Goal: Task Accomplishment & Management: Manage account settings

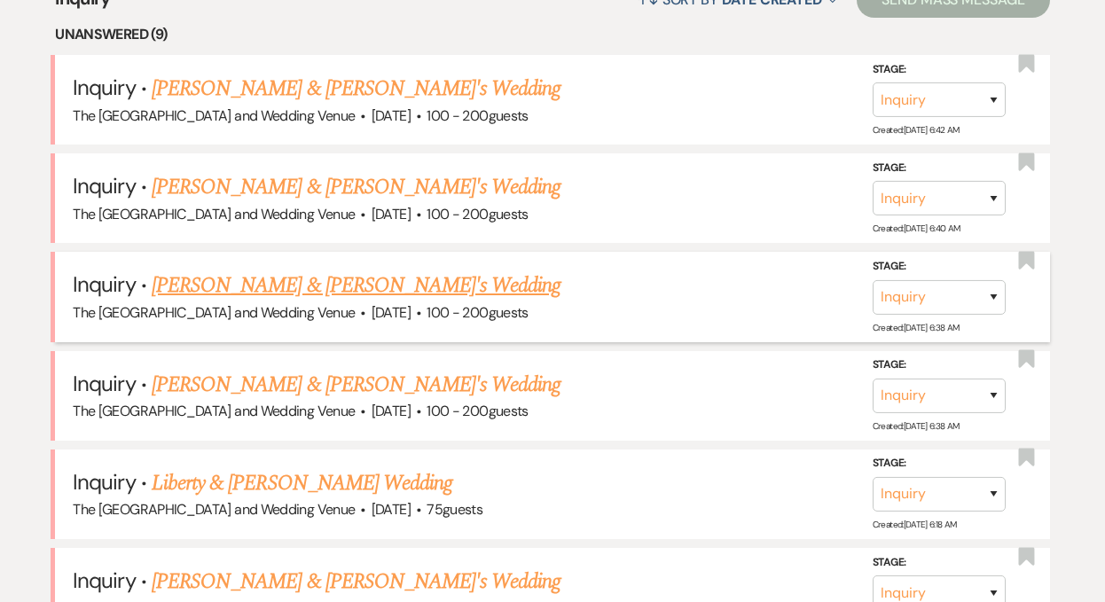
scroll to position [694, 0]
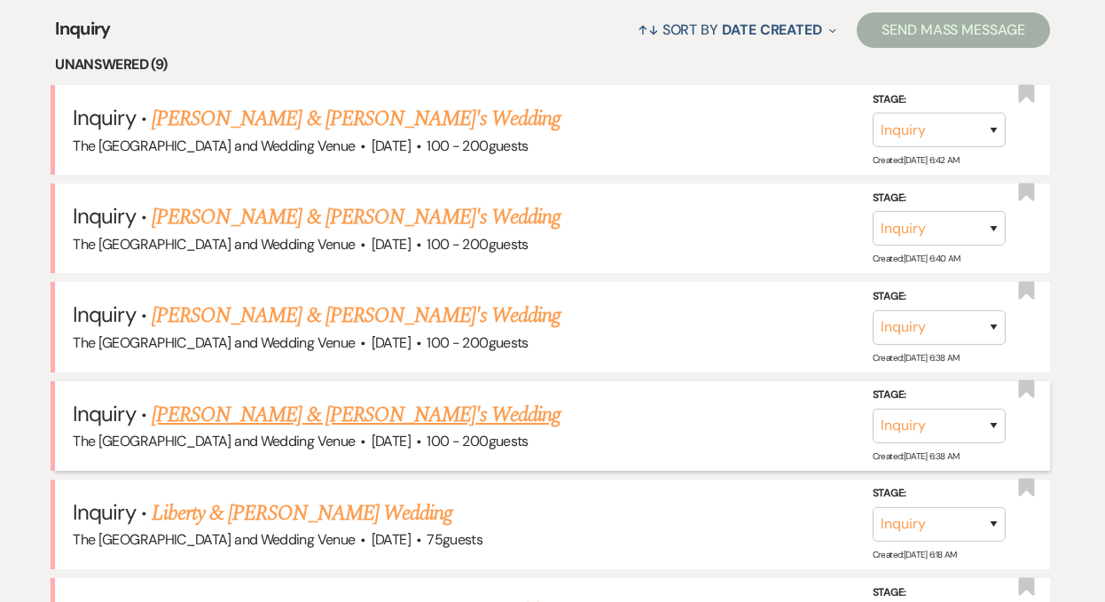
click at [324, 412] on link "[PERSON_NAME] & [PERSON_NAME]'s Wedding" at bounding box center [357, 415] width 410 height 32
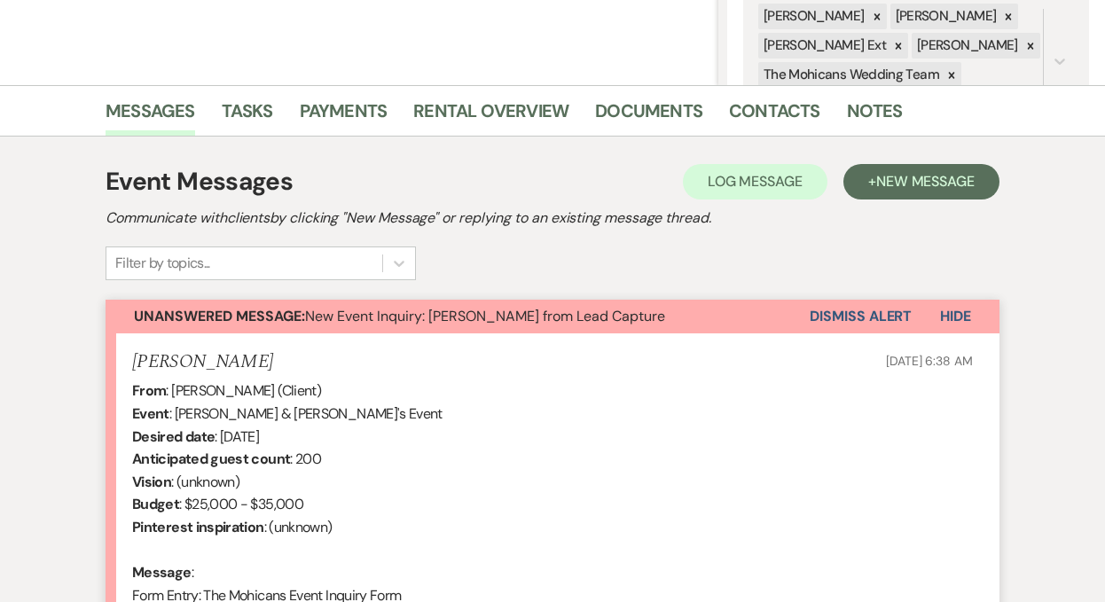
scroll to position [395, 0]
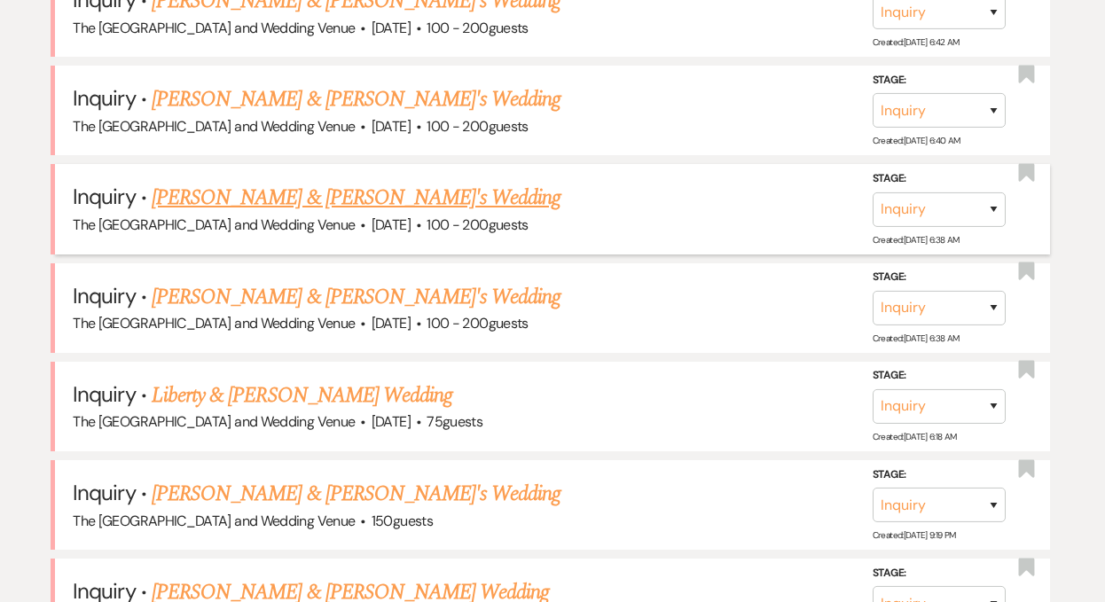
scroll to position [650, 0]
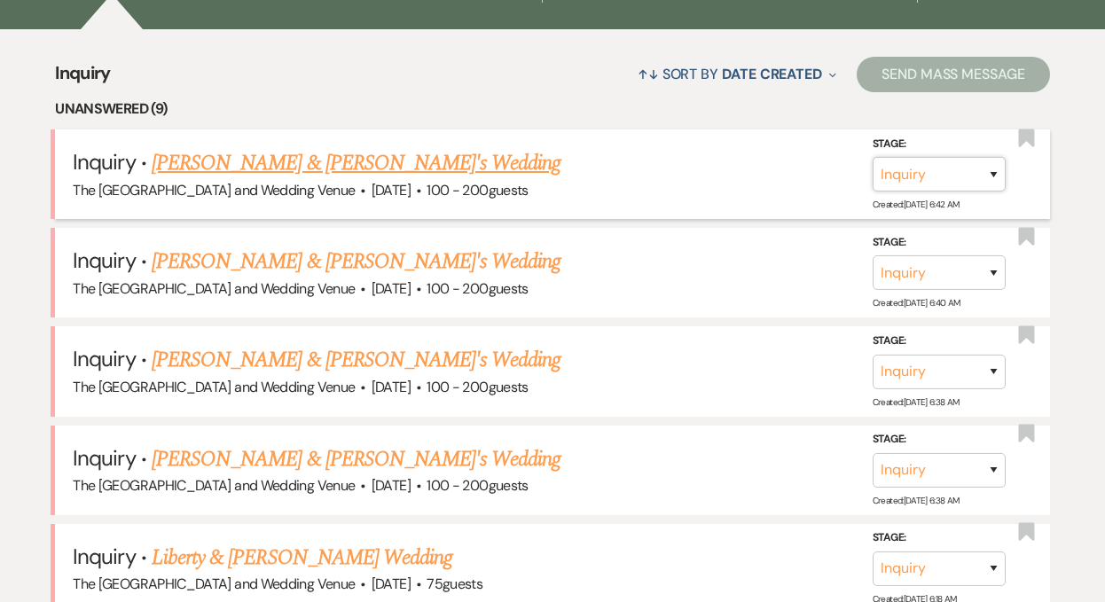
click at [925, 171] on select "Inquiry Follow Up Tour Requested Tour Confirmed Toured Proposal Sent Booked Lost" at bounding box center [938, 174] width 133 height 35
select select "8"
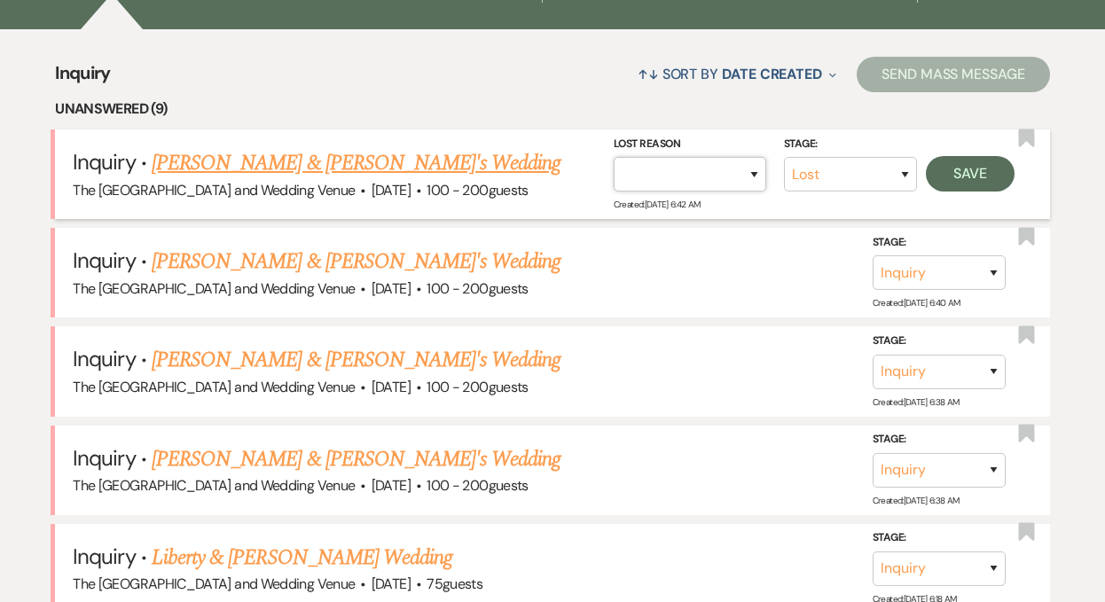
click at [730, 168] on select "Booked Elsewhere Budget Date Unavailable No Response Not a Good Match Capacity …" at bounding box center [689, 174] width 152 height 35
select select "4"
click at [962, 179] on button "Save" at bounding box center [970, 173] width 89 height 35
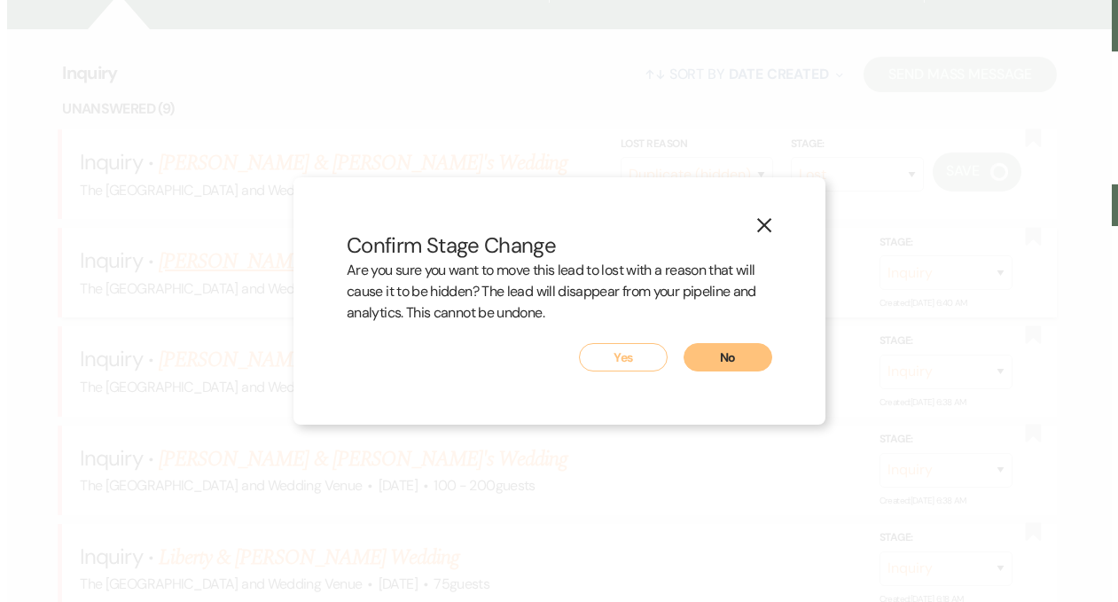
scroll to position [652, 0]
click at [630, 355] on button "Yes" at bounding box center [623, 357] width 89 height 28
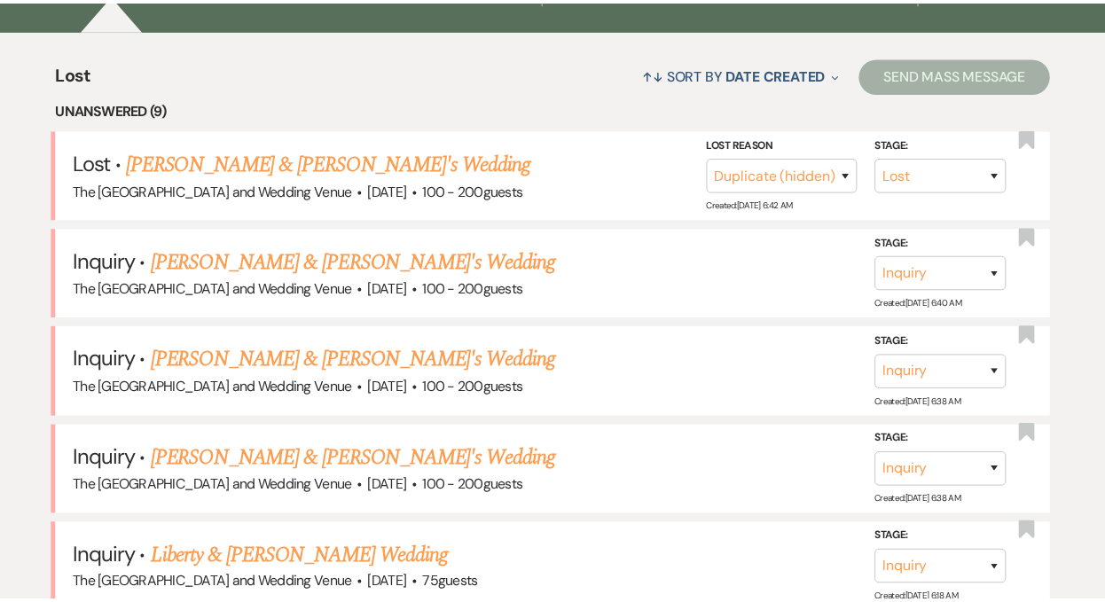
scroll to position [650, 0]
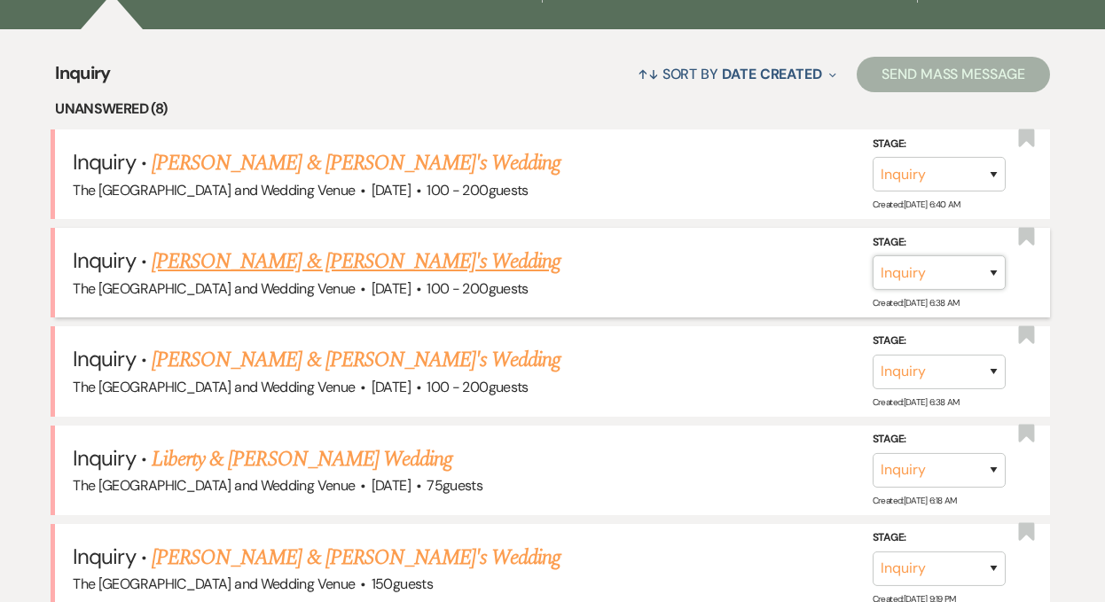
click at [949, 277] on select "Inquiry Follow Up Tour Requested Tour Confirmed Toured Proposal Sent Booked Lost" at bounding box center [938, 272] width 133 height 35
select select "8"
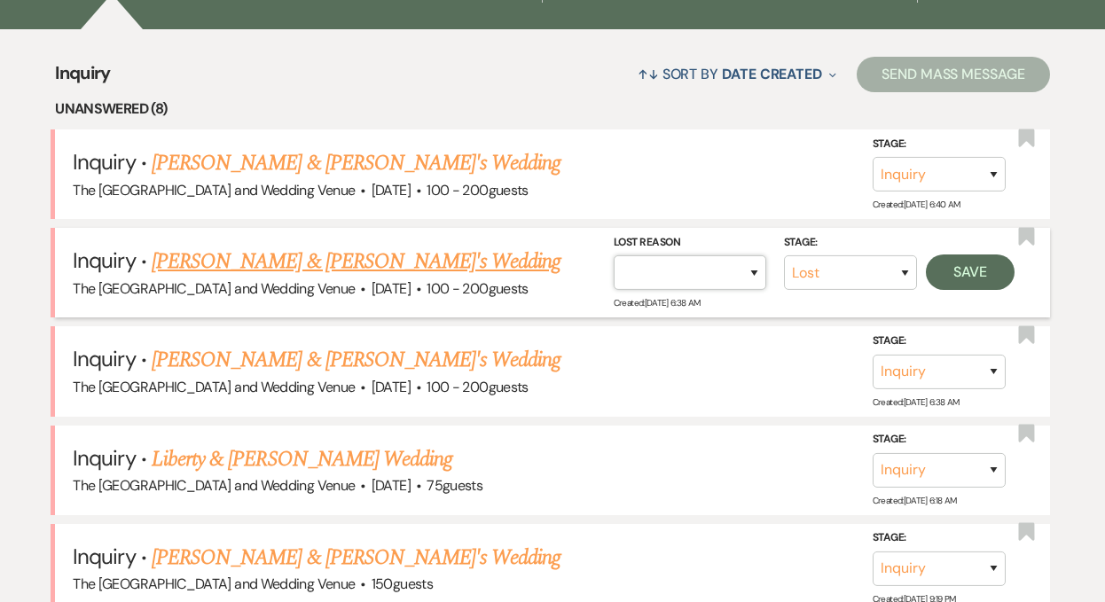
click at [727, 269] on select "Booked Elsewhere Budget Date Unavailable No Response Not a Good Match Capacity …" at bounding box center [689, 272] width 152 height 35
select select "4"
click at [973, 268] on button "Save" at bounding box center [970, 271] width 89 height 35
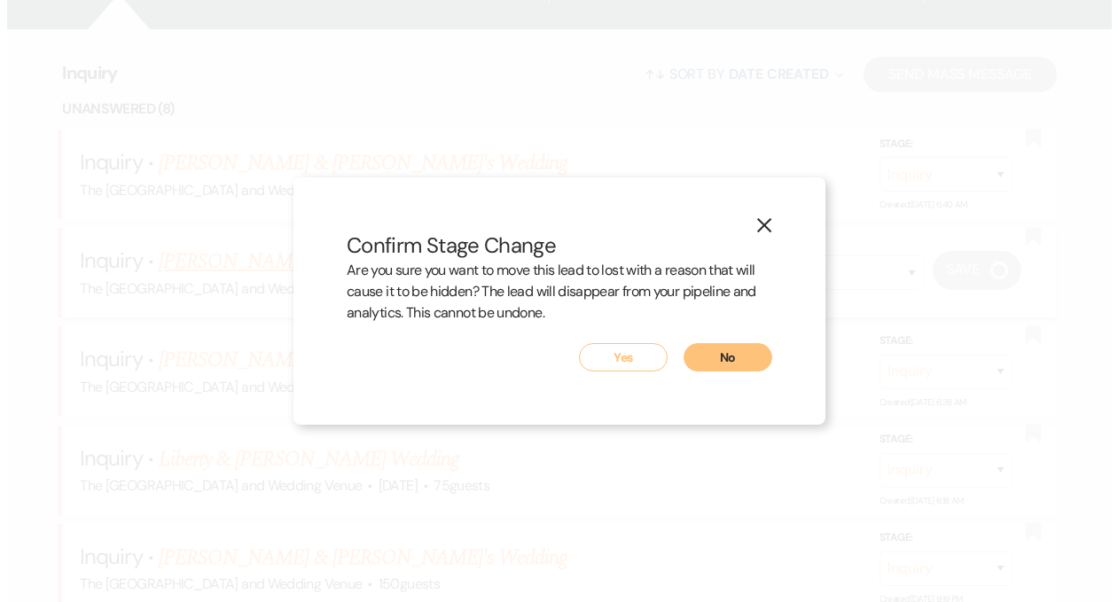
scroll to position [652, 0]
click at [621, 352] on button "Yes" at bounding box center [623, 357] width 89 height 28
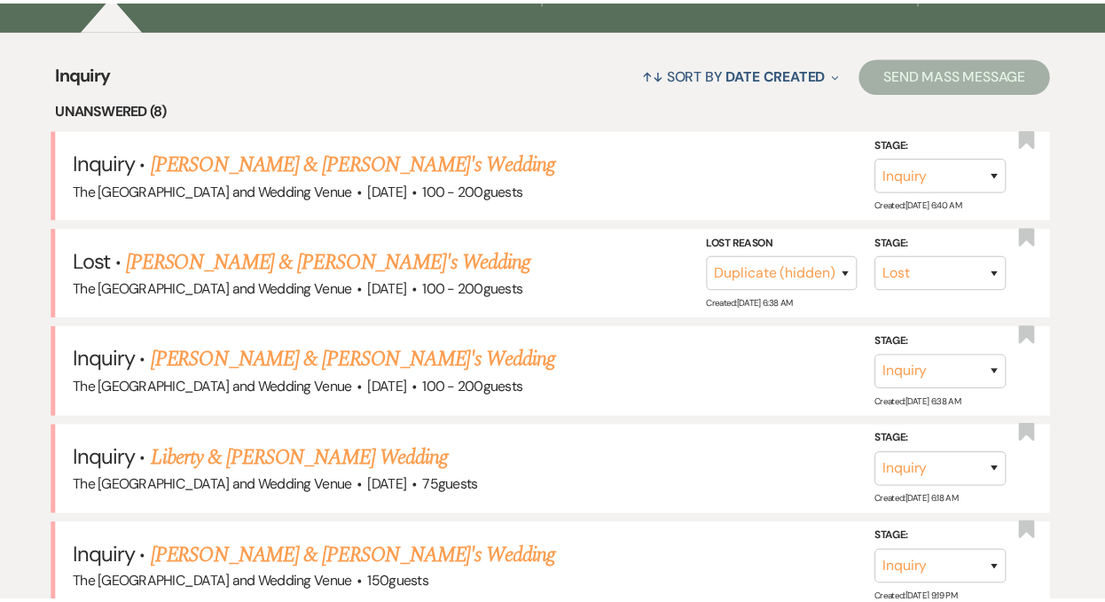
scroll to position [650, 0]
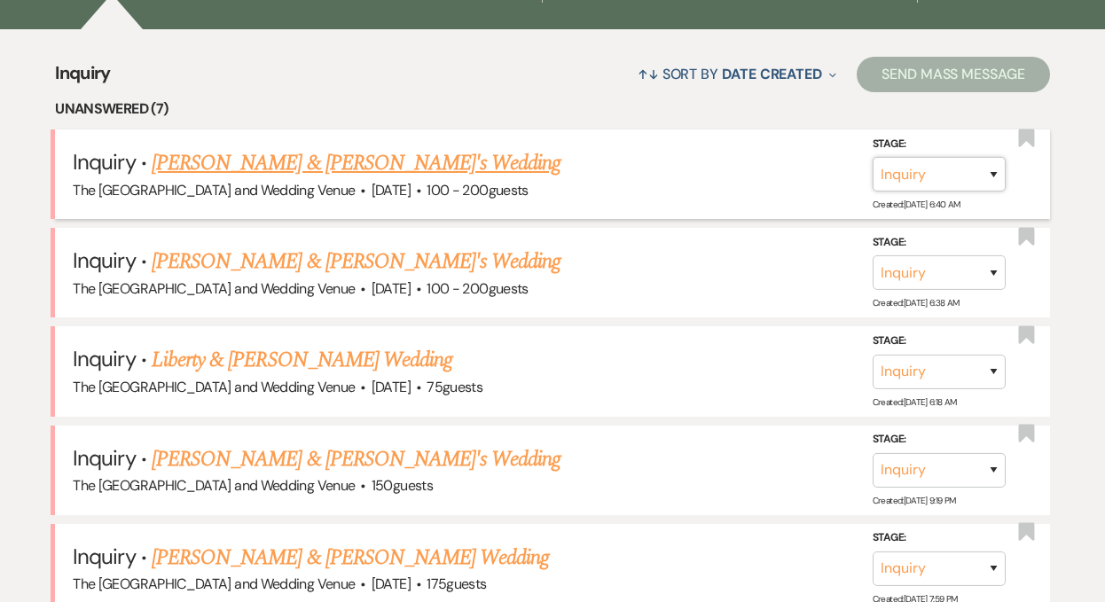
click at [921, 176] on select "Inquiry Follow Up Tour Requested Tour Confirmed Toured Proposal Sent Booked Lost" at bounding box center [938, 174] width 133 height 35
select select "8"
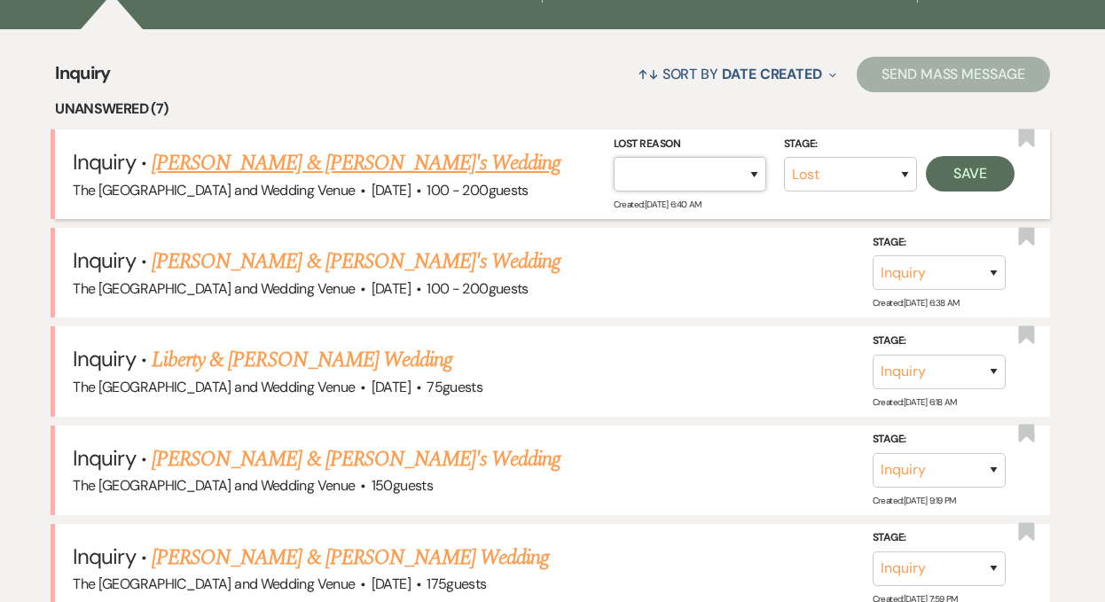
click at [738, 176] on select "Booked Elsewhere Budget Date Unavailable No Response Not a Good Match Capacity …" at bounding box center [689, 174] width 152 height 35
select select "4"
click at [973, 180] on button "Save" at bounding box center [970, 173] width 89 height 35
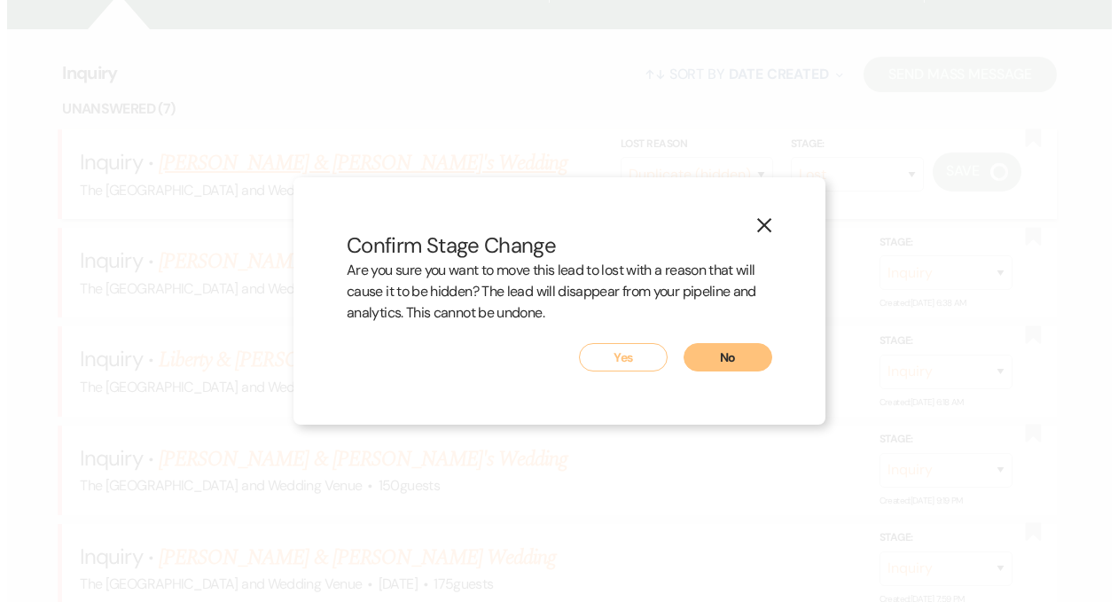
scroll to position [652, 0]
click at [634, 356] on button "Yes" at bounding box center [623, 357] width 89 height 28
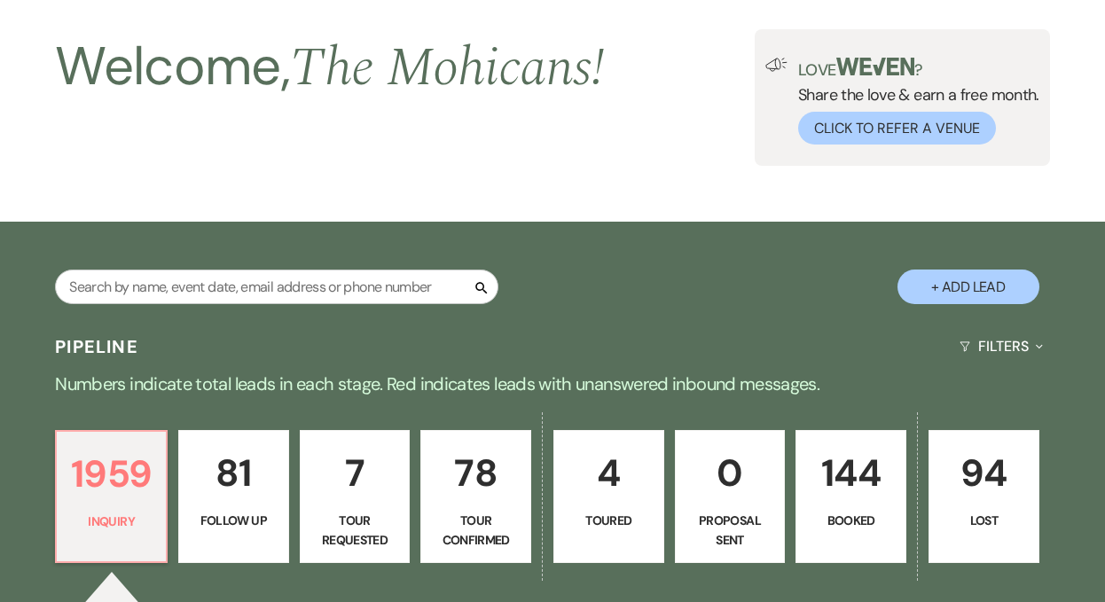
scroll to position [0, 0]
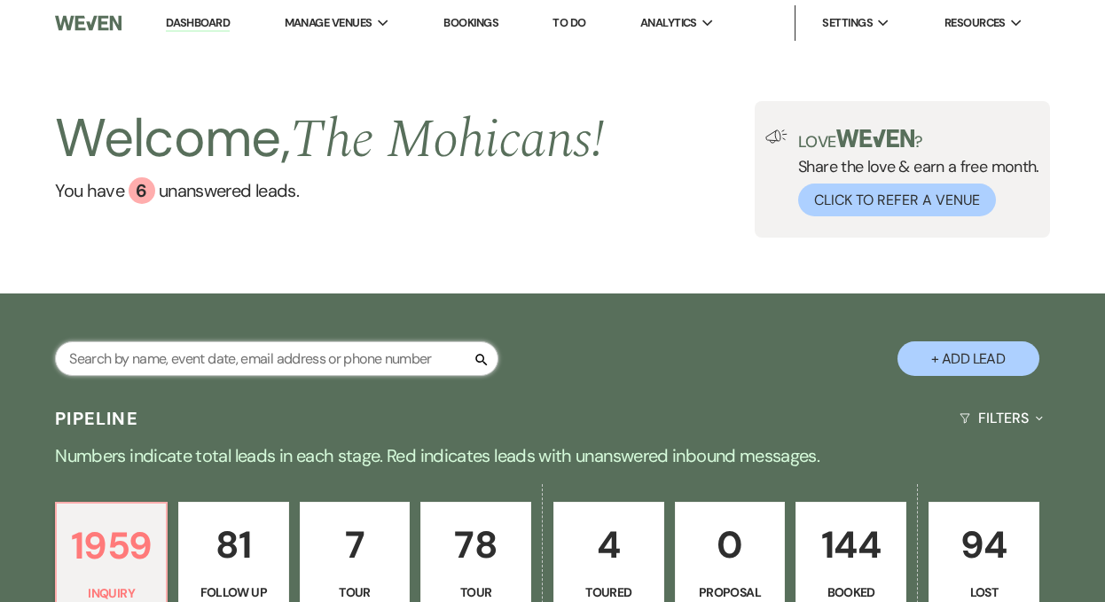
click at [211, 360] on input "text" at bounding box center [276, 358] width 443 height 35
type input "[PERSON_NAME]"
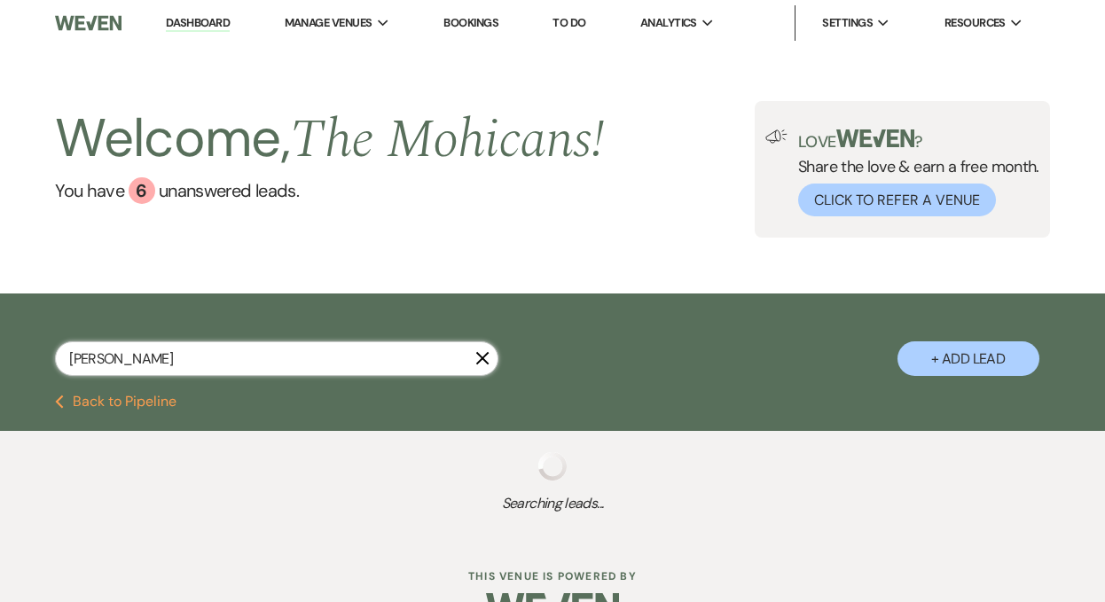
select select "4"
select select "8"
select select "4"
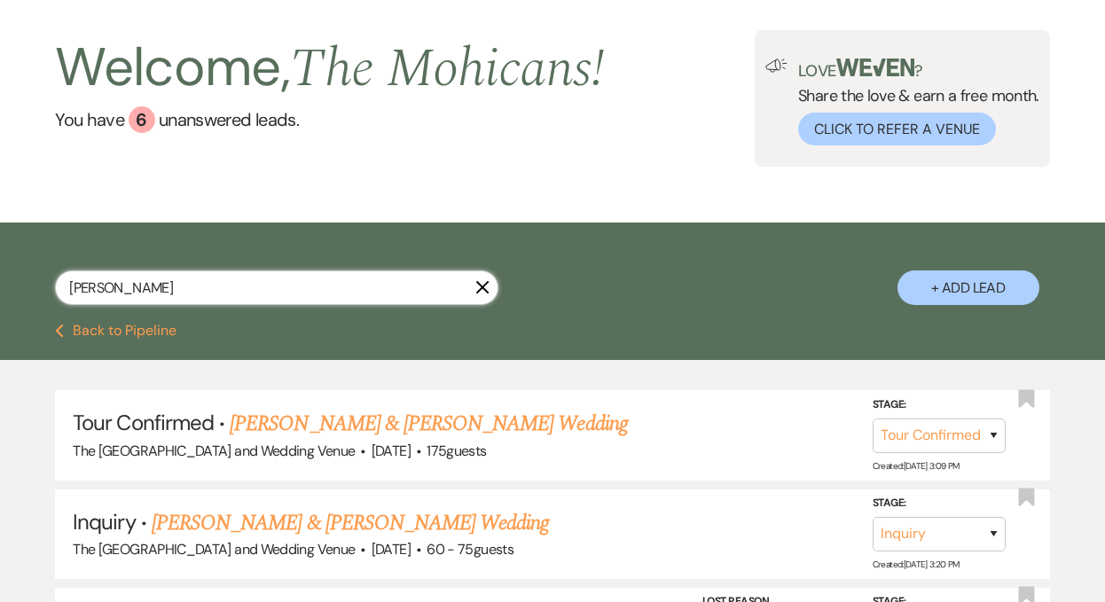
scroll to position [86, 0]
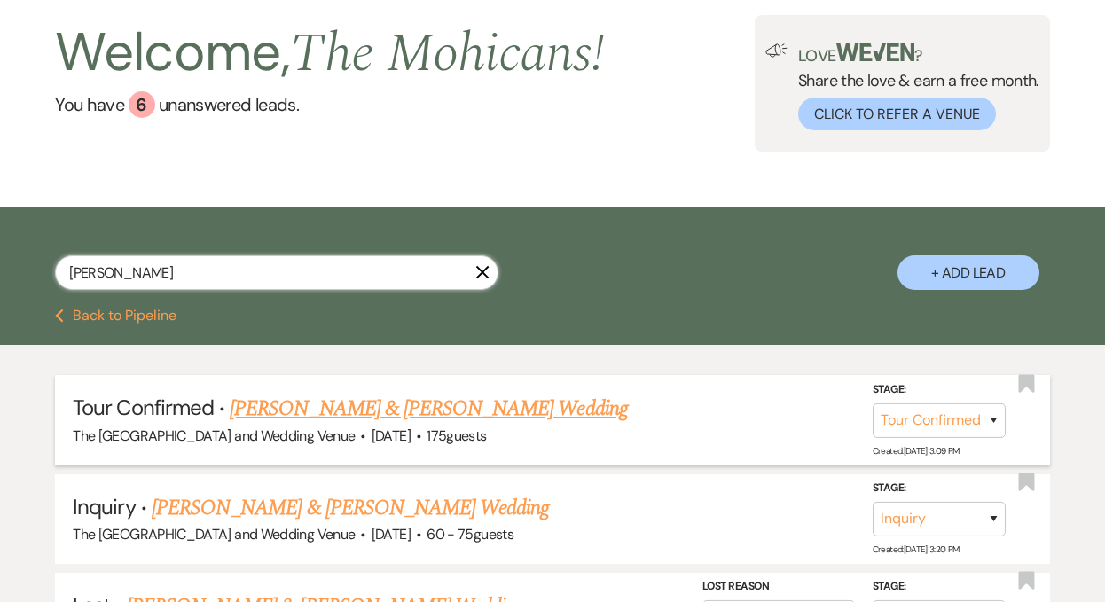
type input "[PERSON_NAME]"
click at [317, 414] on link "[PERSON_NAME] & [PERSON_NAME] Wedding" at bounding box center [428, 409] width 397 height 32
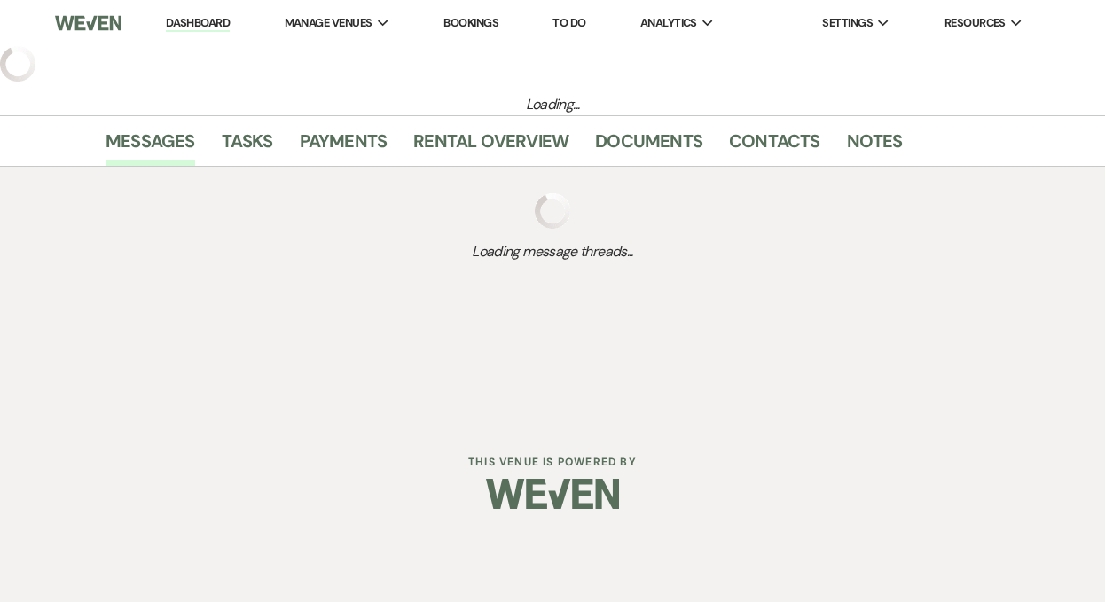
select select "4"
select select "5"
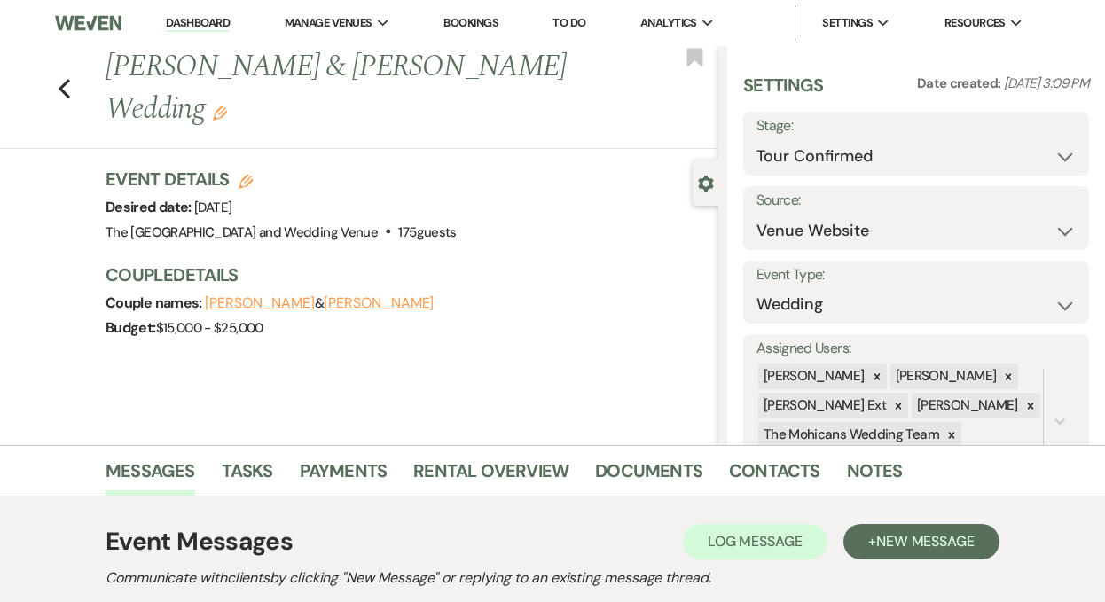
click at [227, 106] on use "button" at bounding box center [220, 113] width 14 height 14
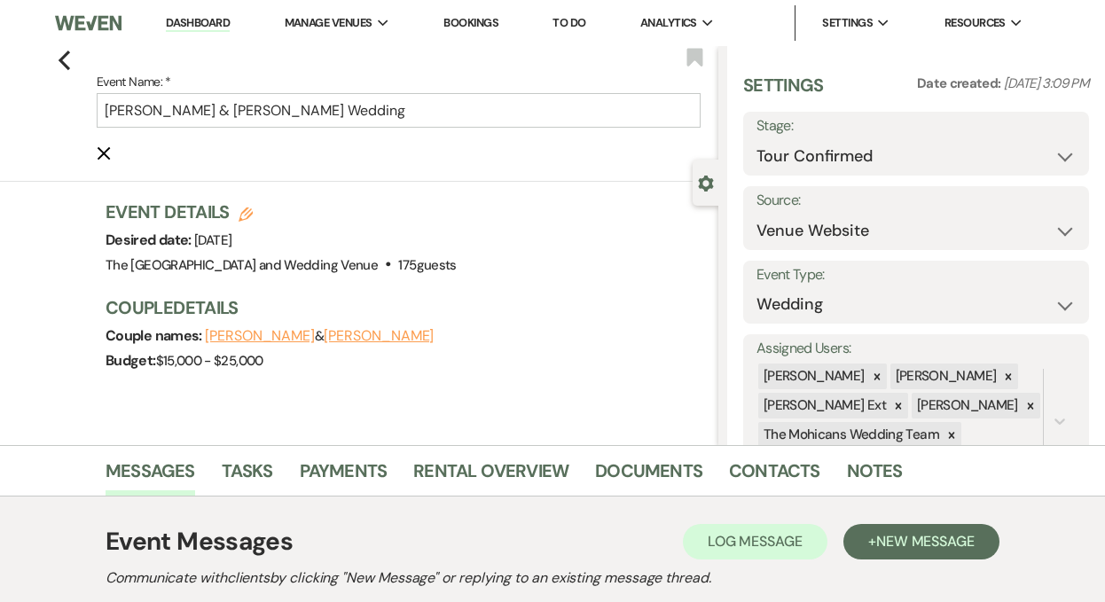
click at [233, 339] on button "[PERSON_NAME]" at bounding box center [260, 336] width 110 height 14
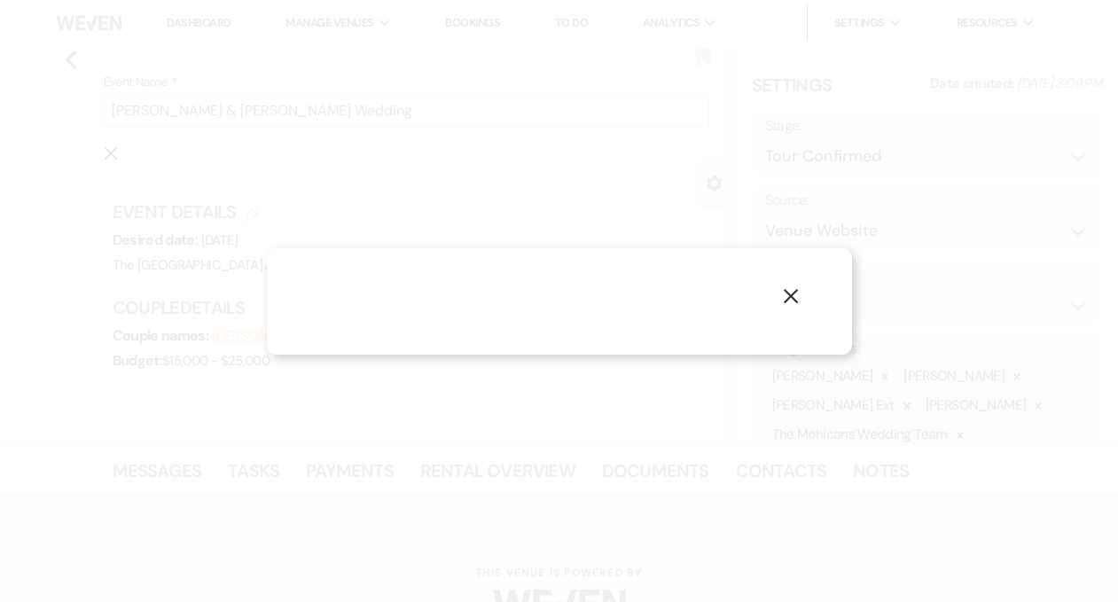
select select "1"
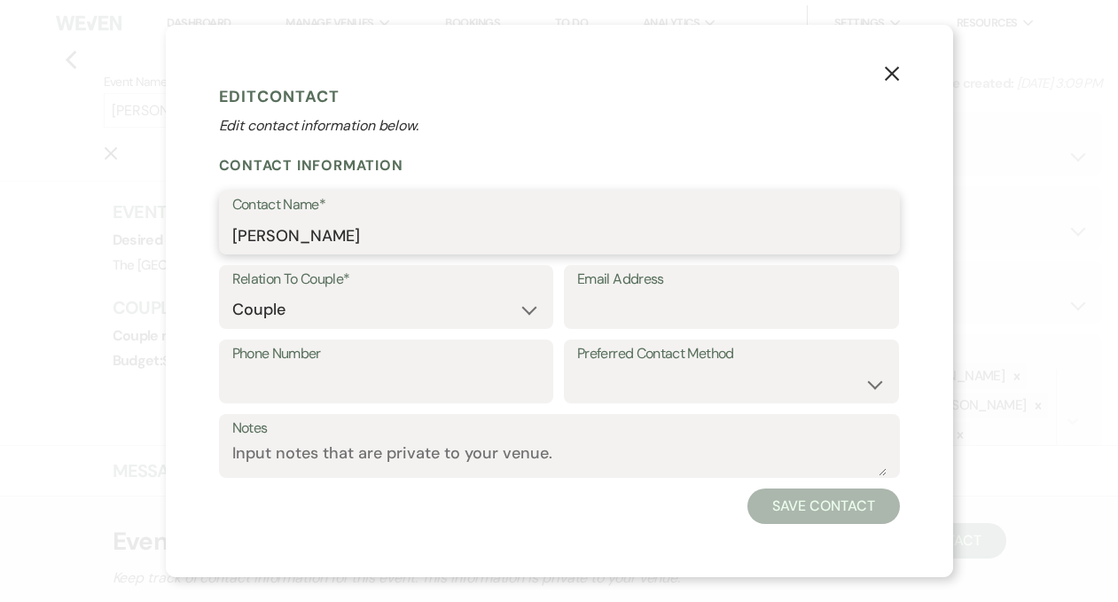
click at [591, 235] on input "[PERSON_NAME]" at bounding box center [559, 235] width 654 height 35
type input "[PERSON_NAME]"
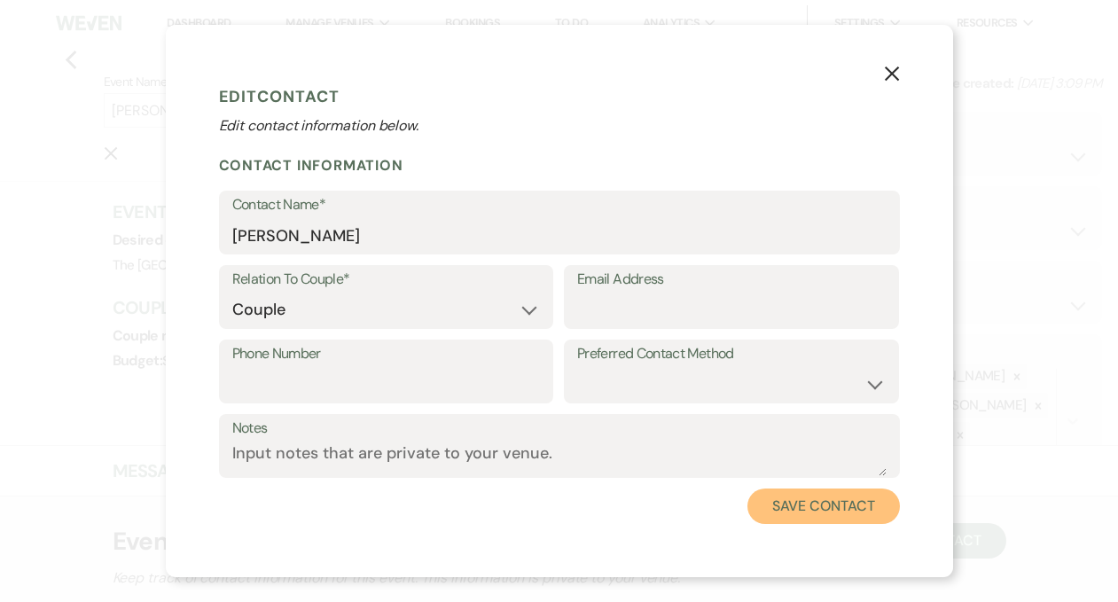
click at [808, 509] on button "Save Contact" at bounding box center [823, 505] width 152 height 35
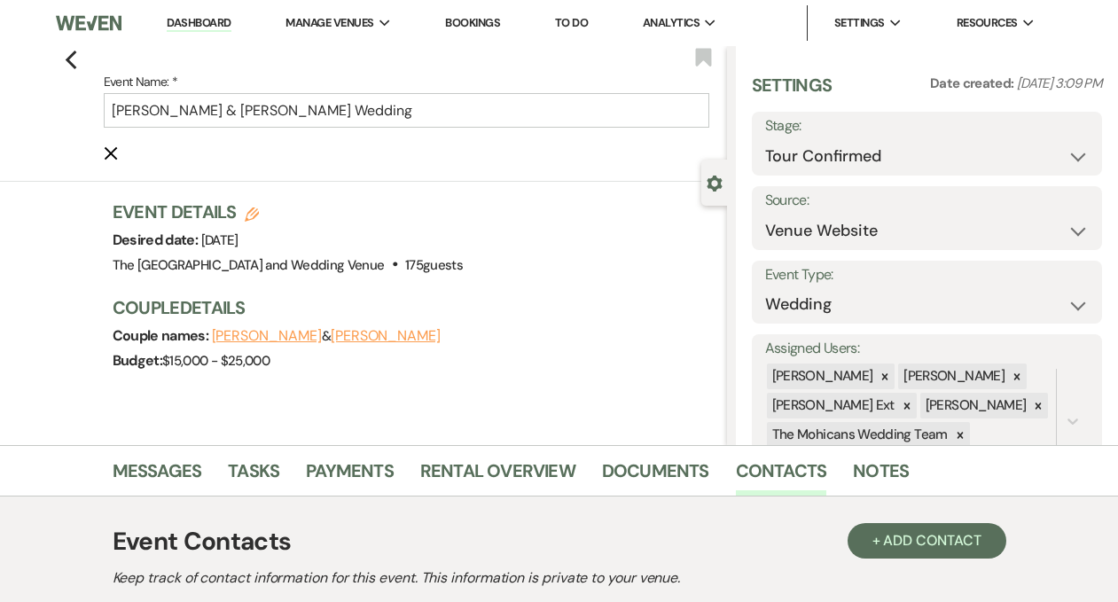
type input "[PERSON_NAME] & [PERSON_NAME] Wedding"
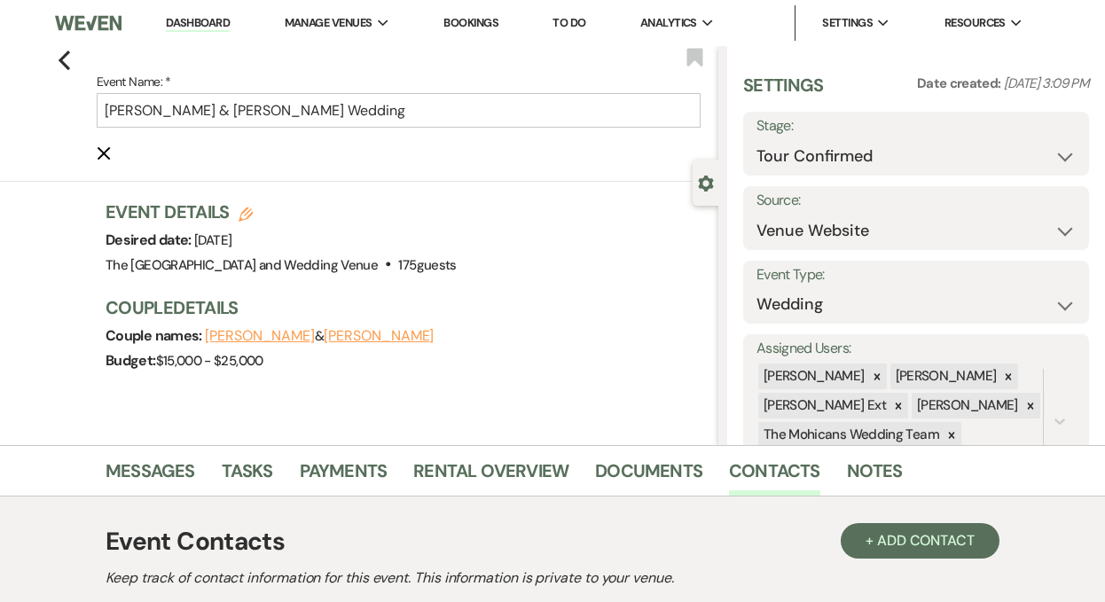
click at [324, 337] on button "[PERSON_NAME]" at bounding box center [379, 336] width 110 height 14
select select "1"
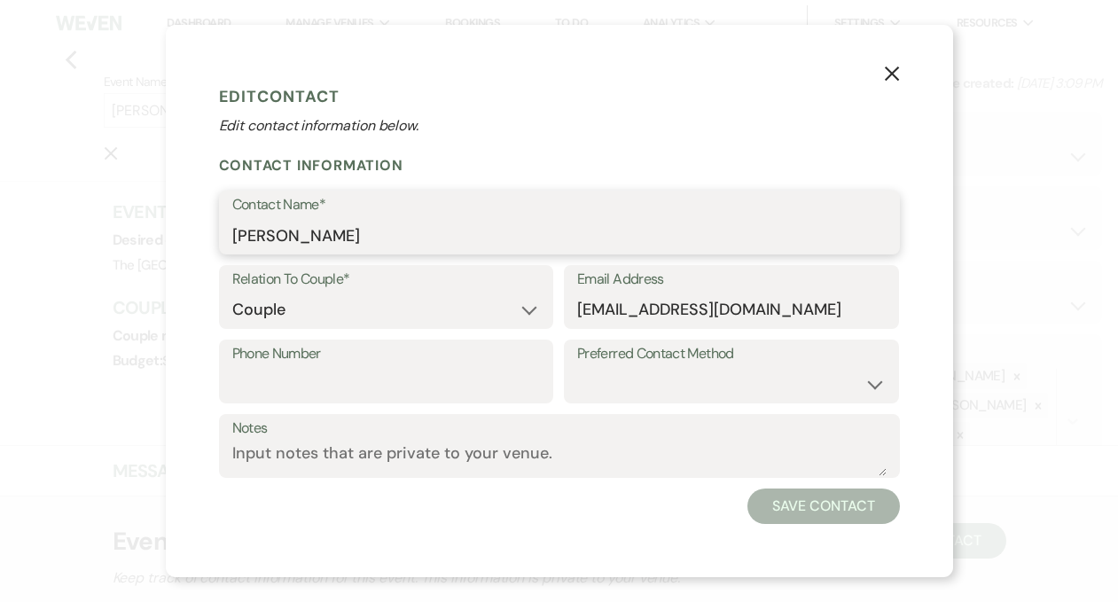
click at [423, 227] on input "[PERSON_NAME]" at bounding box center [559, 235] width 654 height 35
type input "[PERSON_NAME]"
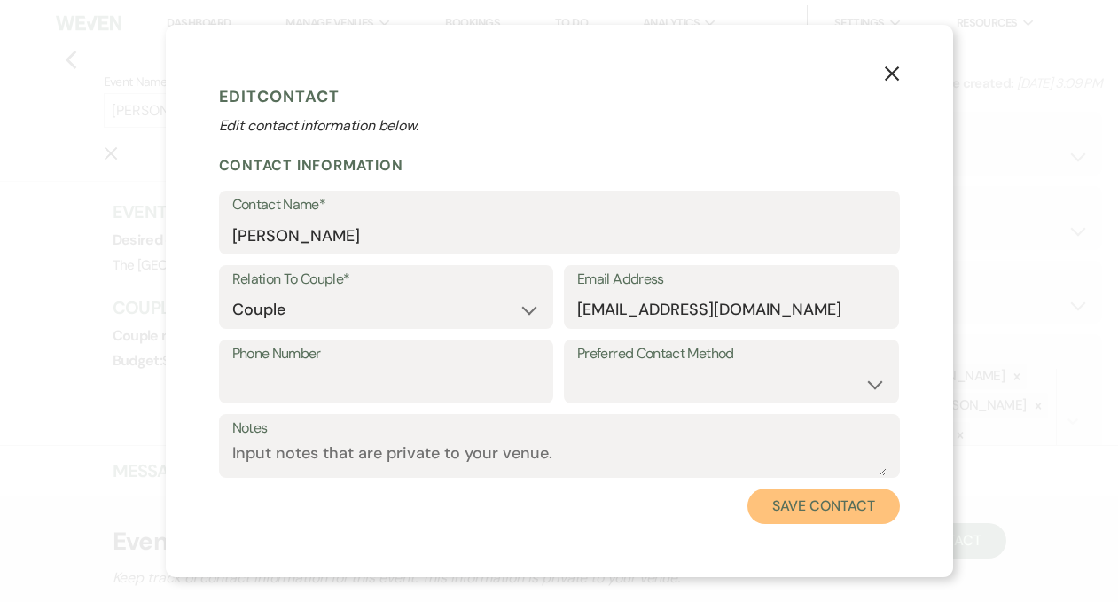
click at [818, 503] on button "Save Contact" at bounding box center [823, 505] width 152 height 35
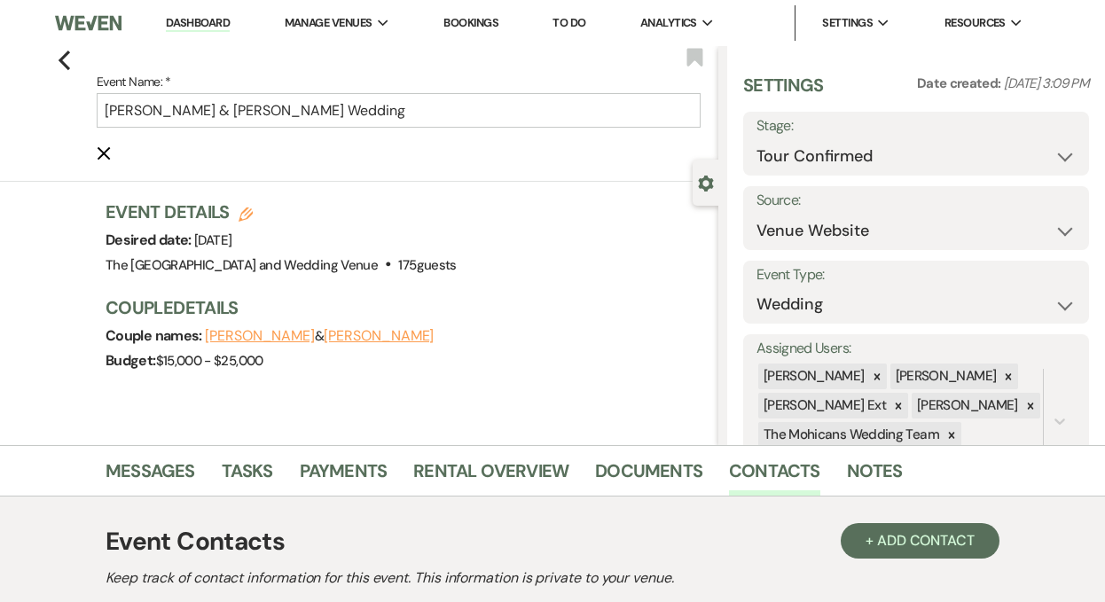
type input "[PERSON_NAME] & [PERSON_NAME] Wedding"
click at [814, 158] on select "Inquiry Follow Up Tour Requested Tour Confirmed Toured Proposal Sent Booked Lost" at bounding box center [915, 156] width 319 height 35
select select "7"
click at [1033, 145] on button "Save" at bounding box center [1053, 143] width 71 height 35
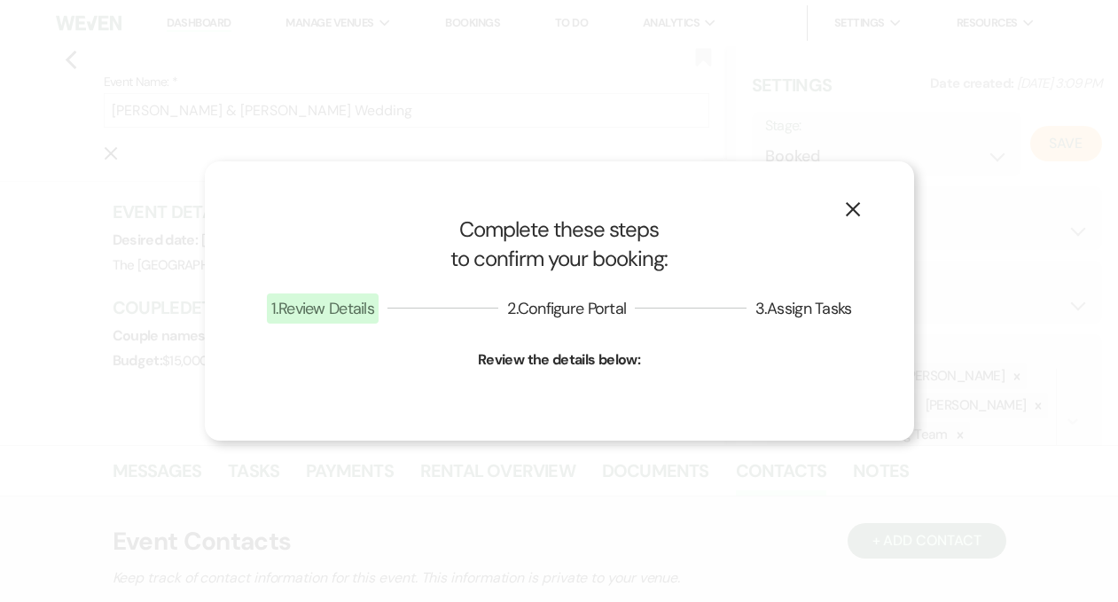
select select "1"
select select "849"
select select "false"
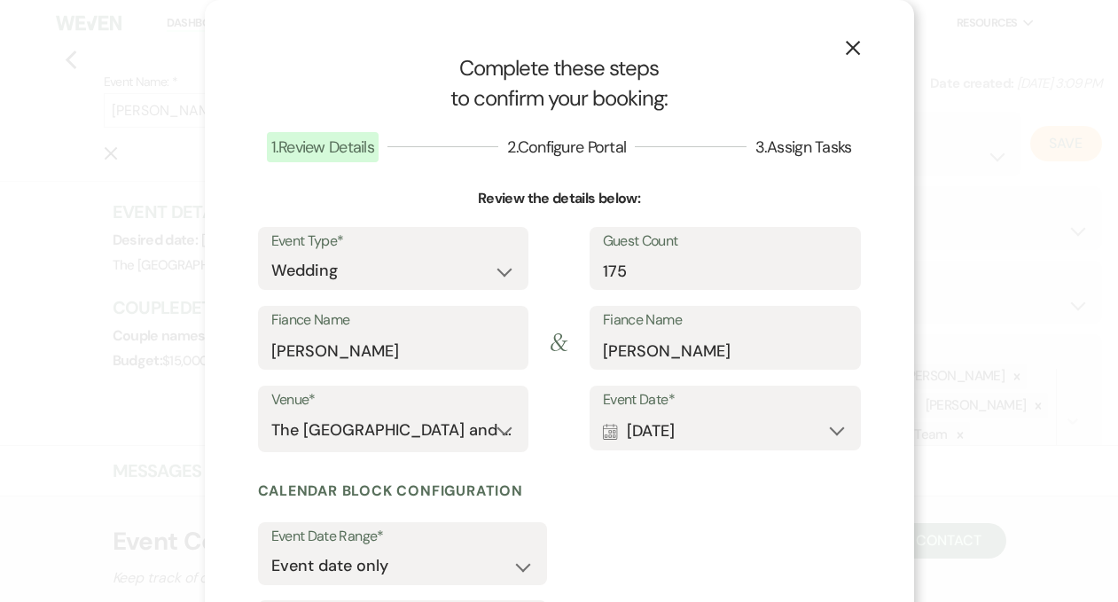
scroll to position [181, 0]
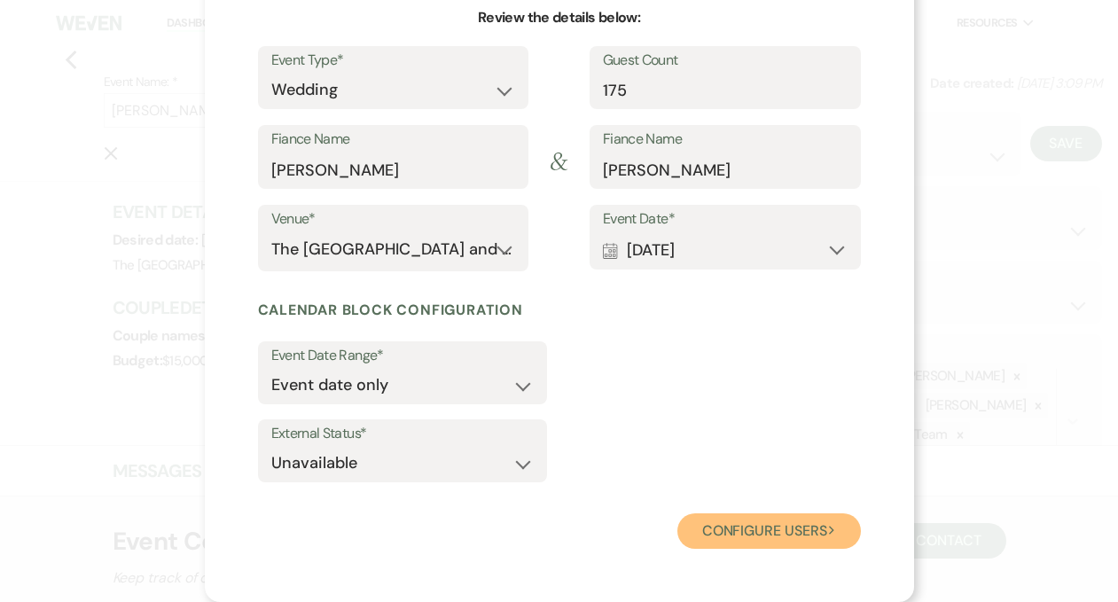
click at [720, 529] on button "Configure users Next" at bounding box center [769, 530] width 184 height 35
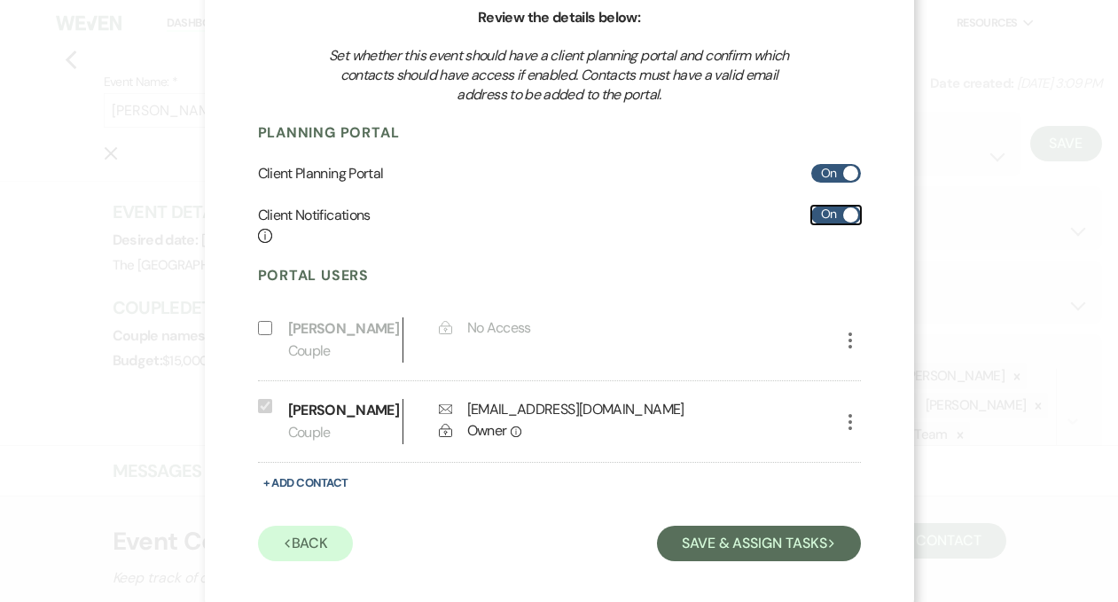
click at [816, 209] on label "On" at bounding box center [836, 215] width 50 height 19
click at [816, 209] on input "On" at bounding box center [836, 215] width 50 height 19
checkbox input "false"
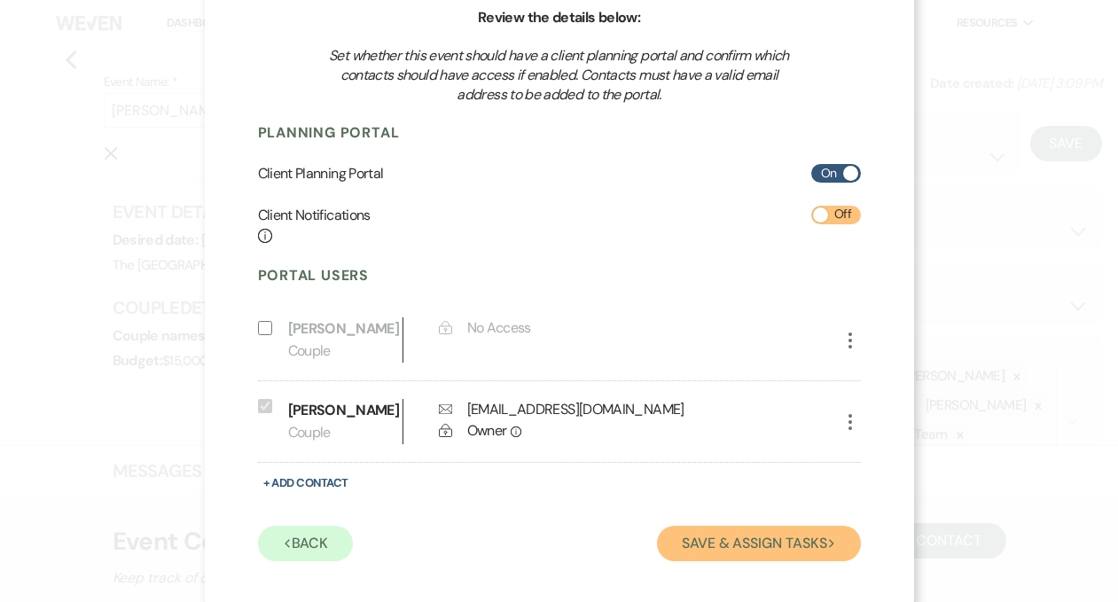
click at [709, 535] on button "Save & Assign Tasks Next" at bounding box center [758, 543] width 203 height 35
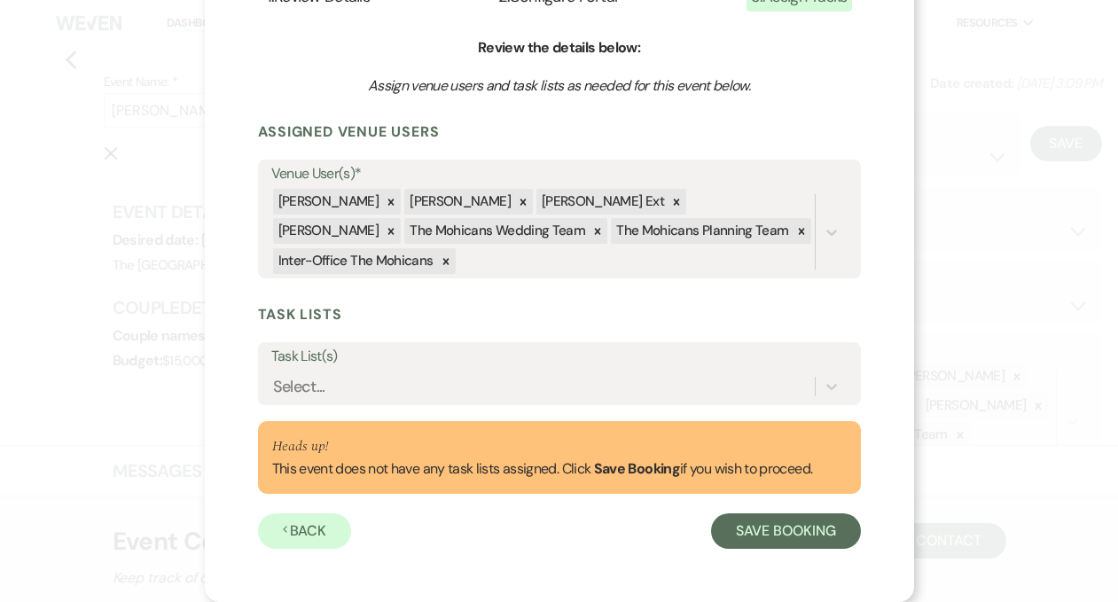
scroll to position [151, 0]
click at [388, 200] on icon at bounding box center [391, 202] width 6 height 6
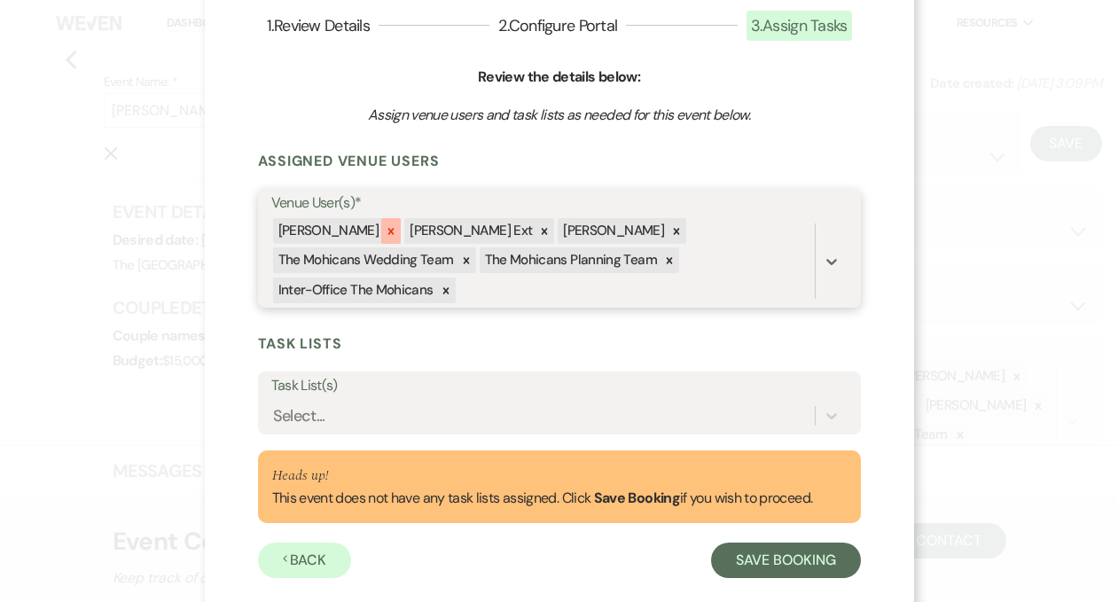
click at [385, 230] on icon at bounding box center [391, 231] width 12 height 12
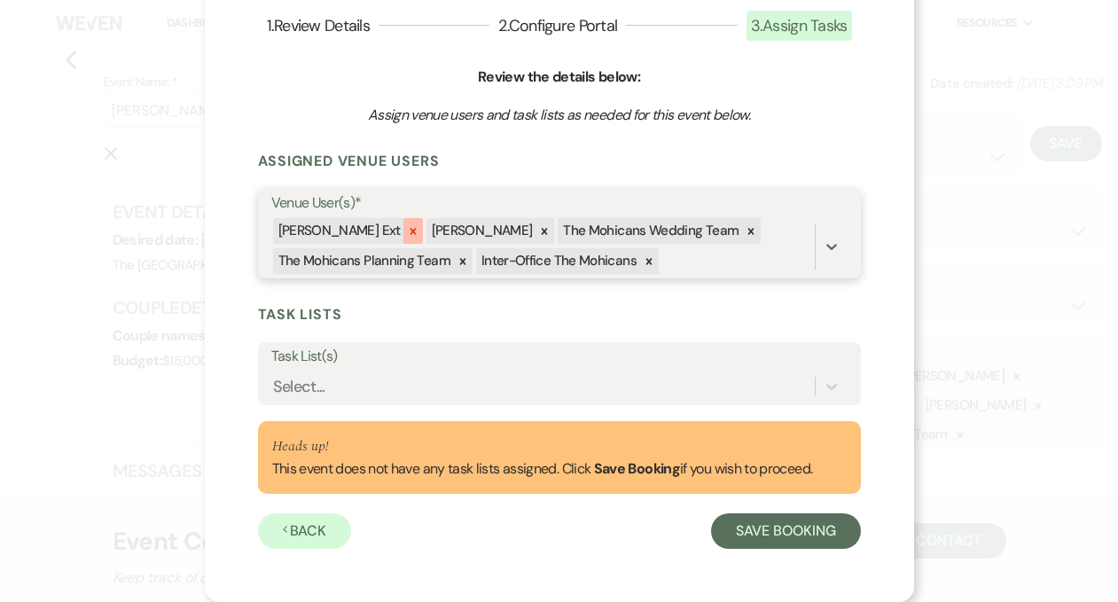
click at [410, 230] on icon at bounding box center [413, 231] width 6 height 6
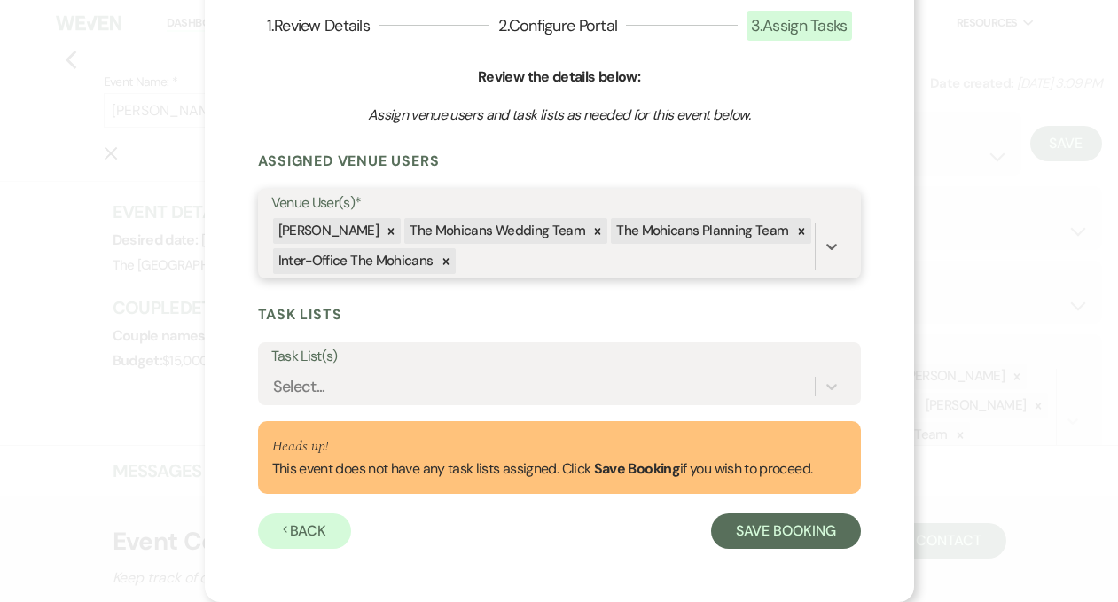
click at [372, 229] on div "[PERSON_NAME]" at bounding box center [327, 231] width 109 height 26
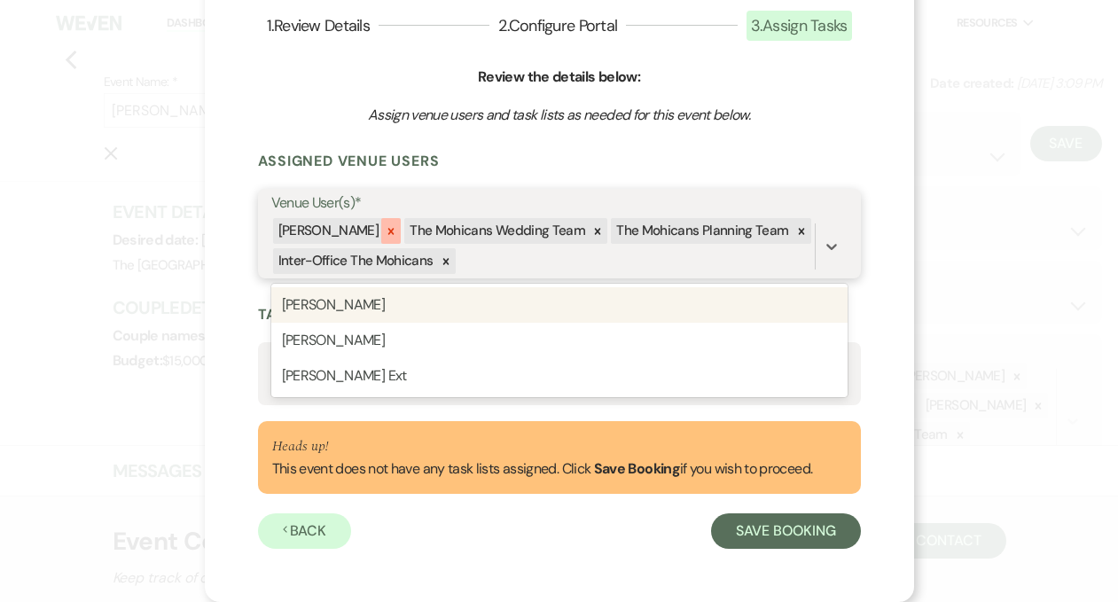
click at [386, 230] on icon at bounding box center [391, 231] width 12 height 12
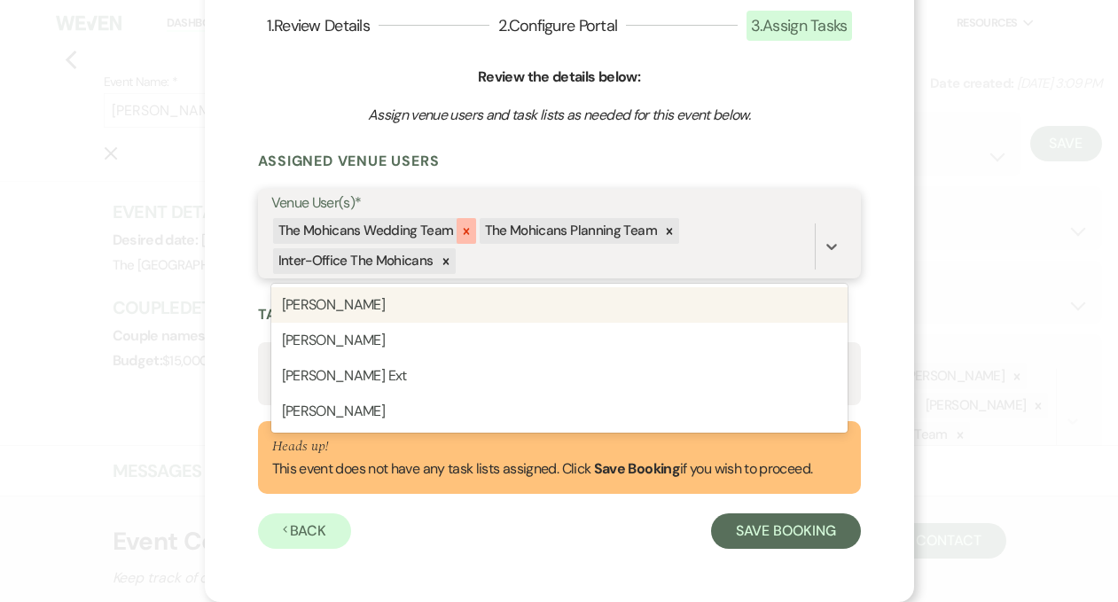
click at [460, 227] on icon at bounding box center [466, 231] width 12 height 12
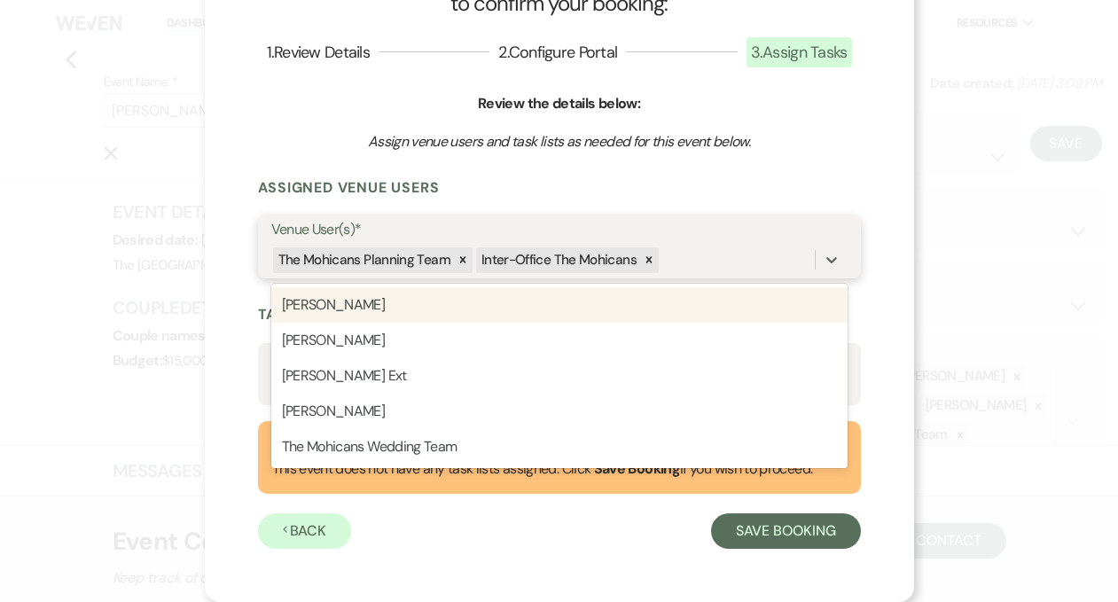
scroll to position [95, 0]
click at [646, 259] on icon at bounding box center [649, 260] width 6 height 6
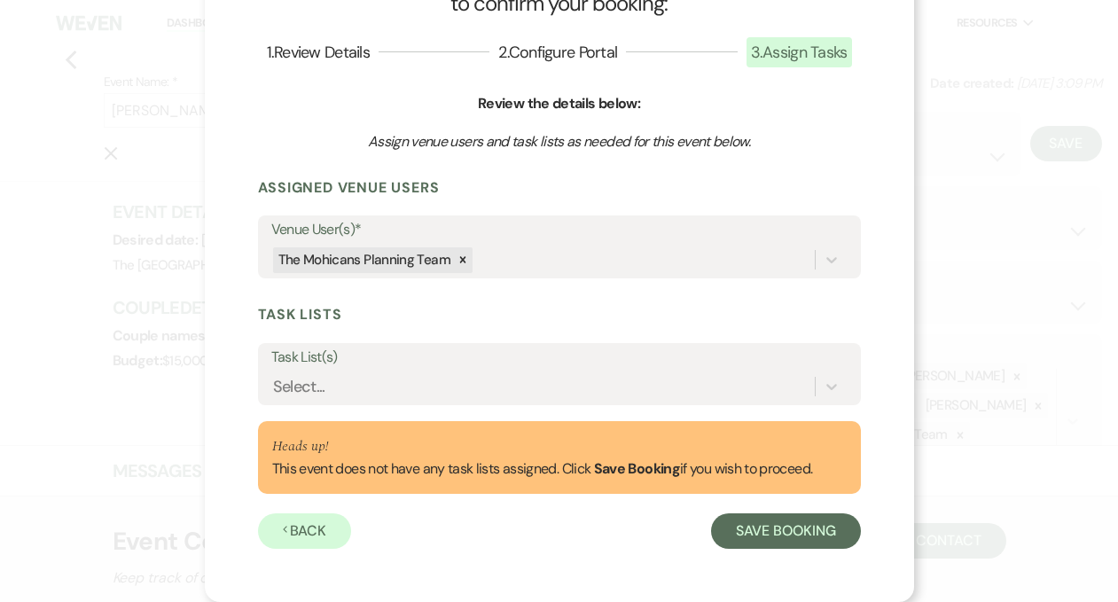
click at [766, 149] on h3 "Assign venue users and task lists as needed for this event below." at bounding box center [559, 142] width 482 height 20
click at [773, 531] on button "Save Booking" at bounding box center [785, 530] width 149 height 35
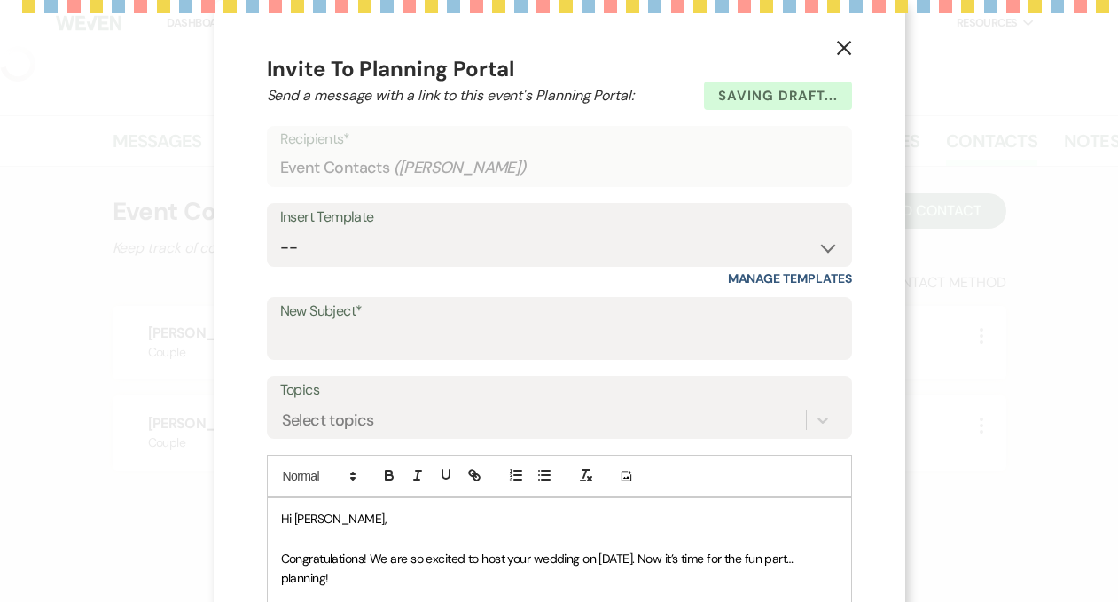
select select "5"
click at [832, 51] on button "X" at bounding box center [844, 47] width 27 height 31
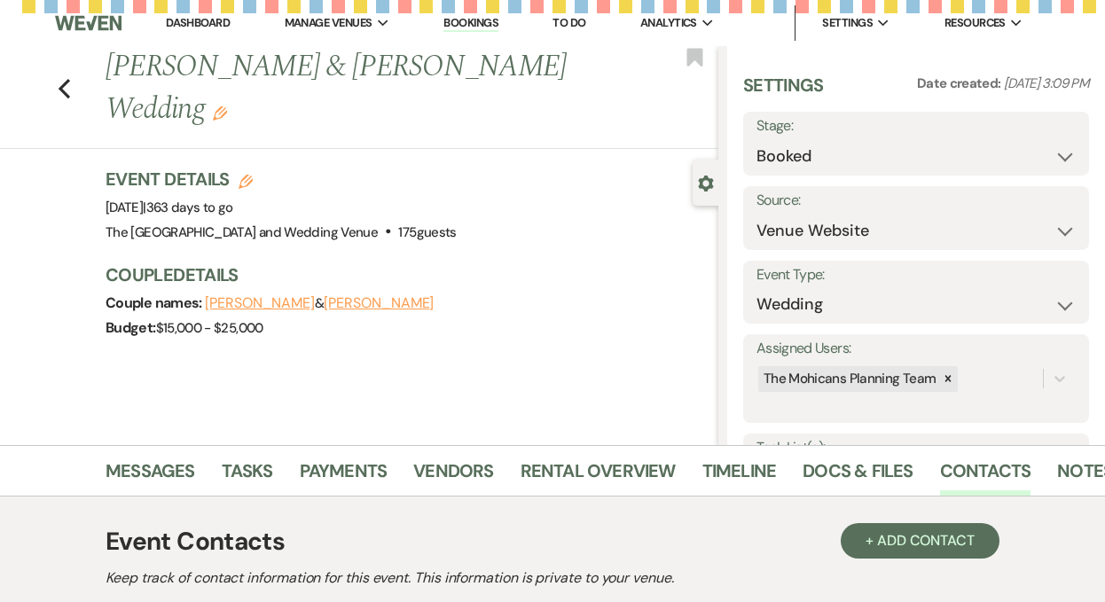
click at [203, 21] on link "Dashboard" at bounding box center [198, 22] width 64 height 15
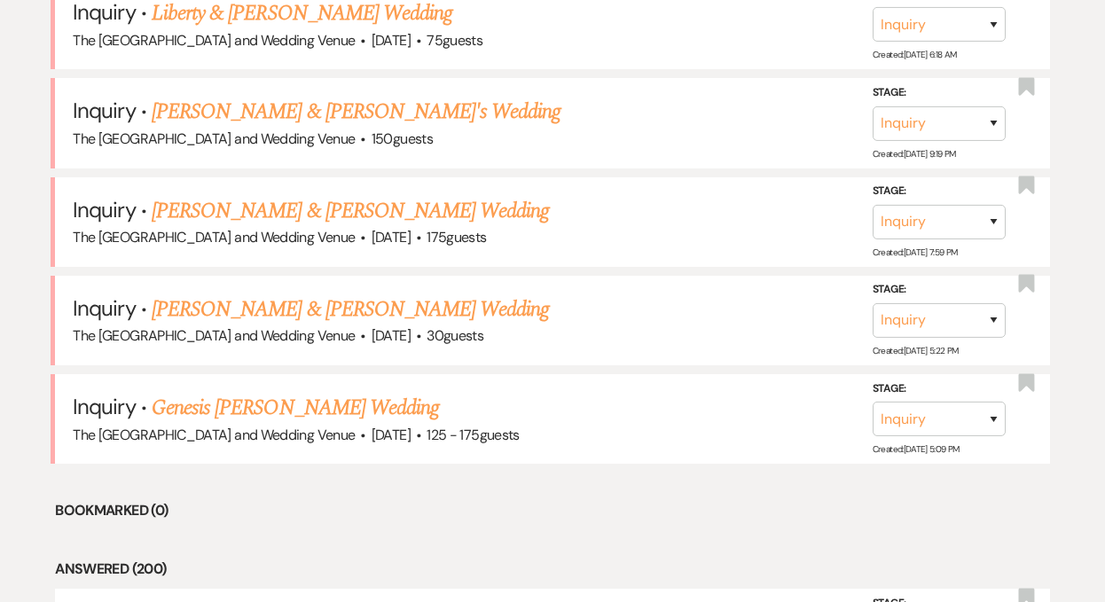
scroll to position [1048, 0]
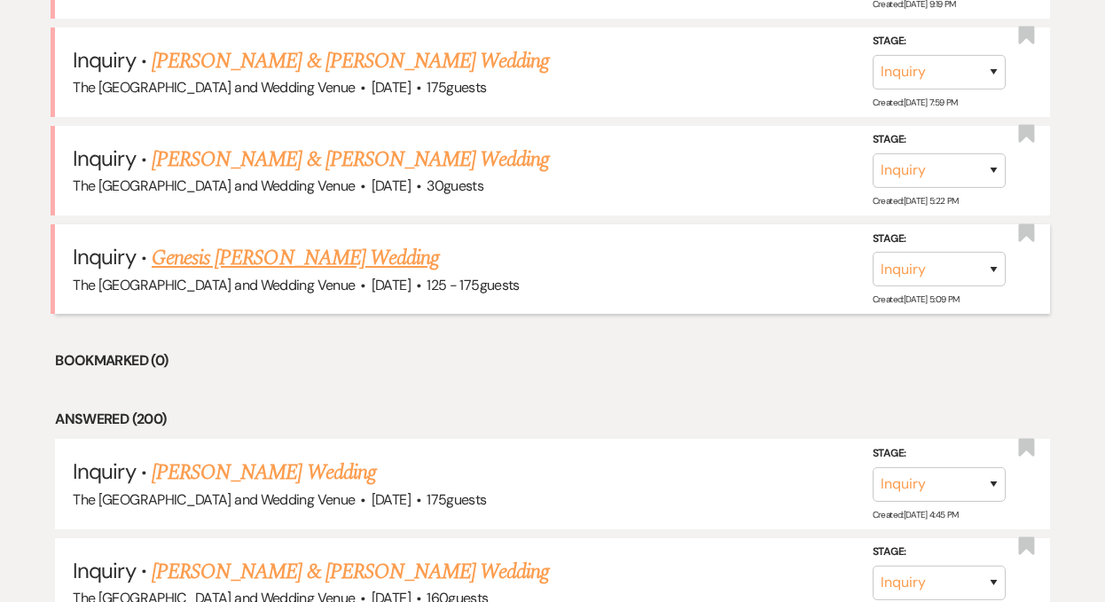
click at [287, 255] on link "Genesis [PERSON_NAME] Wedding" at bounding box center [295, 258] width 287 height 32
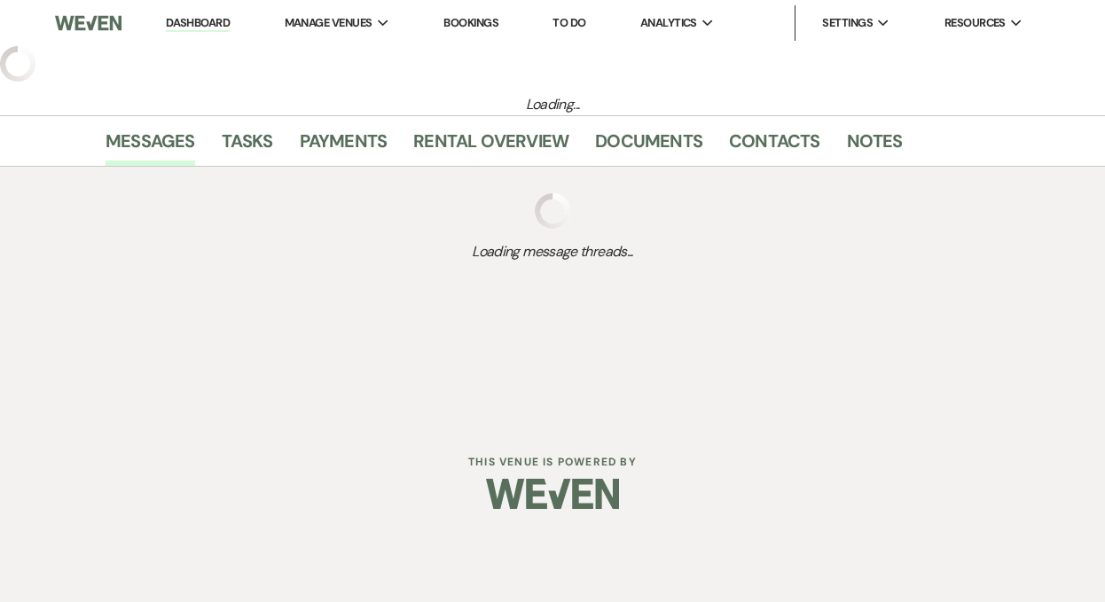
select select "3"
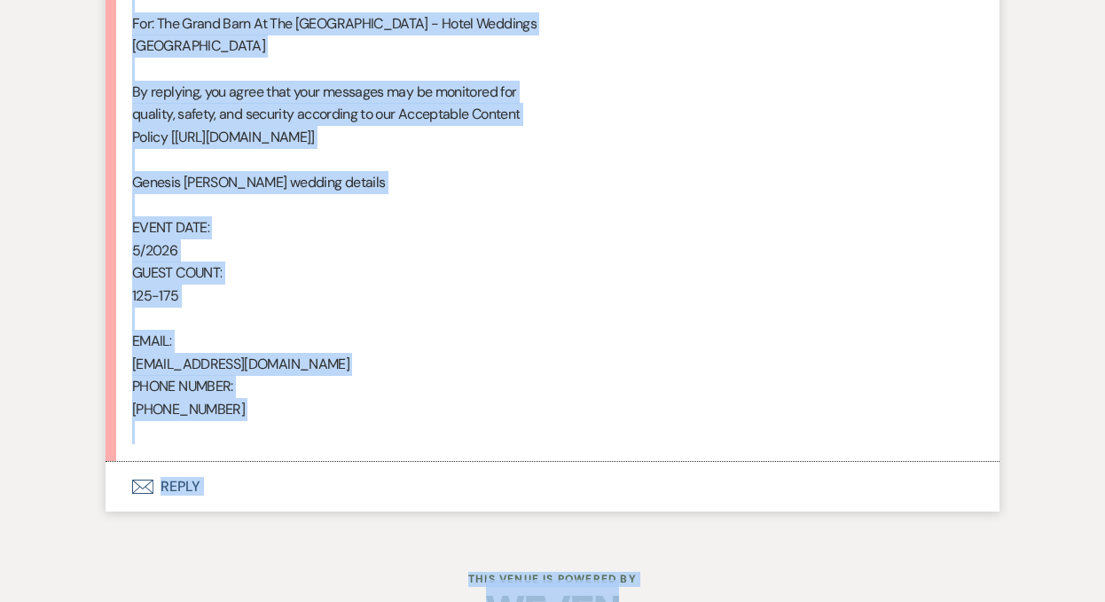
scroll to position [1141, 0]
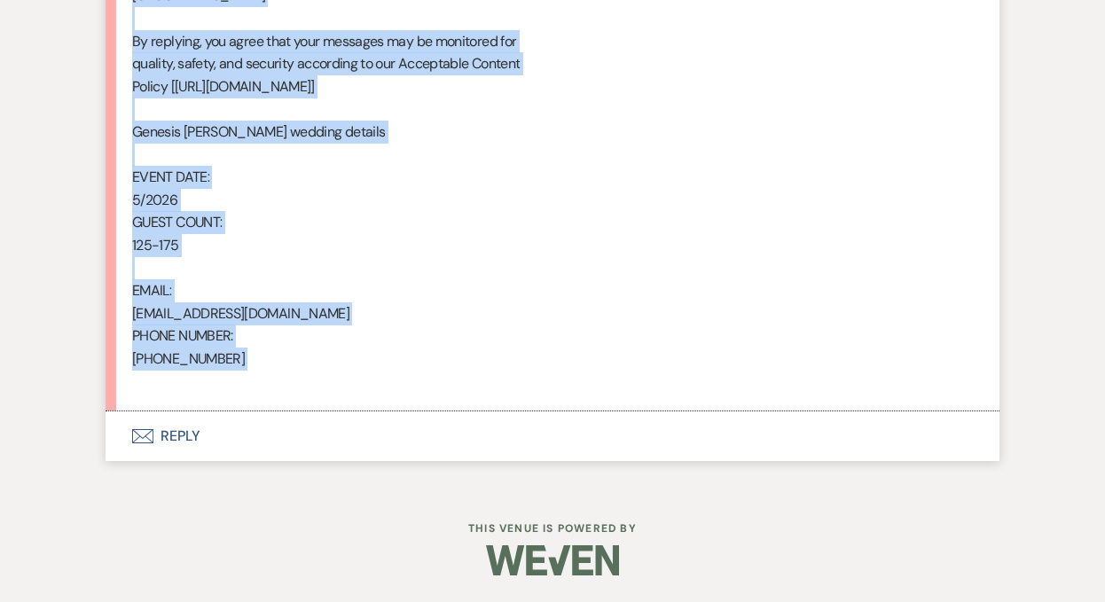
drag, startPoint x: 132, startPoint y: 387, endPoint x: 374, endPoint y: 391, distance: 242.1
copy div "From : [PERSON_NAME] Event : [PERSON_NAME] Event Desired date : [DATE] Anticipa…"
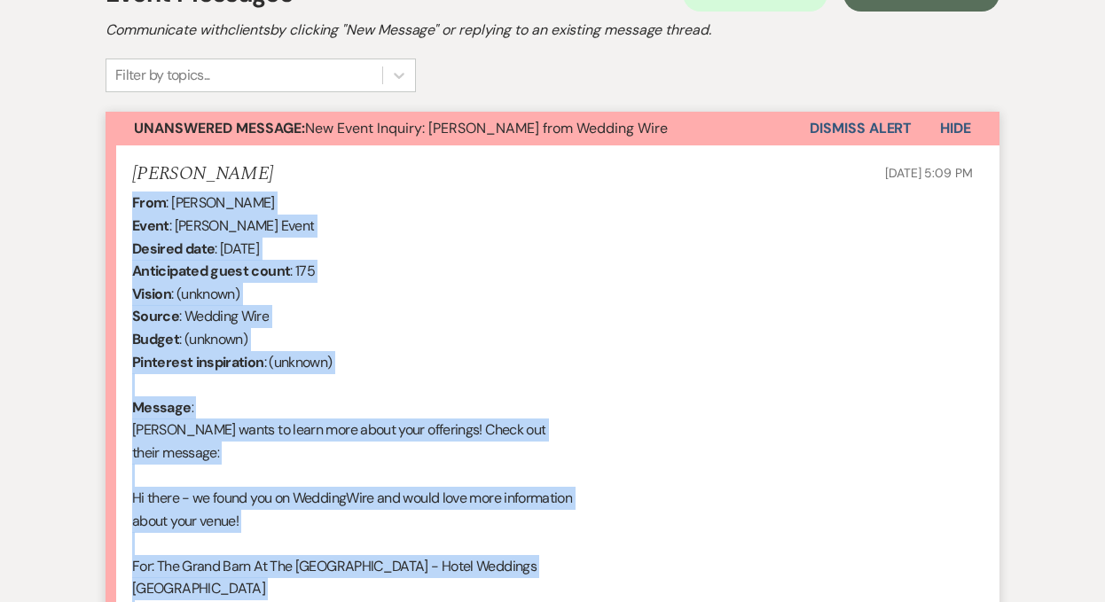
scroll to position [516, 0]
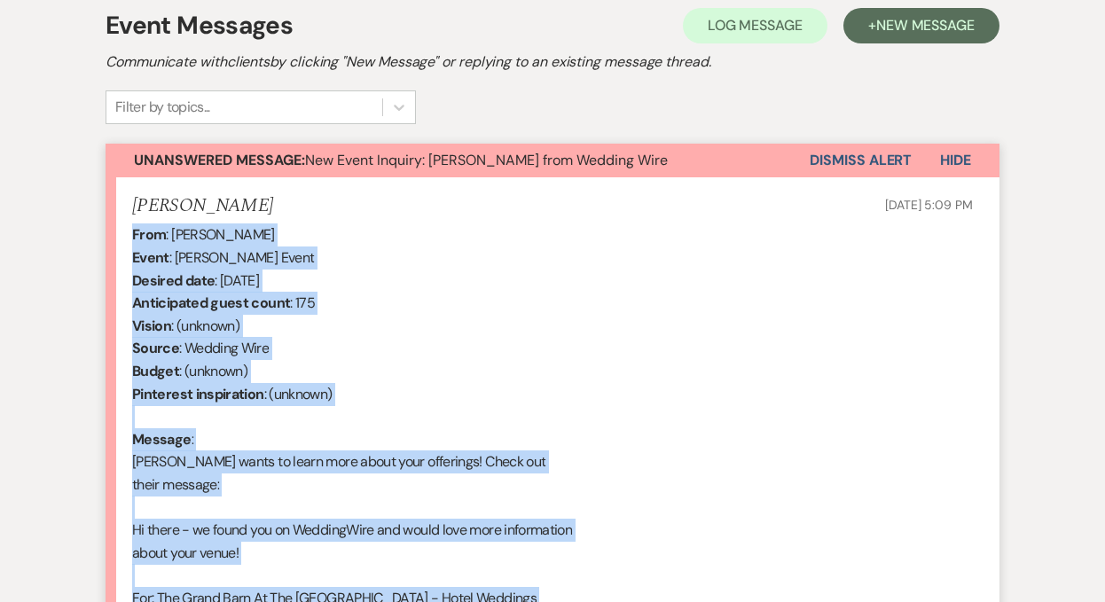
click at [820, 158] on button "Dismiss Alert" at bounding box center [860, 161] width 102 height 34
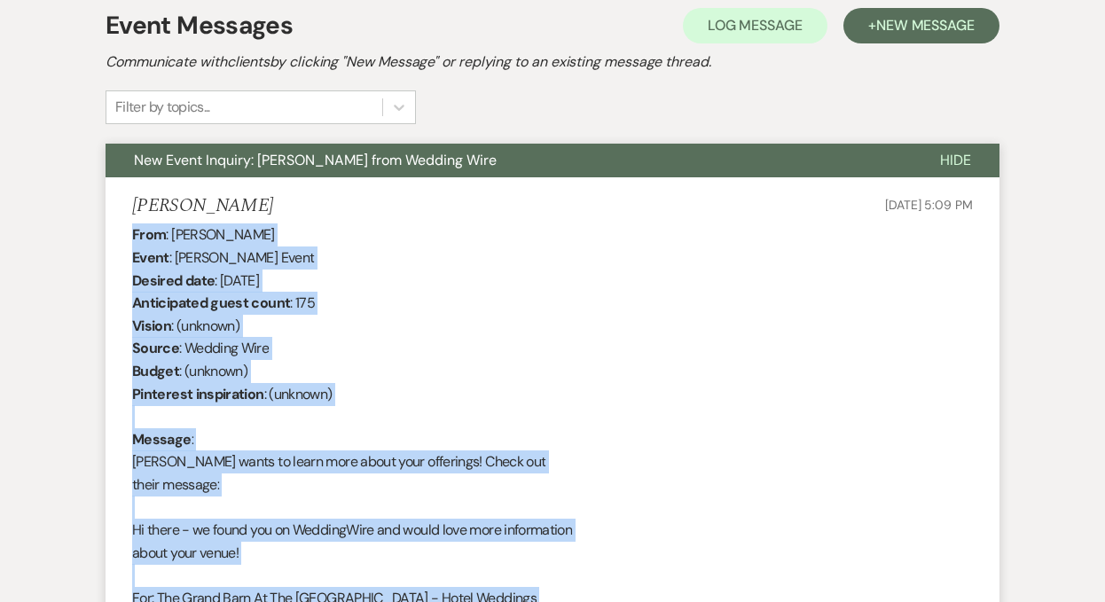
scroll to position [0, 0]
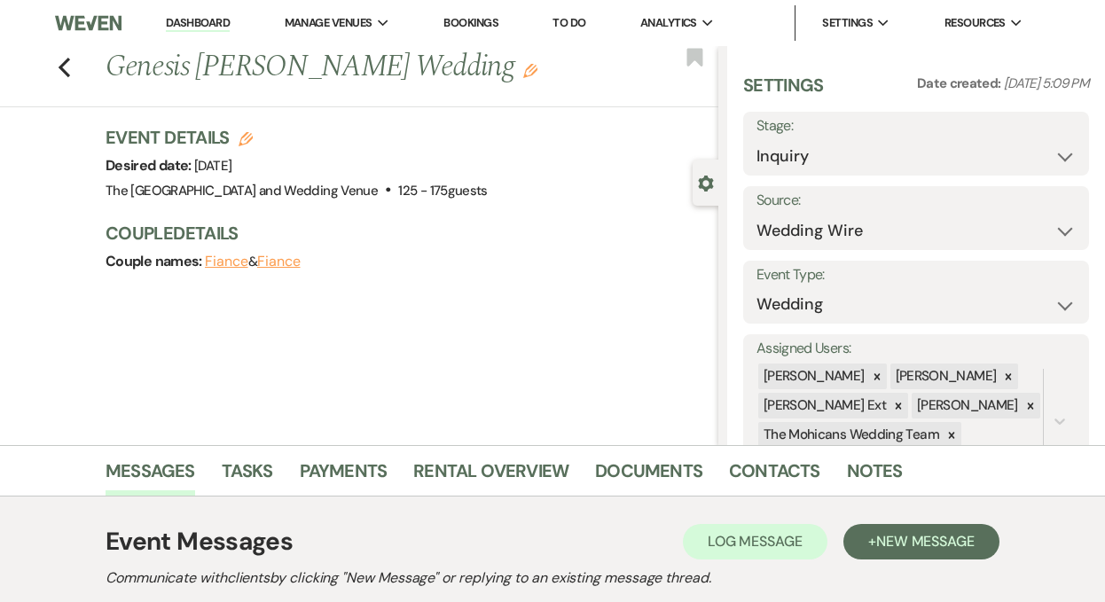
click at [184, 22] on link "Dashboard" at bounding box center [198, 23] width 64 height 17
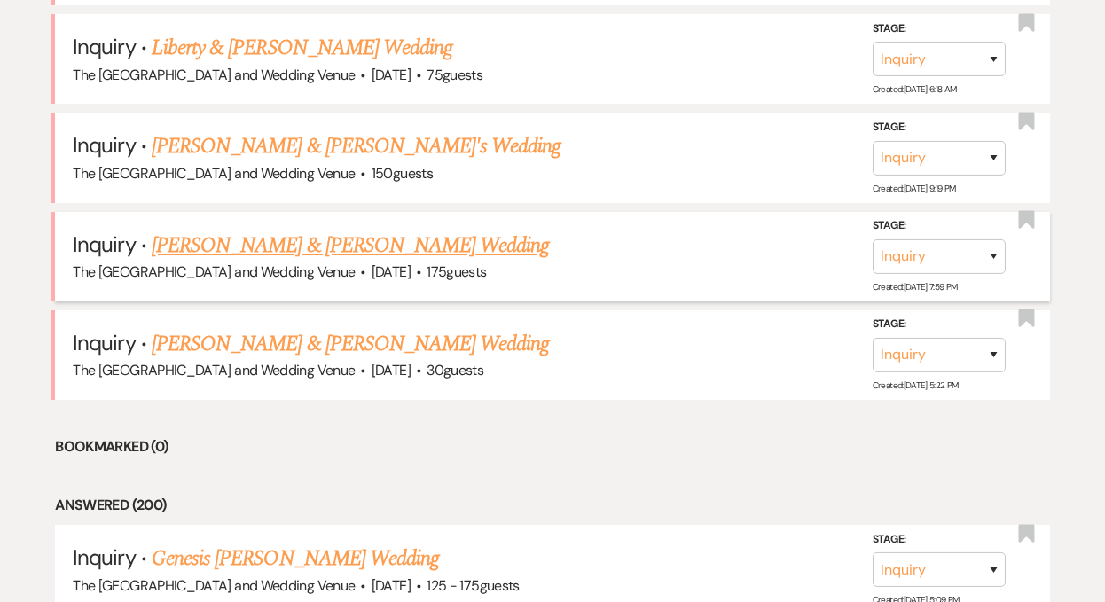
scroll to position [871, 0]
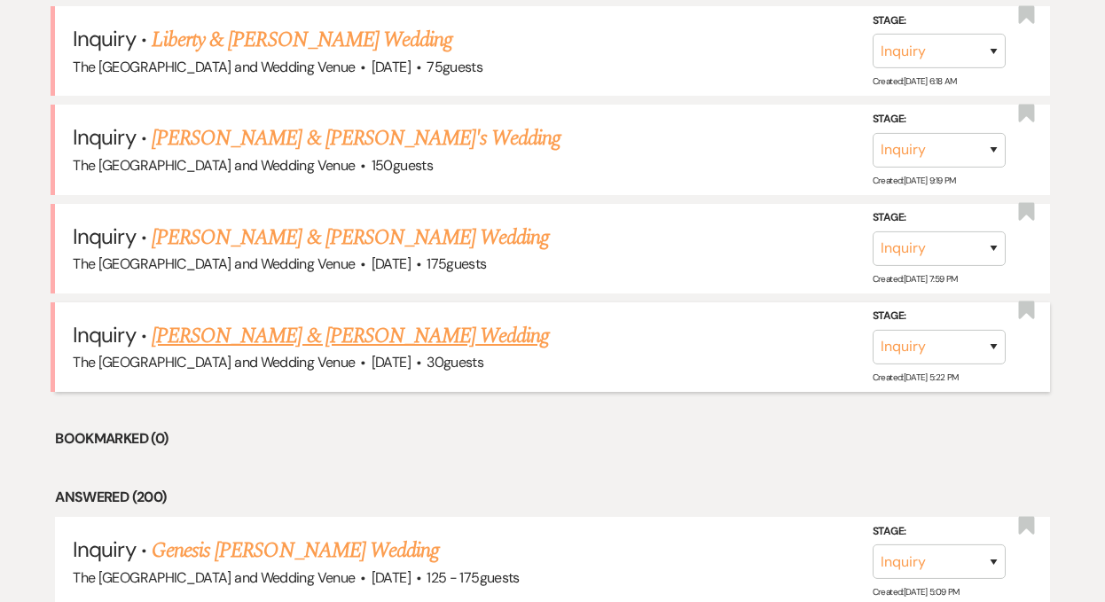
click at [346, 342] on link "[PERSON_NAME] & [PERSON_NAME] Wedding" at bounding box center [350, 336] width 397 height 32
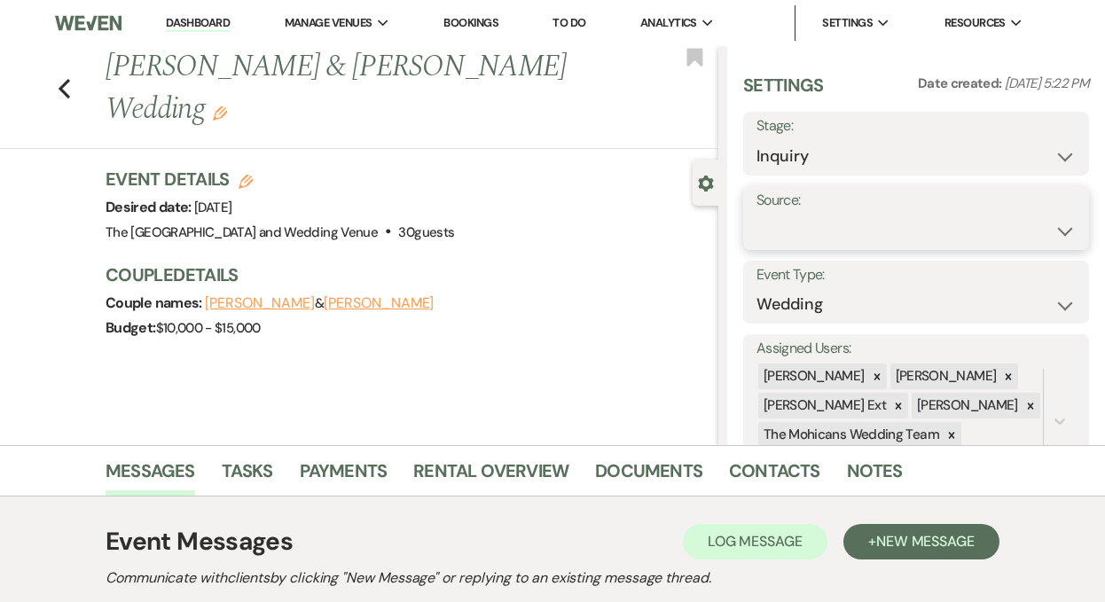
click at [817, 242] on select "Weven Venue Website Instagram Facebook Pinterest Google The Knot Wedding Wire H…" at bounding box center [915, 231] width 319 height 35
select select "5"
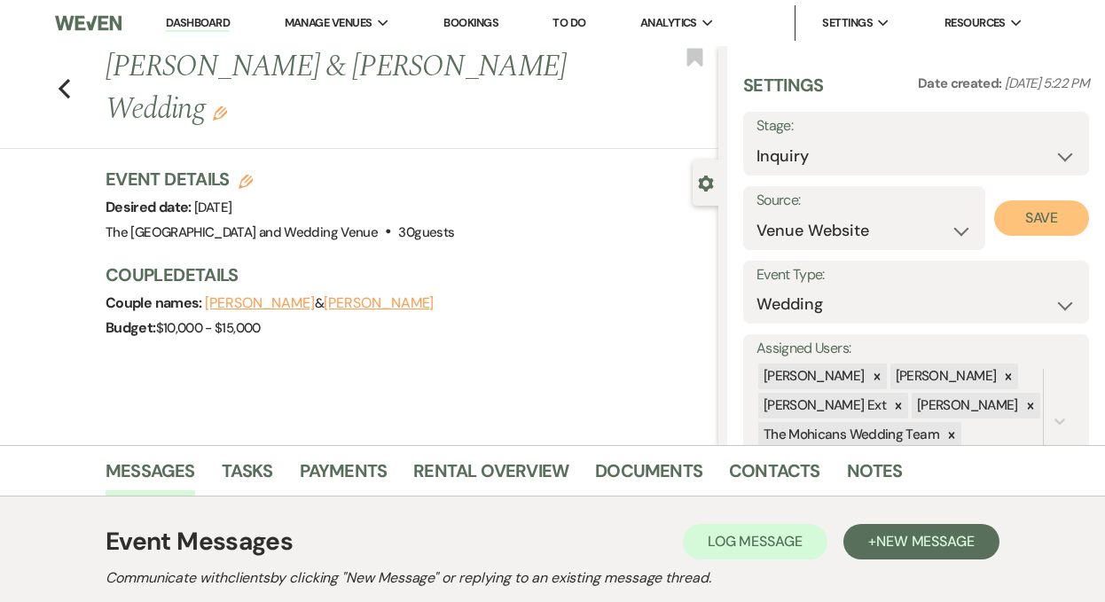
click at [1017, 210] on button "Save" at bounding box center [1041, 217] width 95 height 35
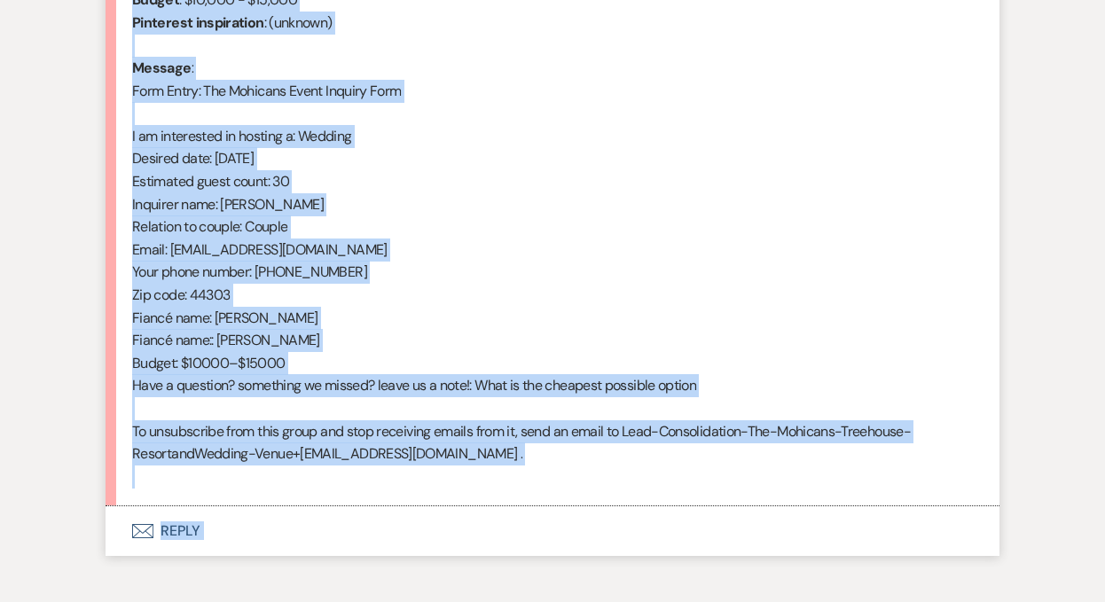
scroll to position [868, 0]
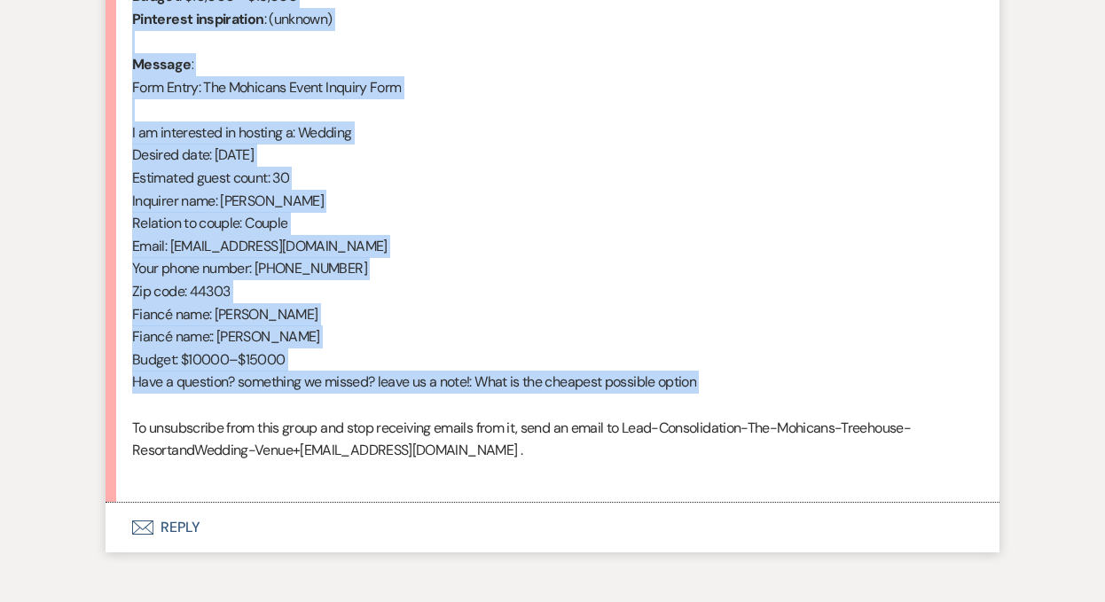
drag, startPoint x: 132, startPoint y: 297, endPoint x: 356, endPoint y: 414, distance: 252.2
click at [356, 414] on div "From : [PERSON_NAME] (Client) Event : [PERSON_NAME] & [PERSON_NAME] Event Desir…" at bounding box center [552, 177] width 840 height 613
copy div "From : [PERSON_NAME] (Client) Event : [PERSON_NAME] & [PERSON_NAME] Event Desir…"
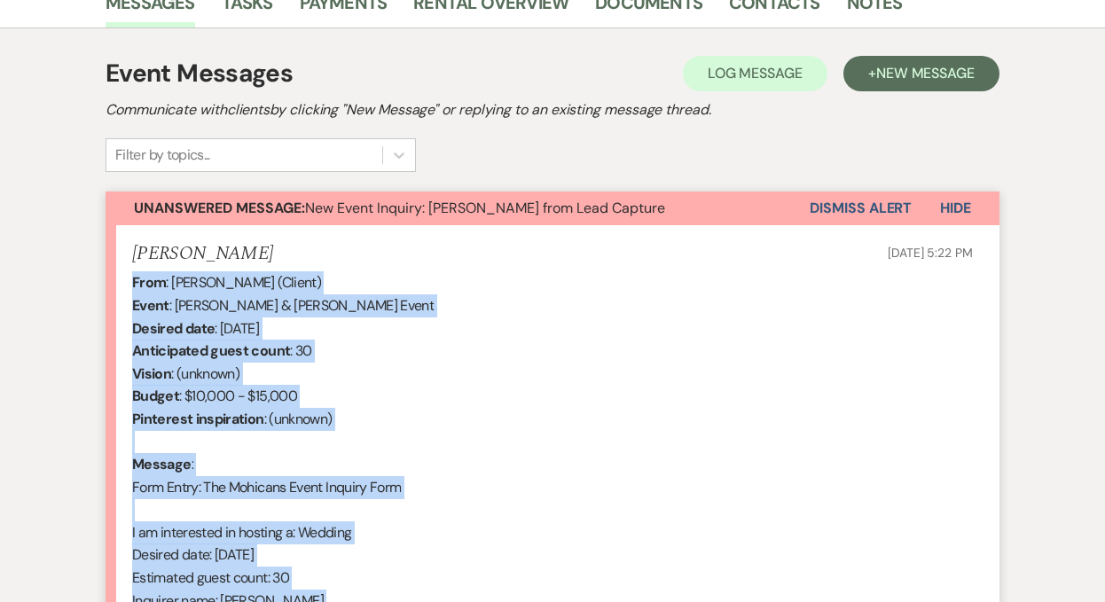
scroll to position [444, 0]
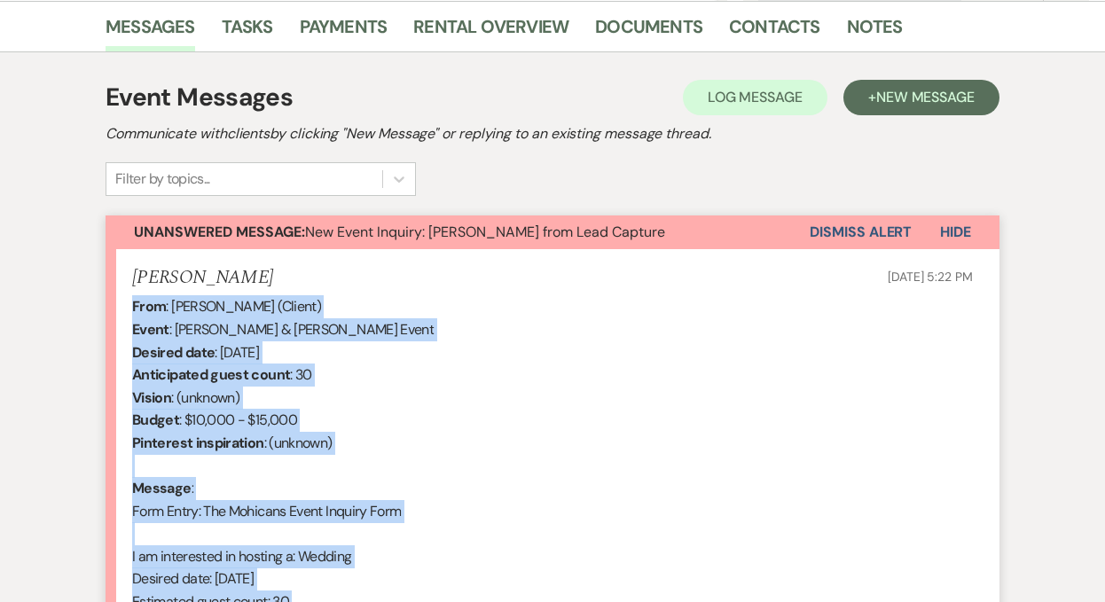
click at [843, 228] on button "Dismiss Alert" at bounding box center [860, 232] width 102 height 34
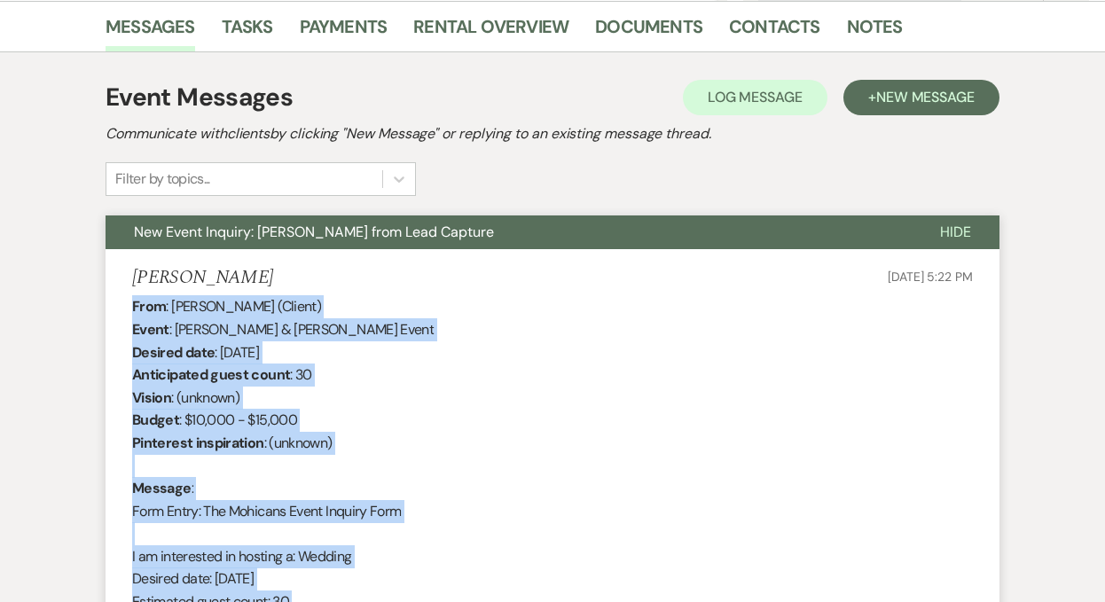
scroll to position [0, 0]
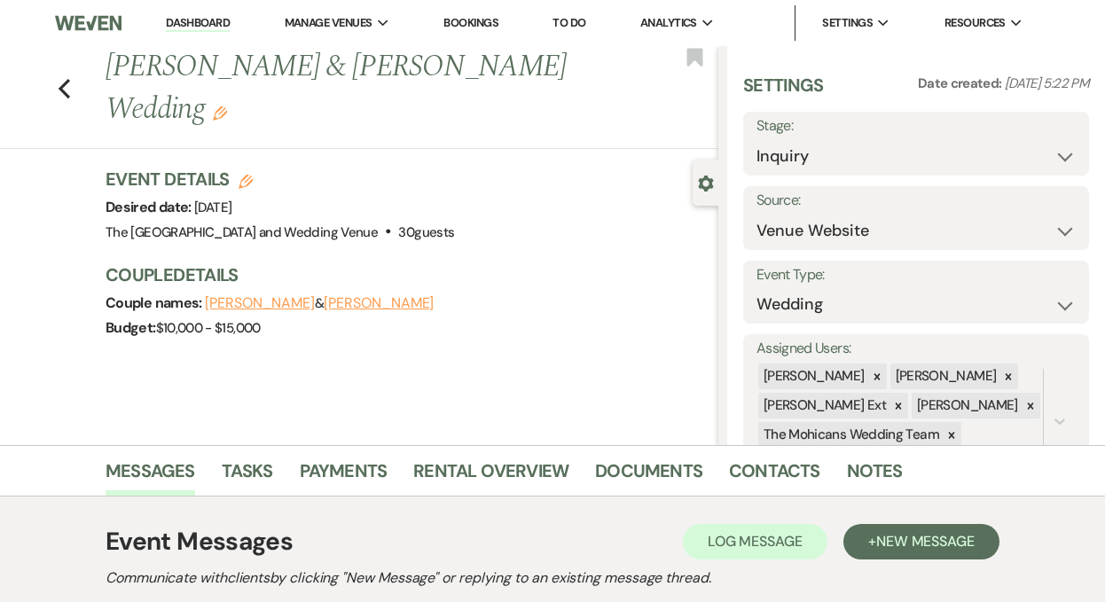
click at [209, 24] on link "Dashboard" at bounding box center [198, 23] width 64 height 17
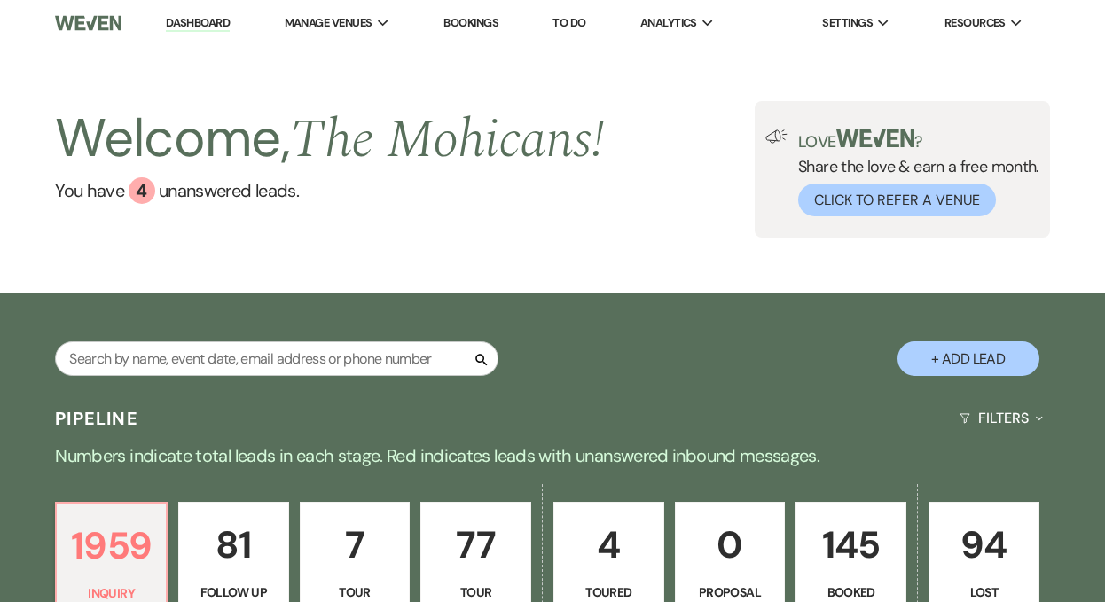
scroll to position [699, 0]
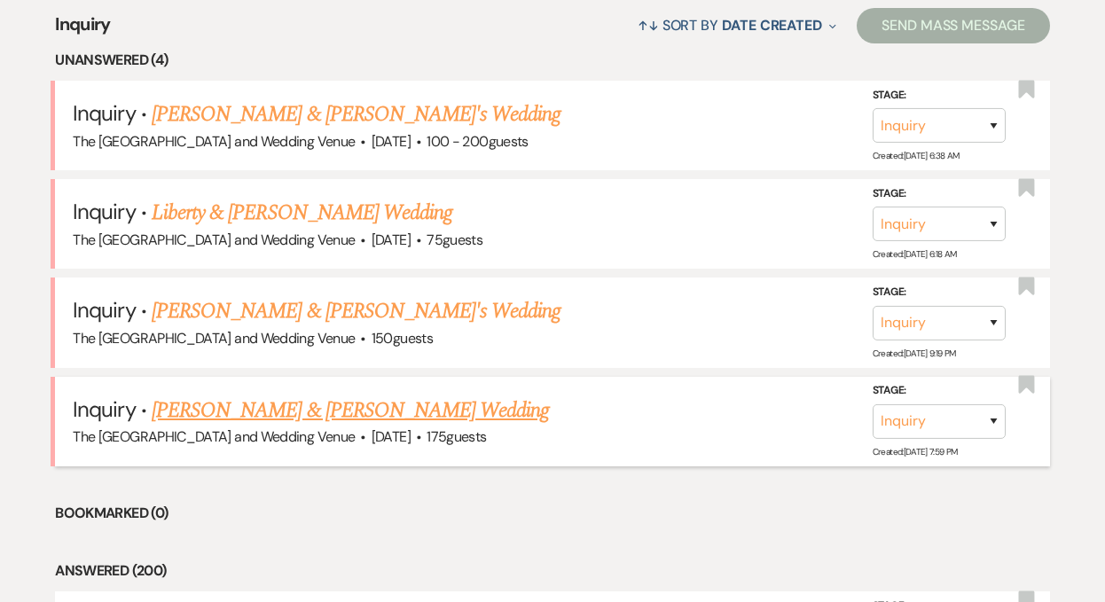
click at [302, 403] on link "[PERSON_NAME] & [PERSON_NAME] Wedding" at bounding box center [350, 411] width 397 height 32
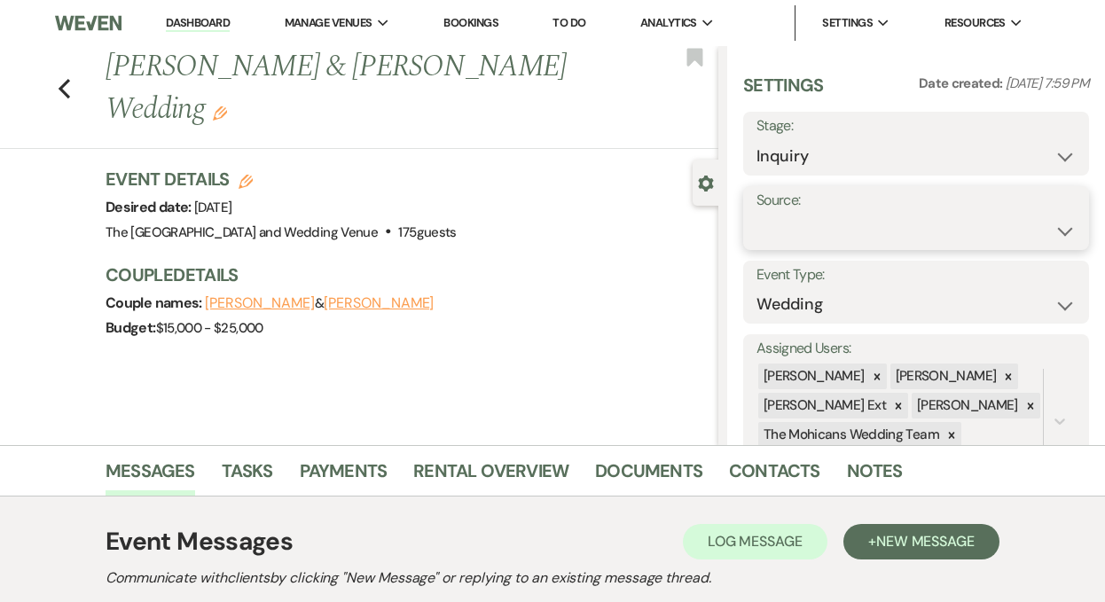
click at [858, 236] on select "Weven Venue Website Instagram Facebook Pinterest Google The Knot Wedding Wire H…" at bounding box center [915, 231] width 319 height 35
select select "5"
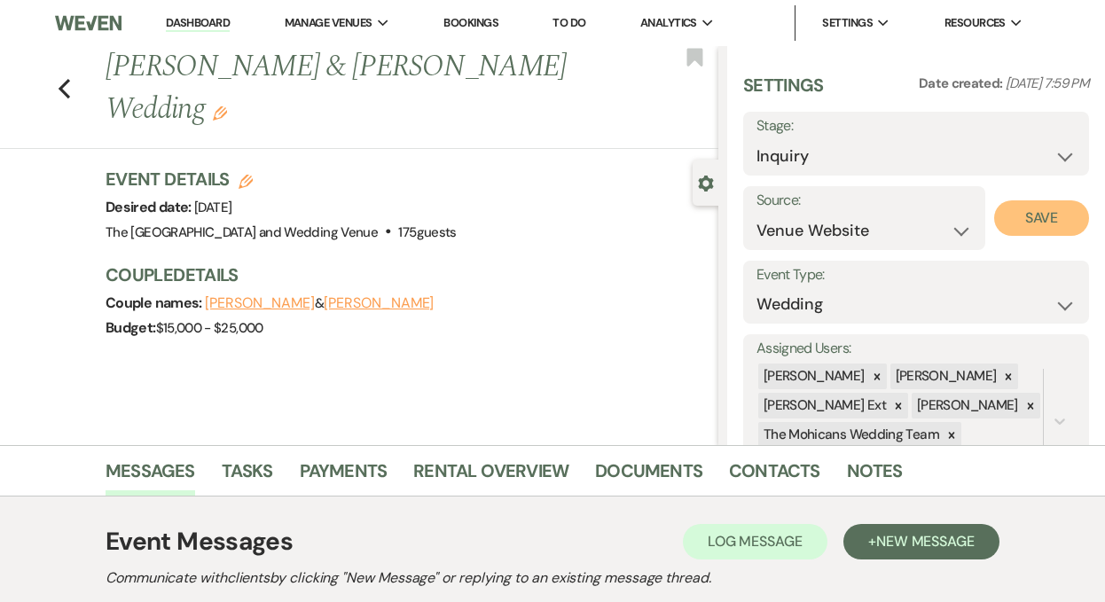
click at [1013, 211] on button "Save" at bounding box center [1041, 217] width 95 height 35
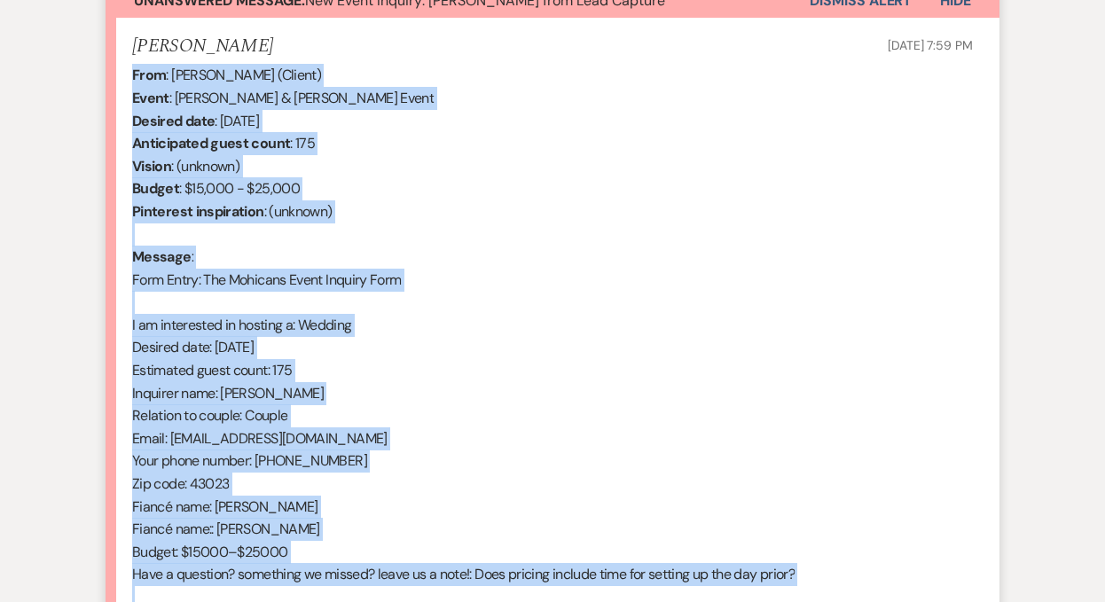
scroll to position [959, 0]
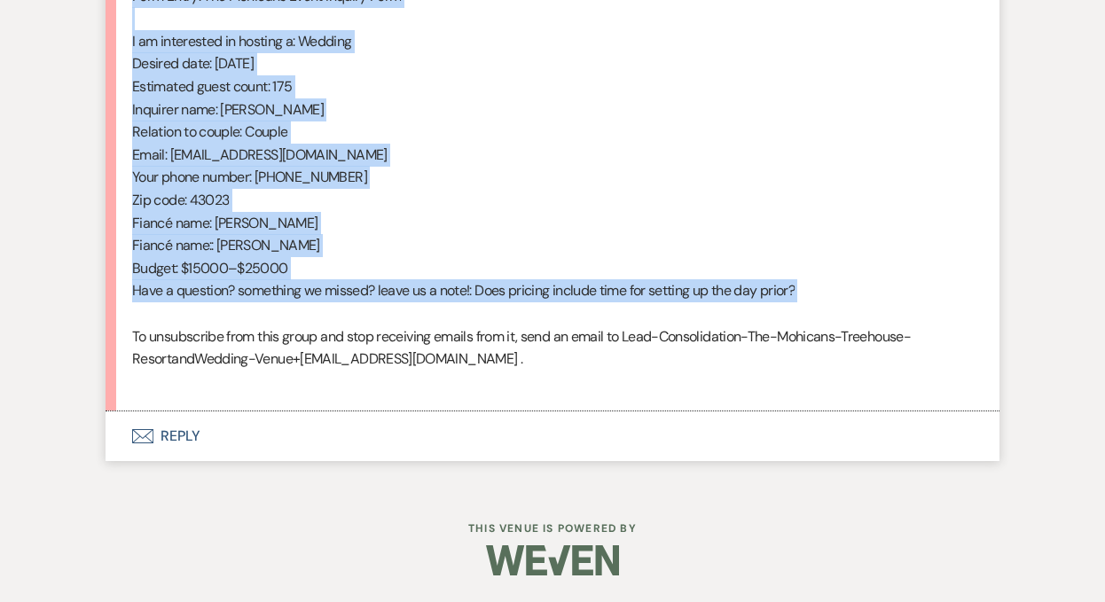
drag, startPoint x: 132, startPoint y: 174, endPoint x: 503, endPoint y: 315, distance: 396.5
click at [503, 315] on div "From : [PERSON_NAME] (Client) Event : [PERSON_NAME] & [PERSON_NAME] Event Desir…" at bounding box center [552, 86] width 840 height 613
copy div "From : [PERSON_NAME] (Client) Event : [PERSON_NAME] & [PERSON_NAME] Event Desir…"
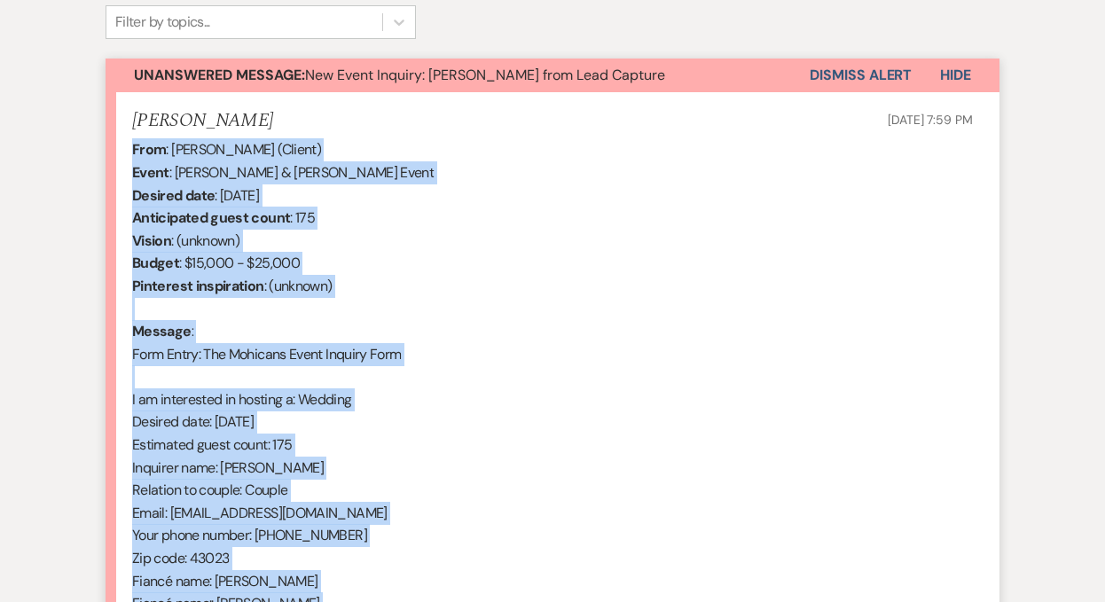
scroll to position [583, 0]
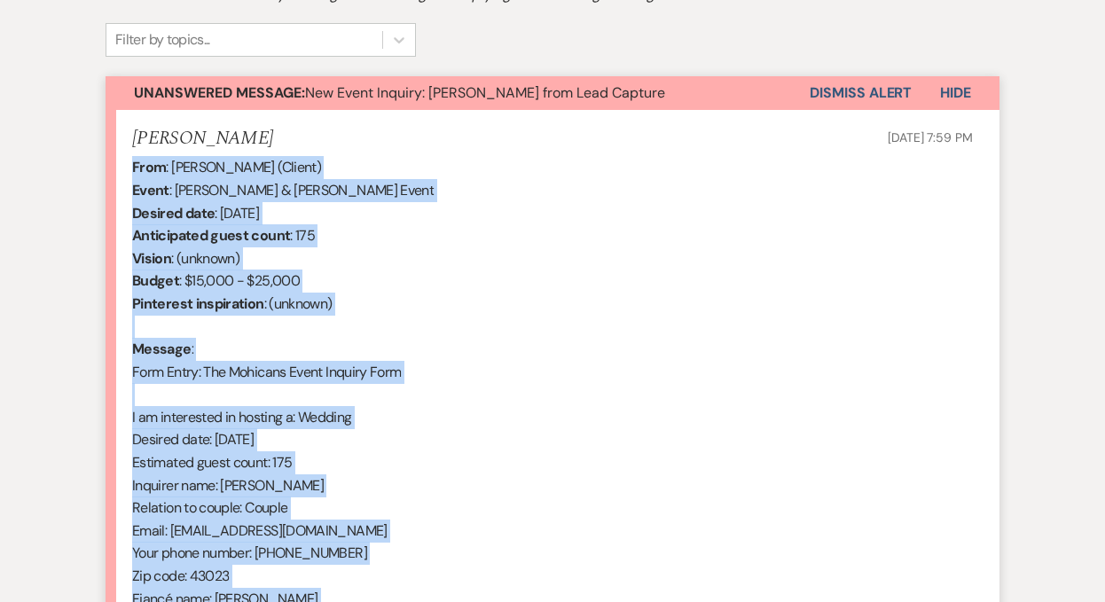
click at [838, 96] on button "Dismiss Alert" at bounding box center [860, 93] width 102 height 34
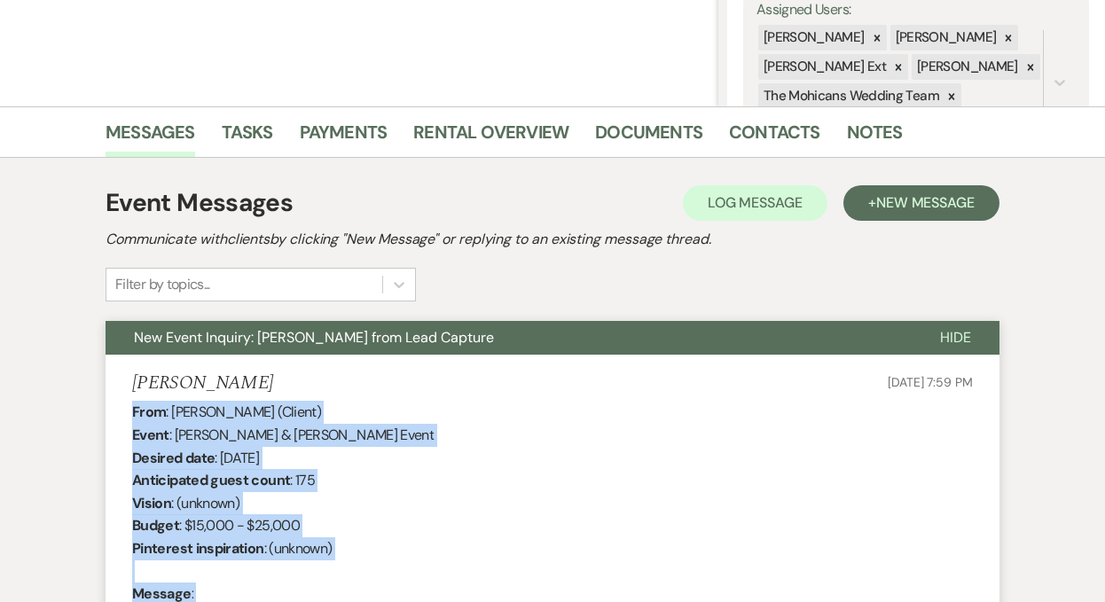
scroll to position [0, 0]
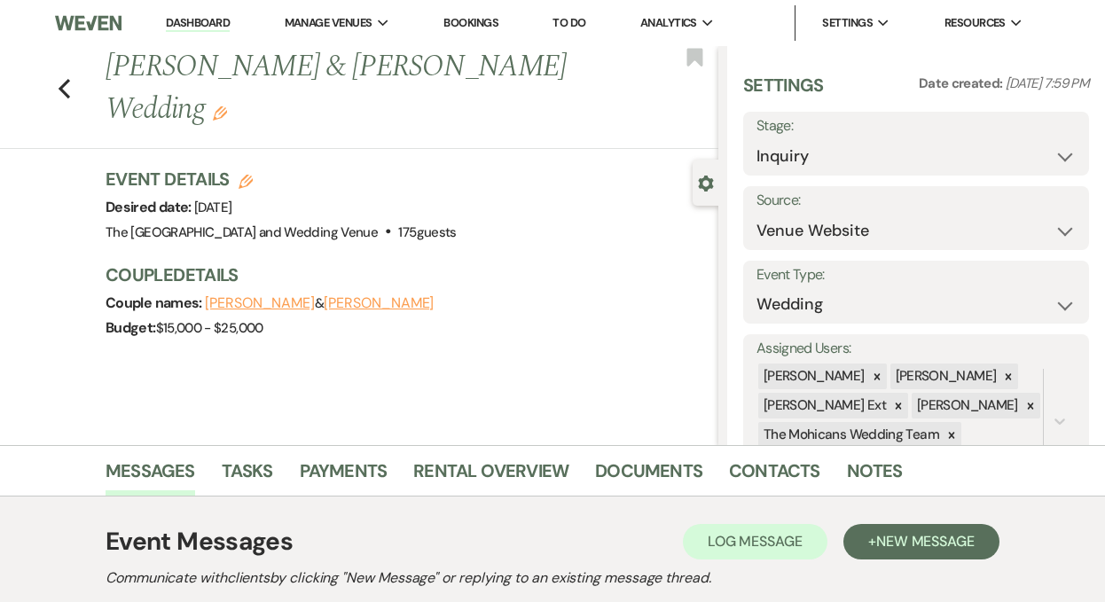
click at [191, 20] on link "Dashboard" at bounding box center [198, 23] width 64 height 17
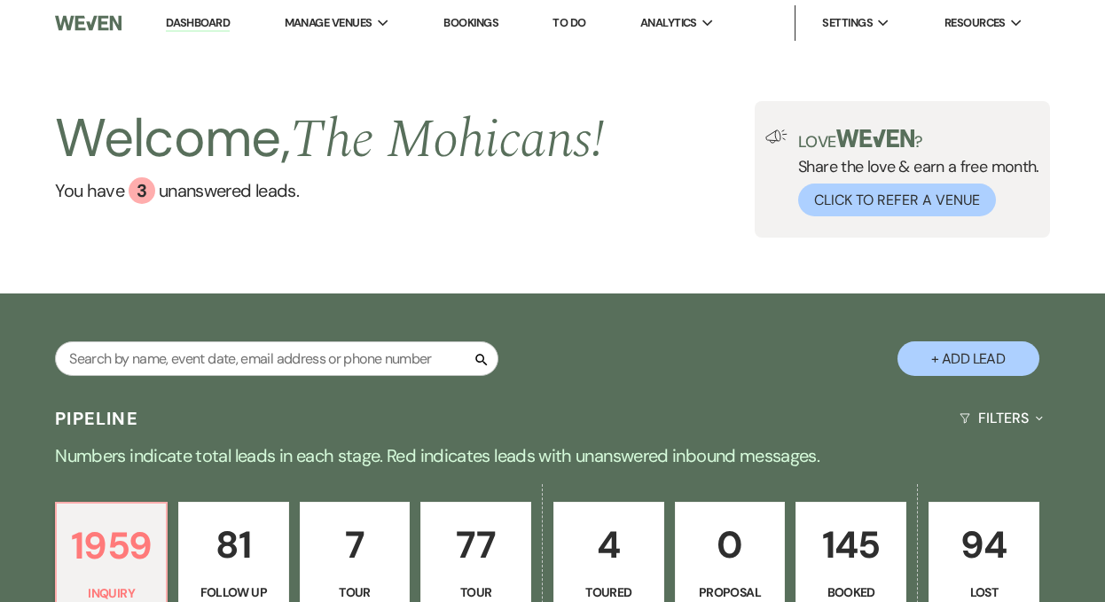
scroll to position [865, 0]
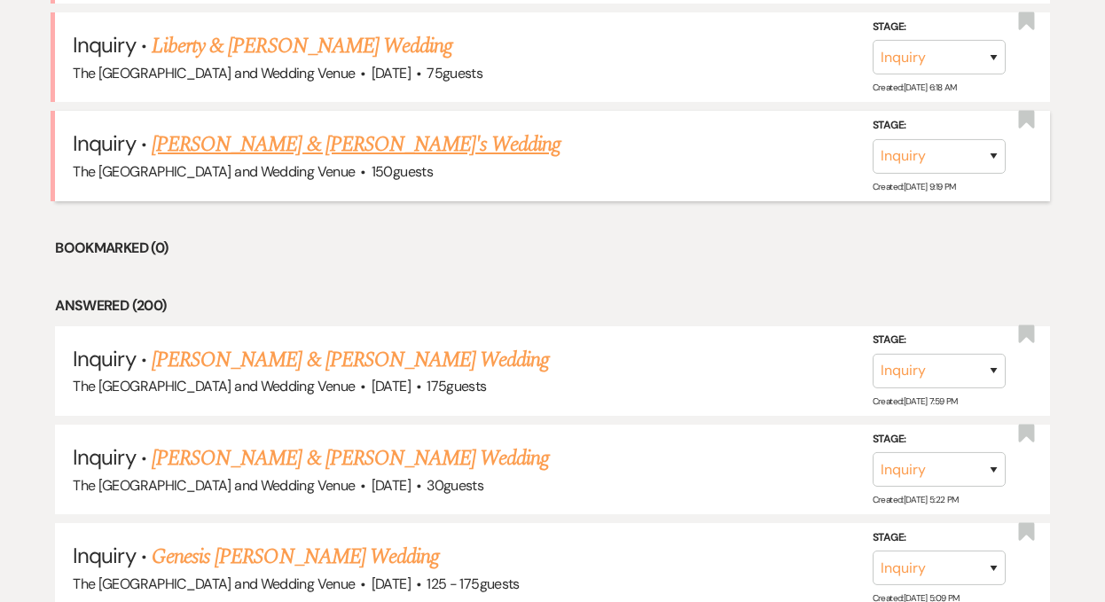
click at [299, 139] on link "[PERSON_NAME] & [PERSON_NAME]'s Wedding" at bounding box center [357, 145] width 410 height 32
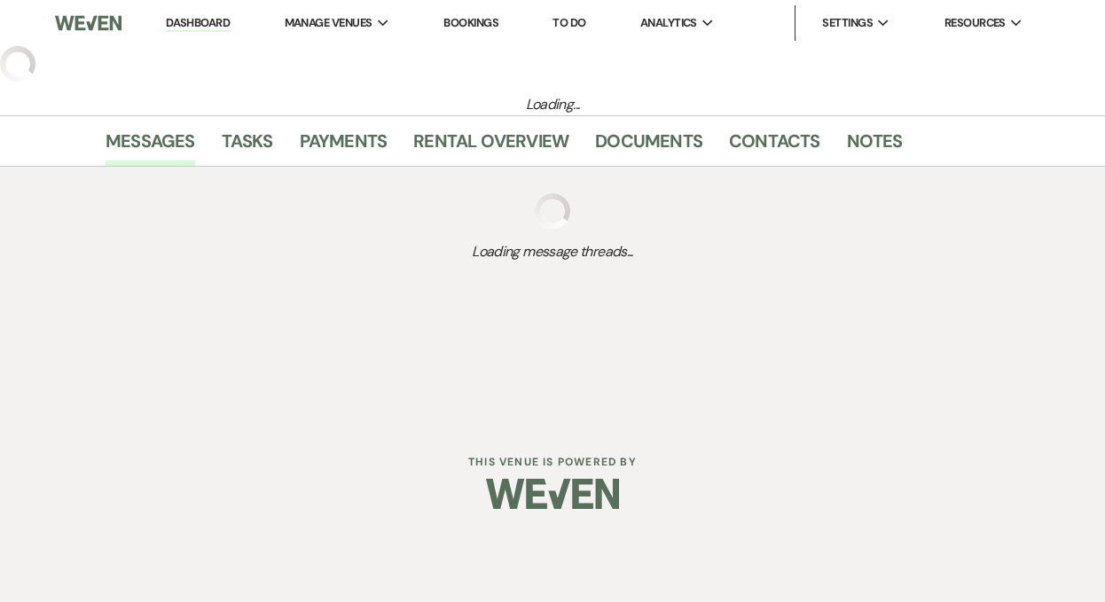
select select "17"
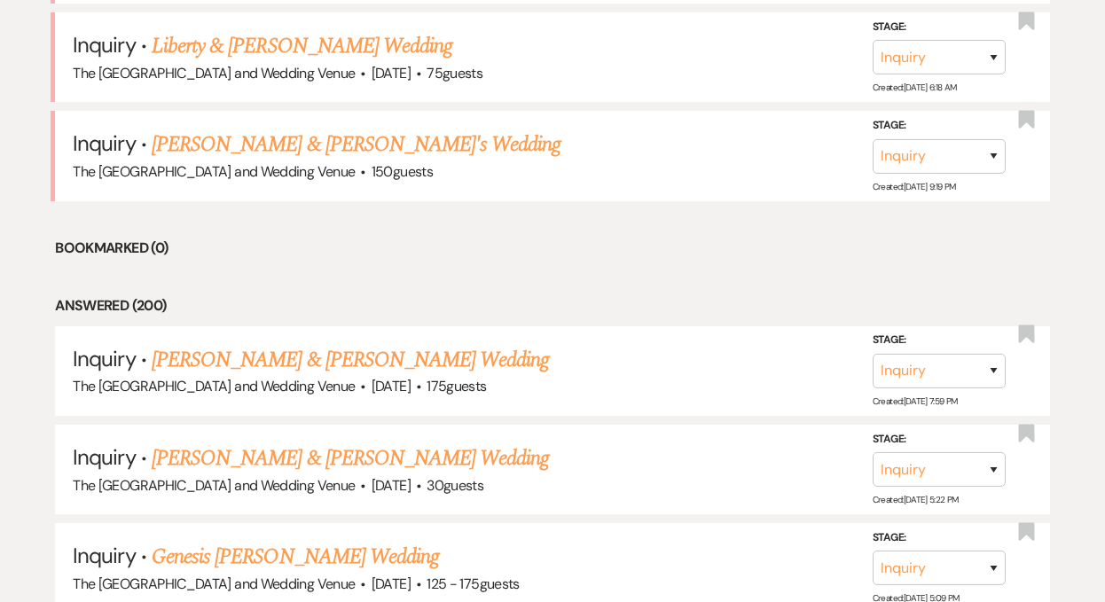
scroll to position [718, 0]
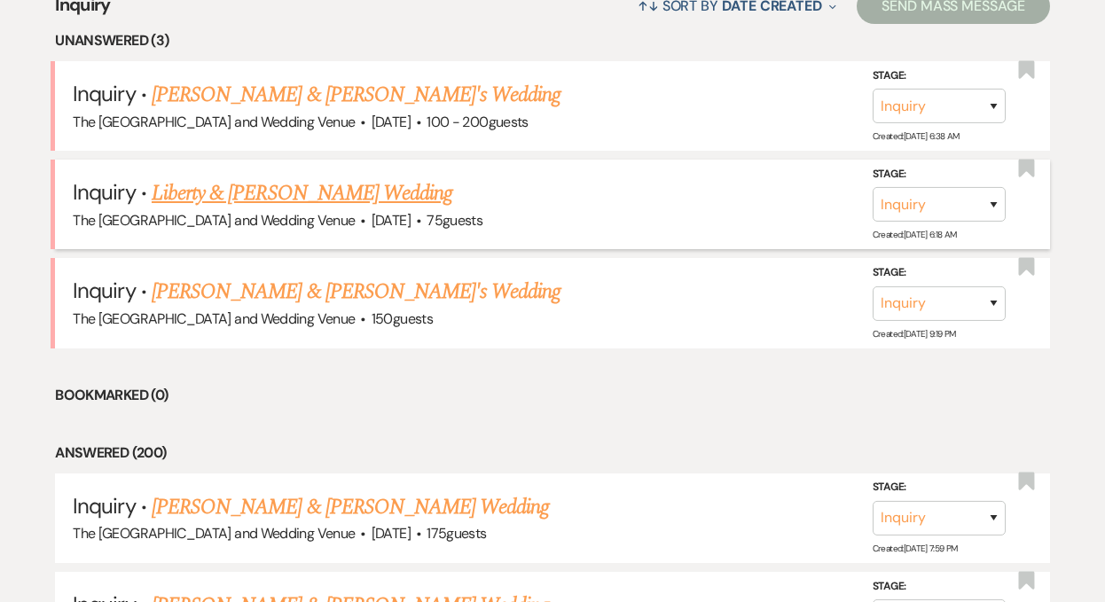
click at [305, 187] on link "Liberty & [PERSON_NAME] Wedding" at bounding box center [302, 193] width 301 height 32
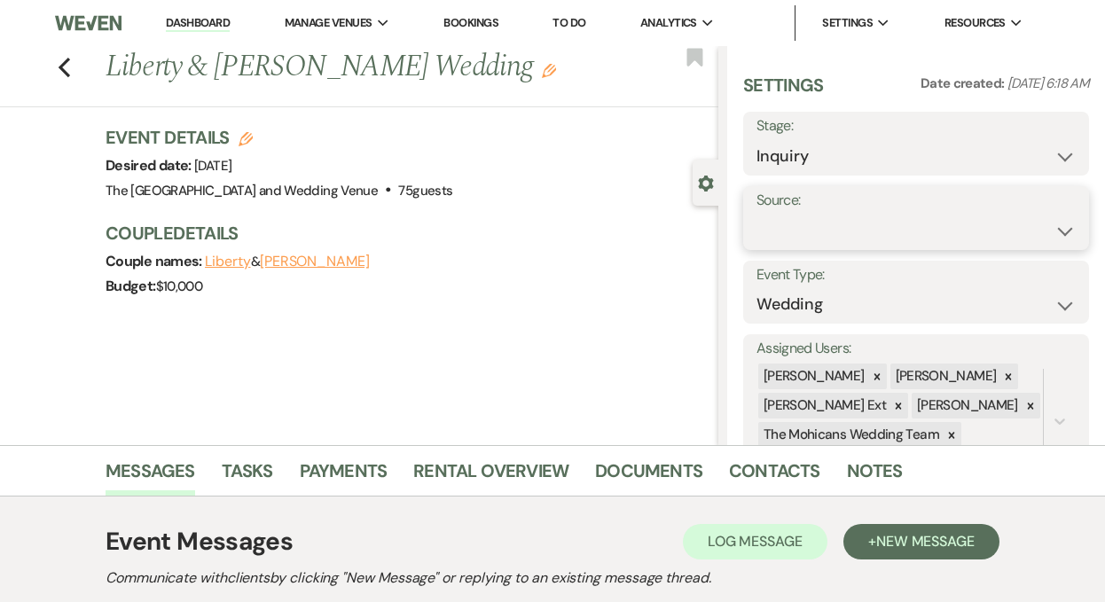
click at [870, 221] on select "Weven Venue Website Instagram Facebook Pinterest Google The Knot Wedding Wire H…" at bounding box center [915, 231] width 319 height 35
select select "5"
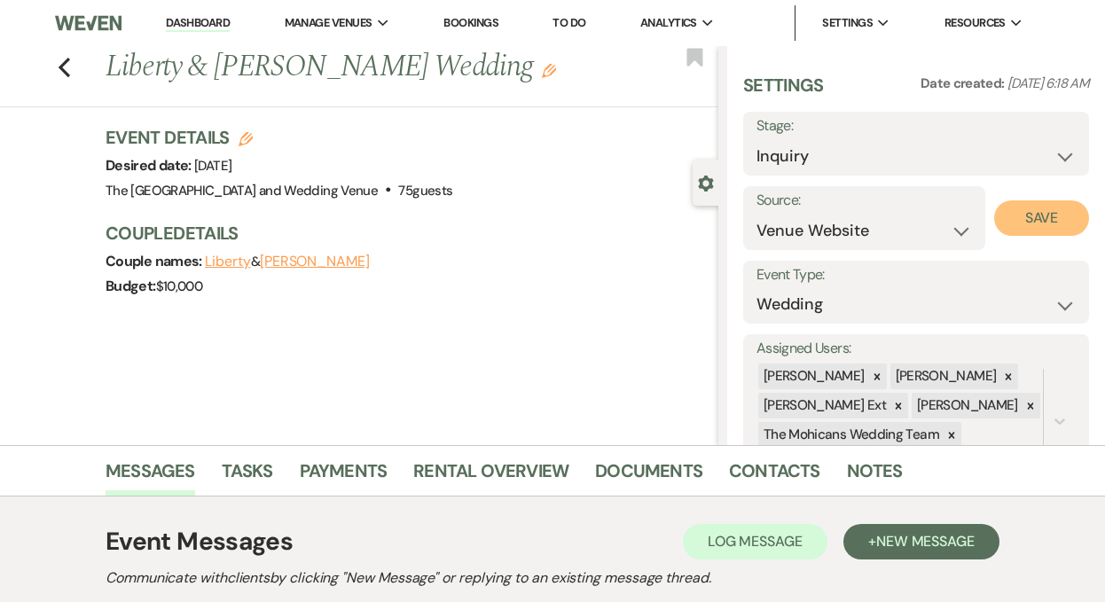
click at [1014, 217] on button "Save" at bounding box center [1041, 217] width 95 height 35
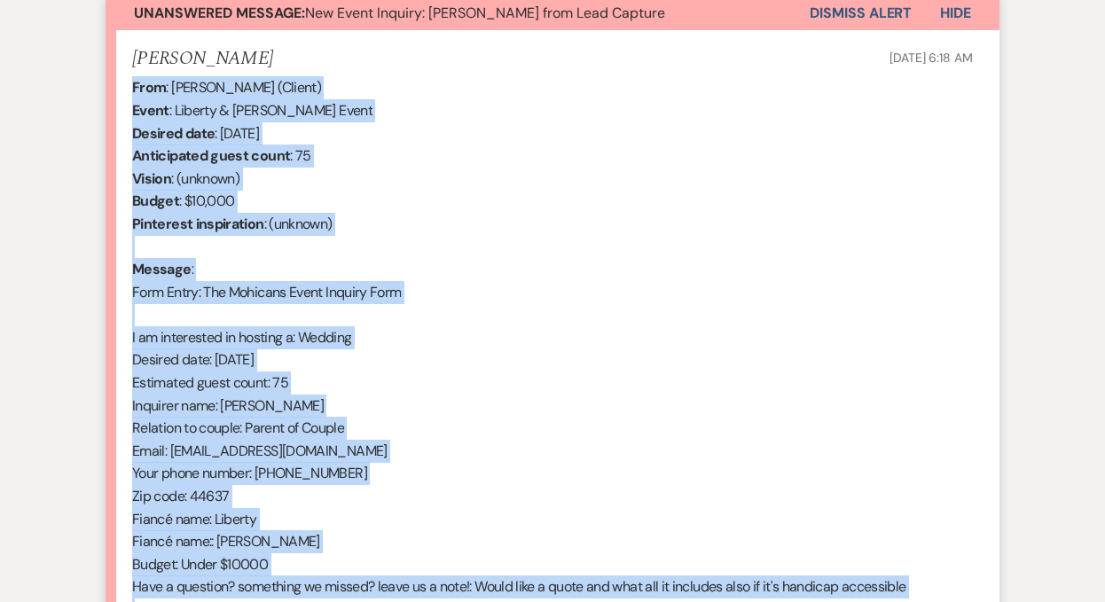
scroll to position [926, 0]
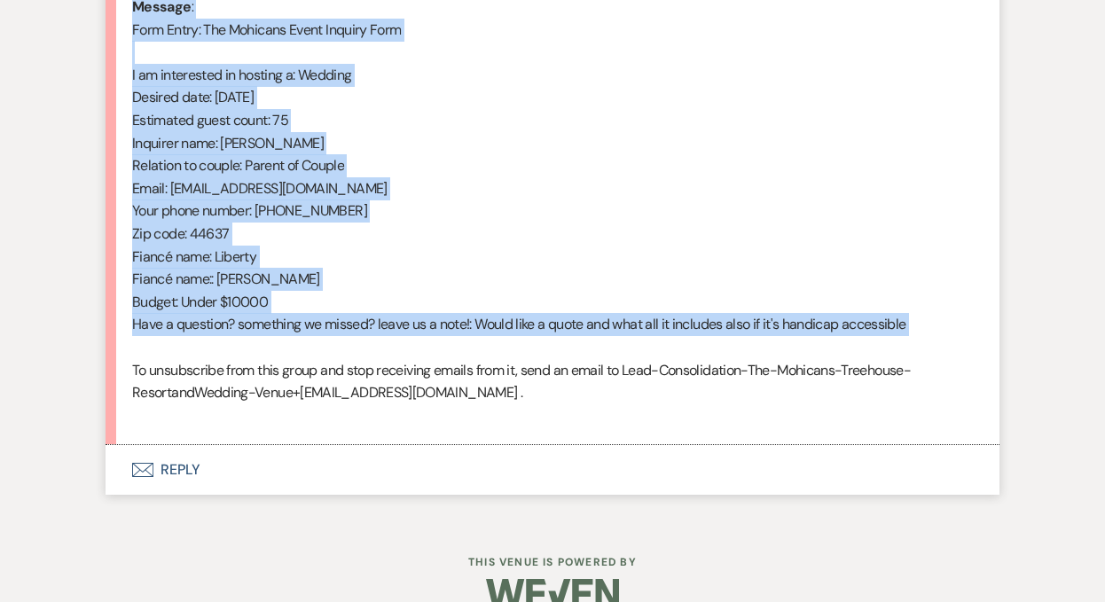
drag, startPoint x: 131, startPoint y: 222, endPoint x: 375, endPoint y: 351, distance: 276.0
click at [375, 351] on div "From : [PERSON_NAME] (Client) Event : Liberty & [PERSON_NAME] Event Desired dat…" at bounding box center [552, 120] width 840 height 613
copy div "From : [PERSON_NAME] (Client) Event : Liberty & [PERSON_NAME] Event Desired dat…"
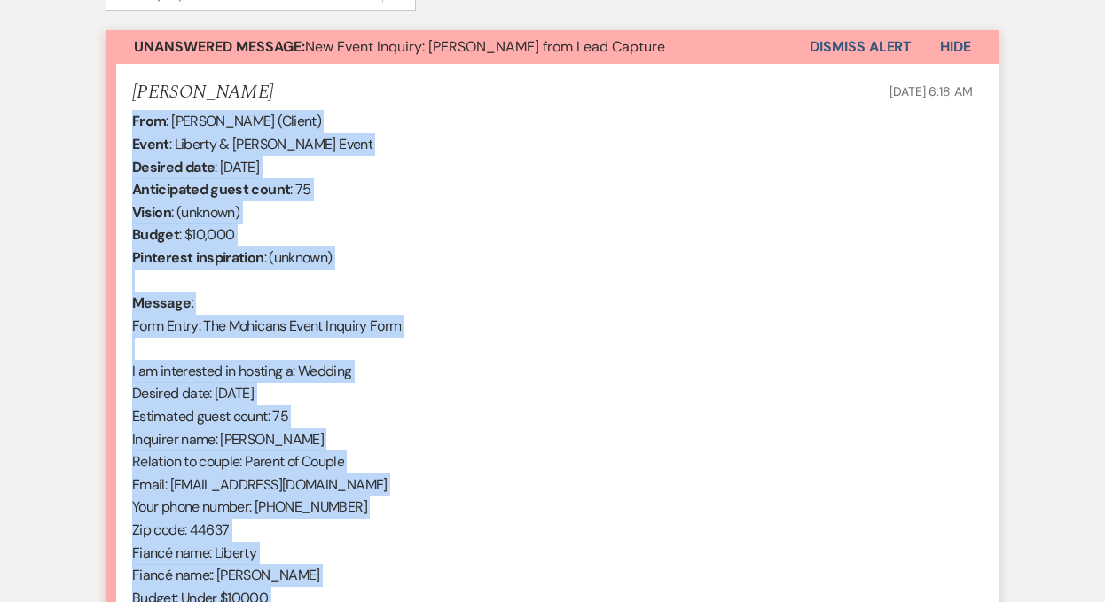
scroll to position [602, 0]
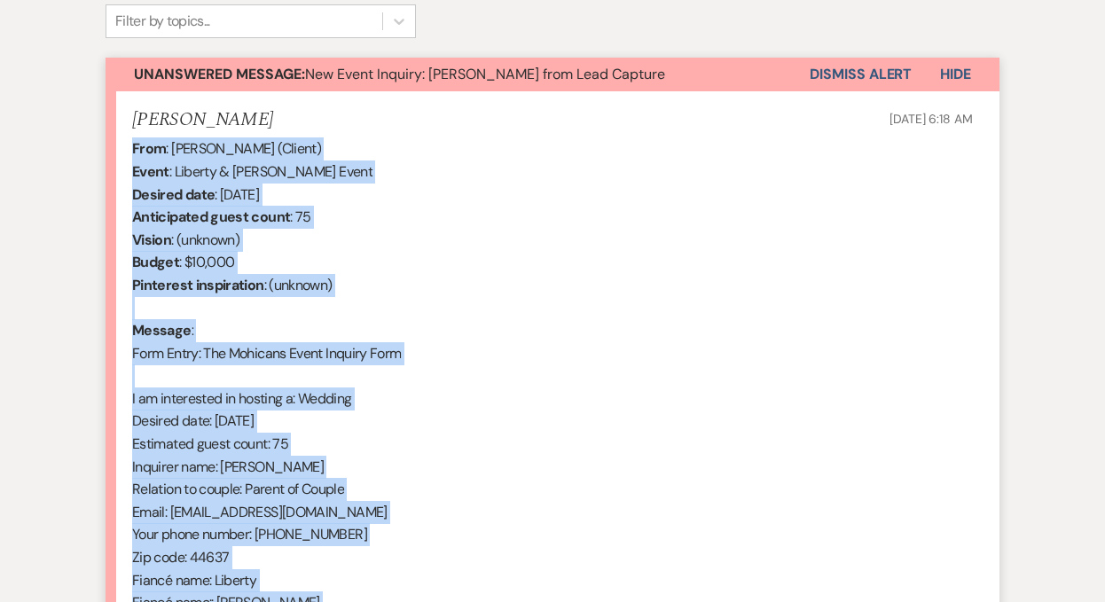
click at [843, 75] on button "Dismiss Alert" at bounding box center [860, 75] width 102 height 34
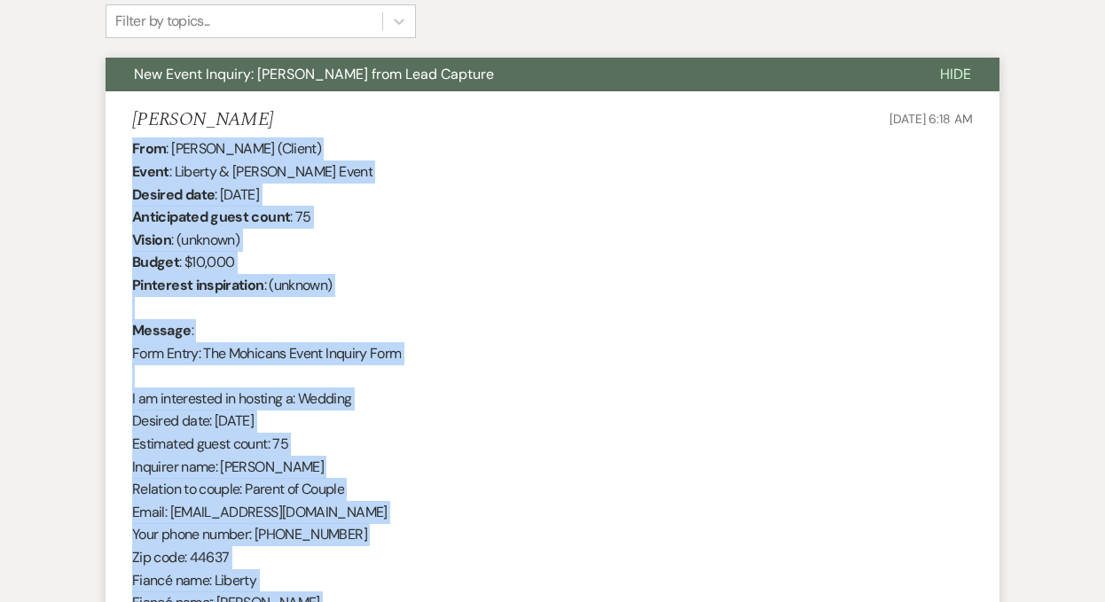
scroll to position [0, 0]
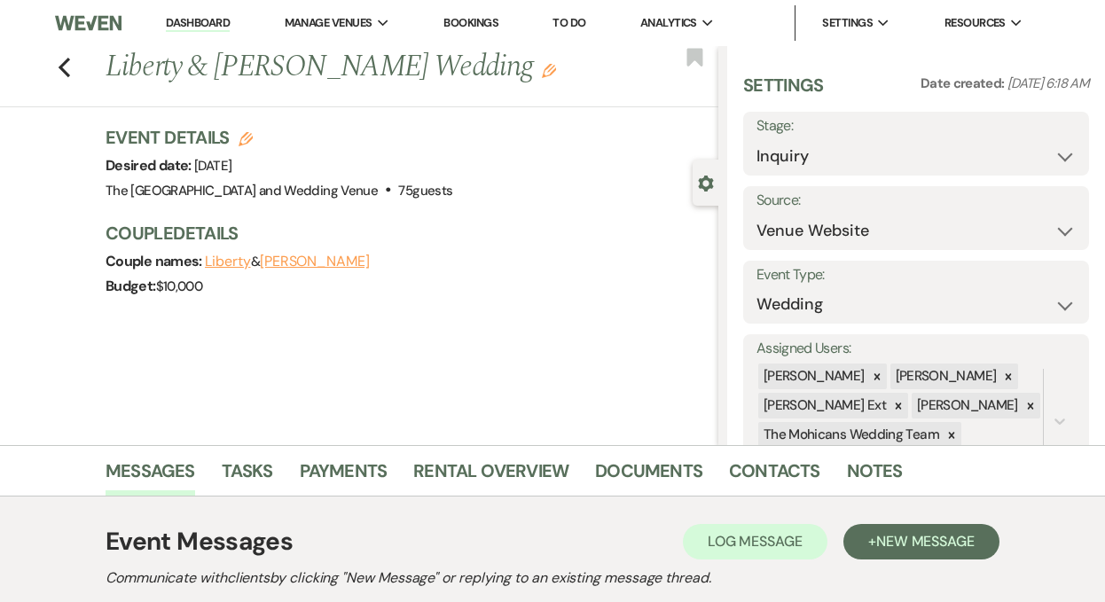
click at [211, 33] on li "Dashboard" at bounding box center [198, 22] width 82 height 35
click at [211, 22] on link "Dashboard" at bounding box center [198, 23] width 64 height 17
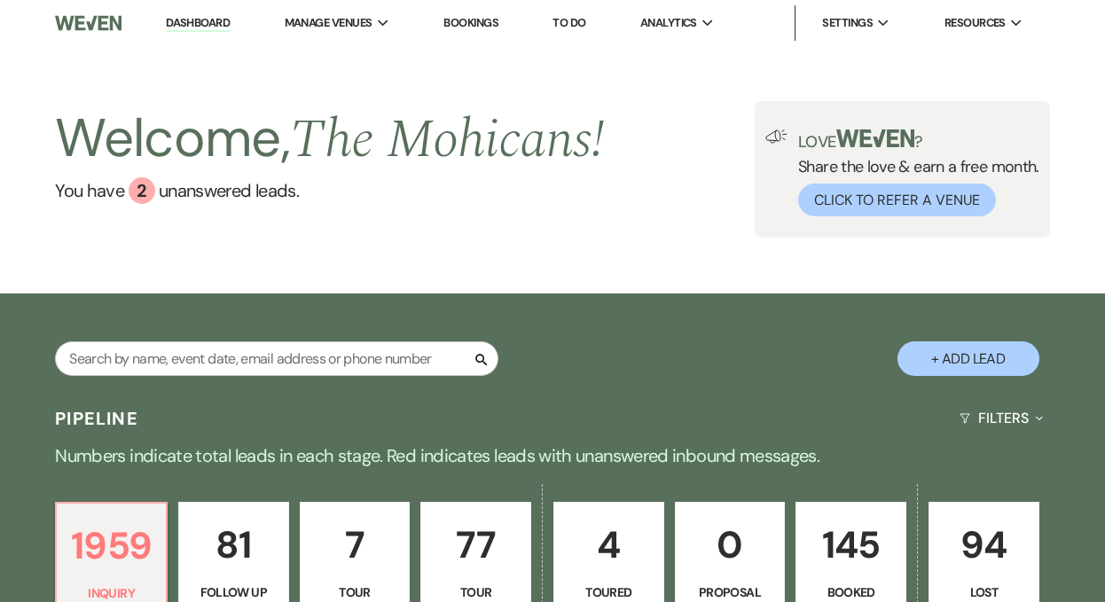
scroll to position [464, 0]
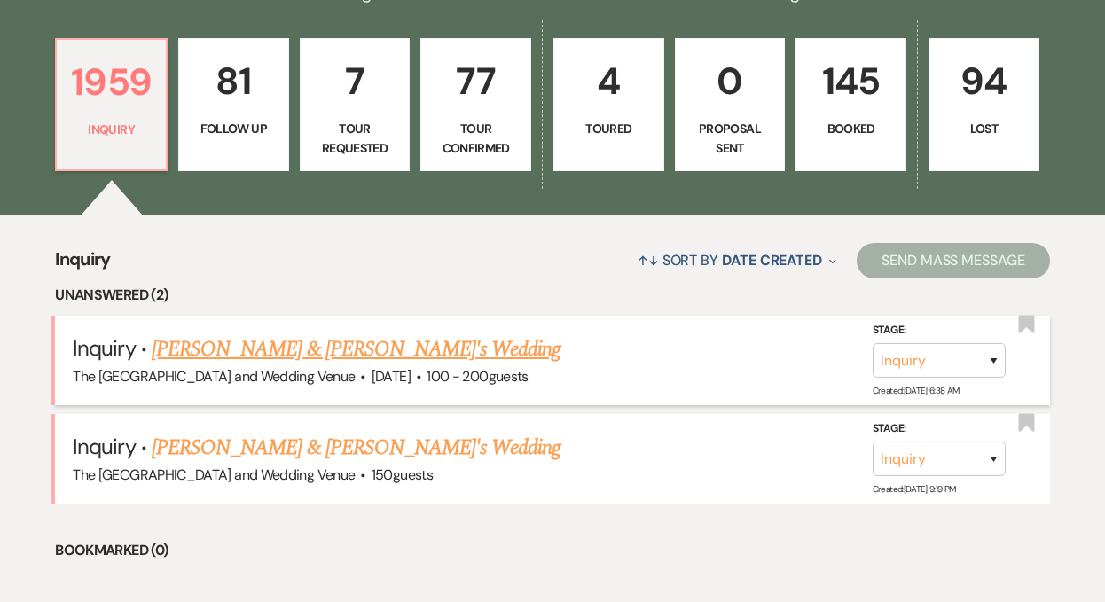
click at [314, 349] on link "[PERSON_NAME] & [PERSON_NAME]'s Wedding" at bounding box center [357, 349] width 410 height 32
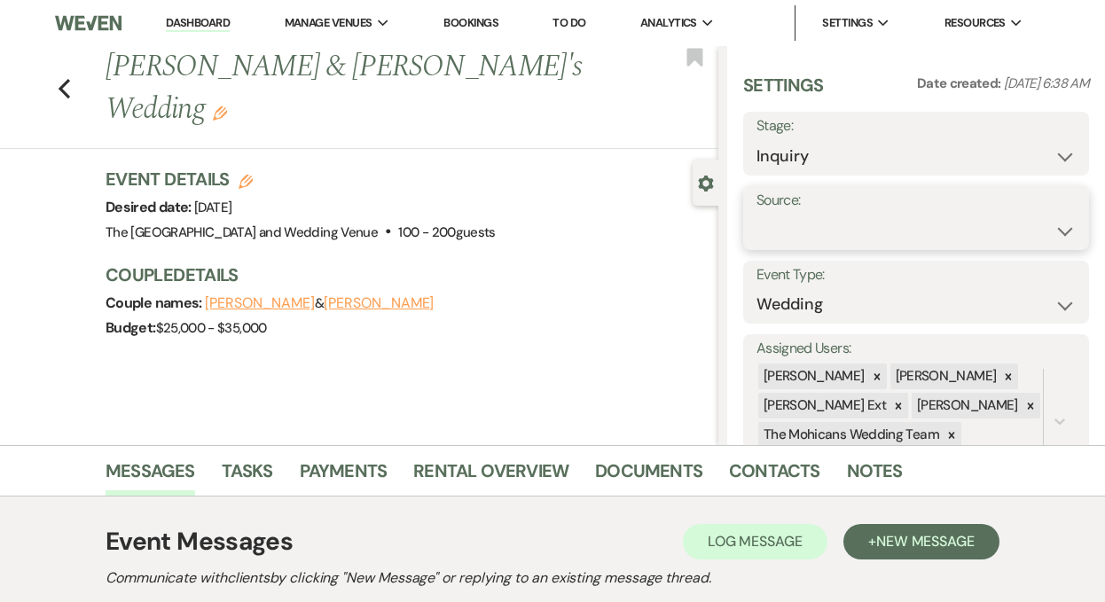
click at [806, 230] on select "Weven Venue Website Instagram Facebook Pinterest Google The Knot Wedding Wire H…" at bounding box center [915, 231] width 319 height 35
select select "5"
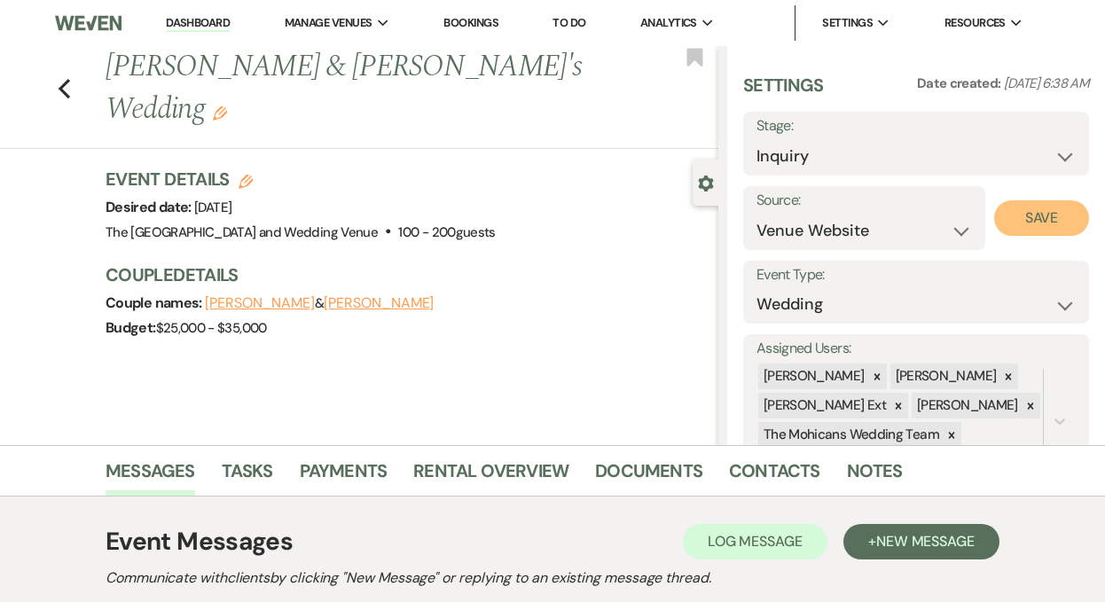
click at [1043, 207] on button "Save" at bounding box center [1041, 217] width 95 height 35
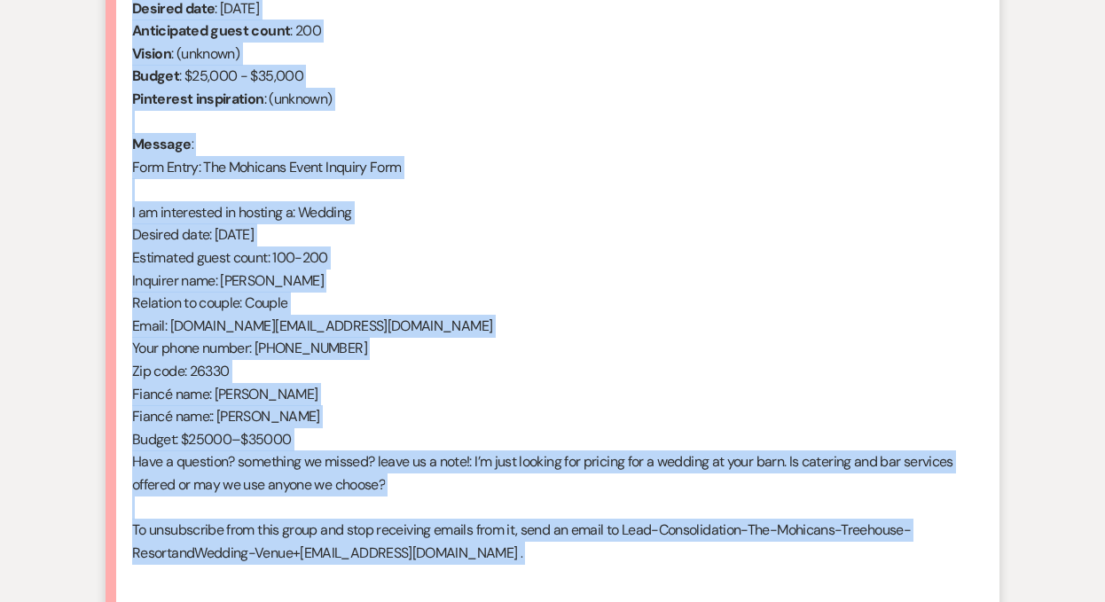
scroll to position [792, 0]
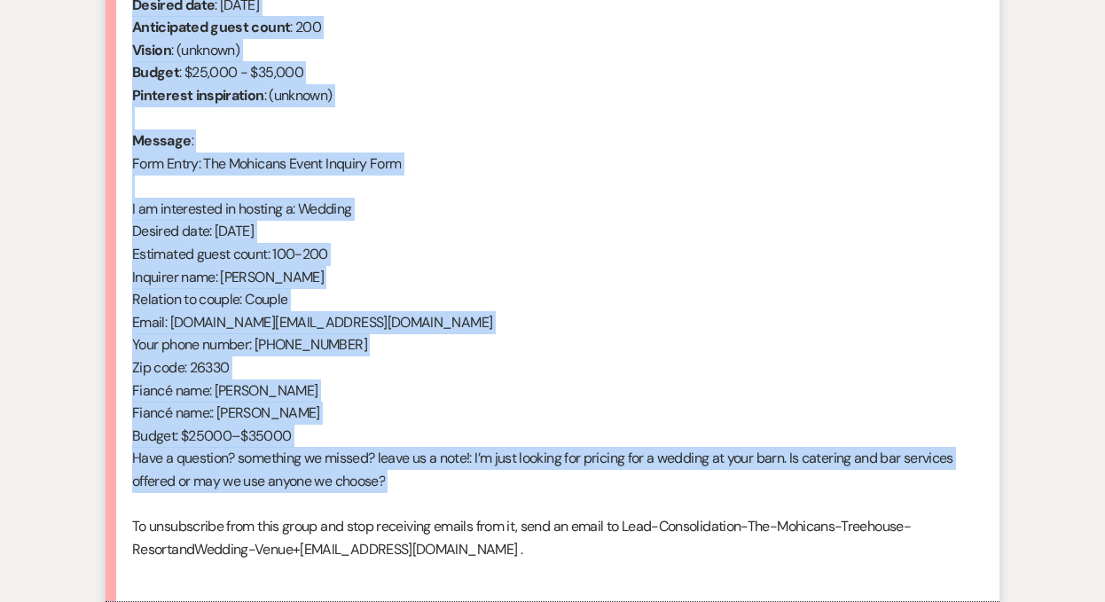
drag, startPoint x: 134, startPoint y: 79, endPoint x: 404, endPoint y: 494, distance: 495.2
click at [404, 494] on div "From : [PERSON_NAME] (Client) Event : [PERSON_NAME] & [PERSON_NAME]'s Event Des…" at bounding box center [552, 266] width 840 height 636
copy div "From : [PERSON_NAME] (Client) Event : [PERSON_NAME] & [PERSON_NAME]'s Event Des…"
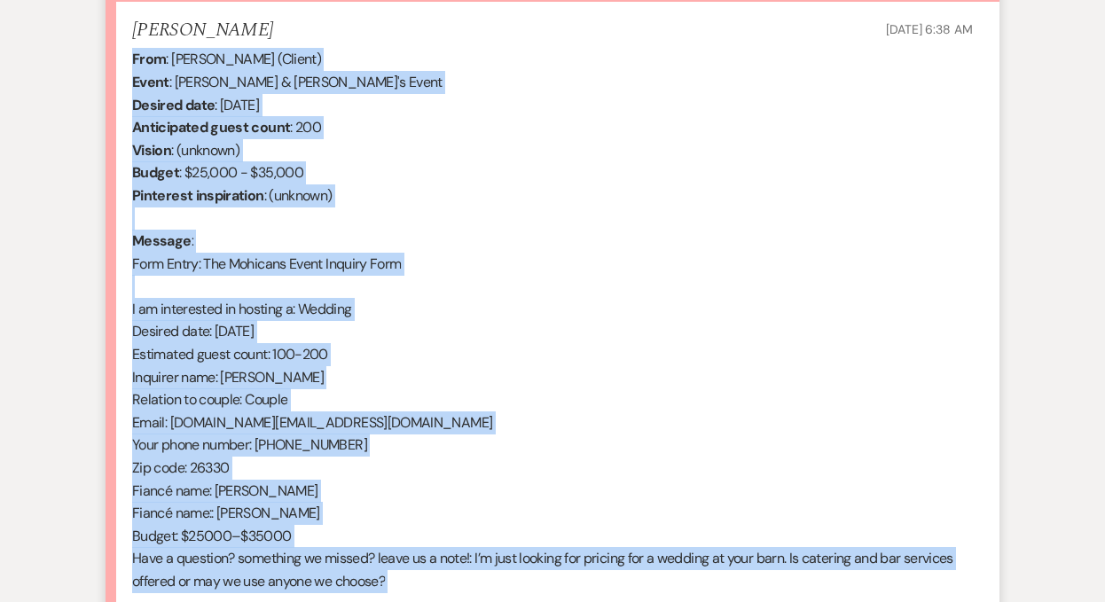
scroll to position [447, 0]
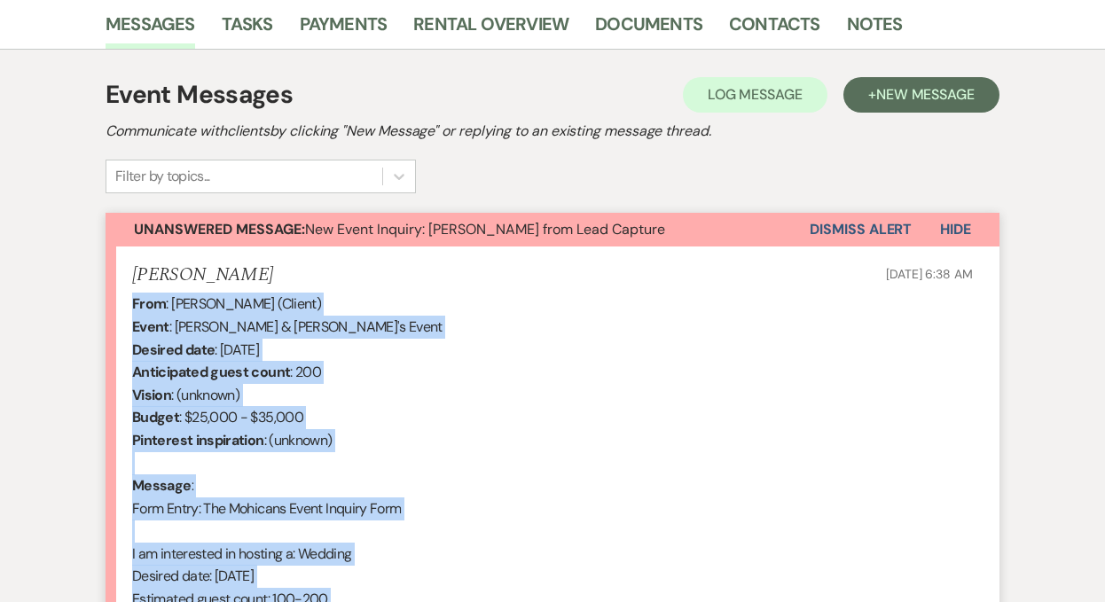
click at [839, 231] on button "Dismiss Alert" at bounding box center [860, 230] width 102 height 34
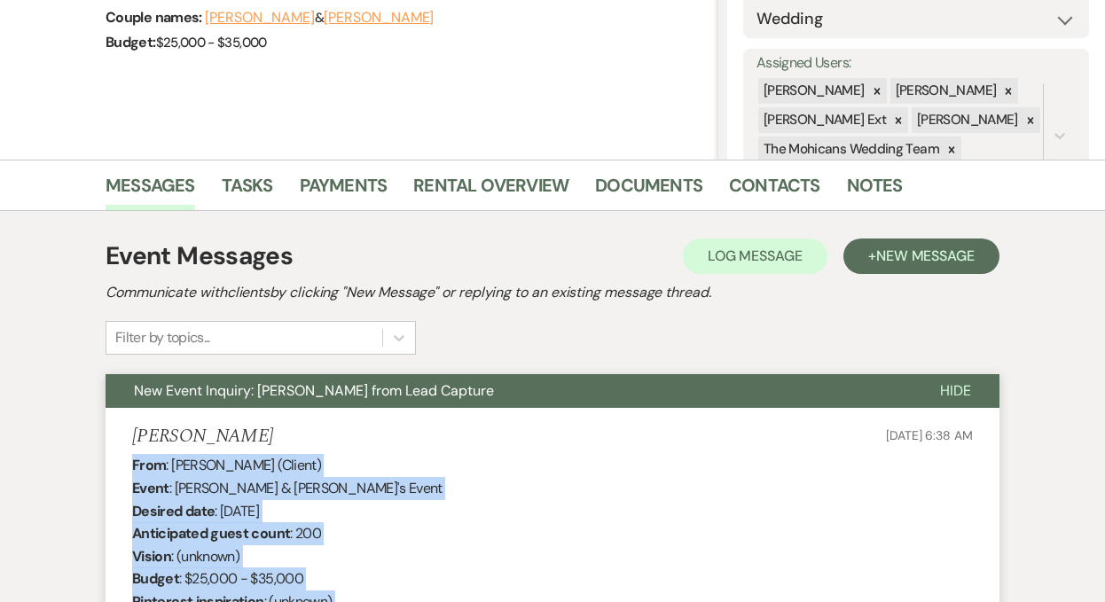
scroll to position [0, 0]
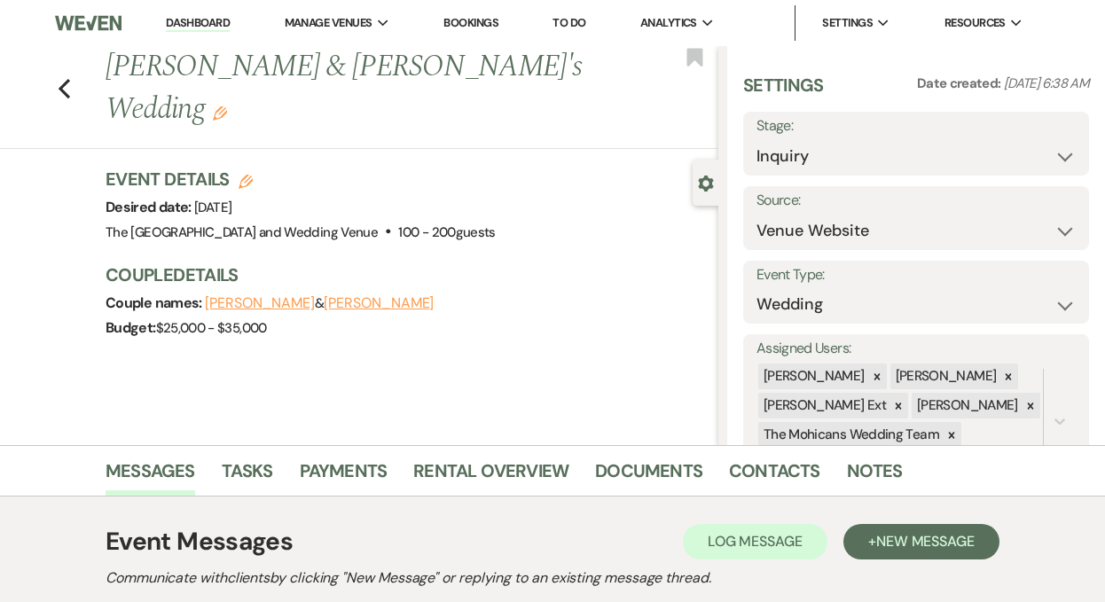
click at [193, 24] on link "Dashboard" at bounding box center [198, 23] width 64 height 17
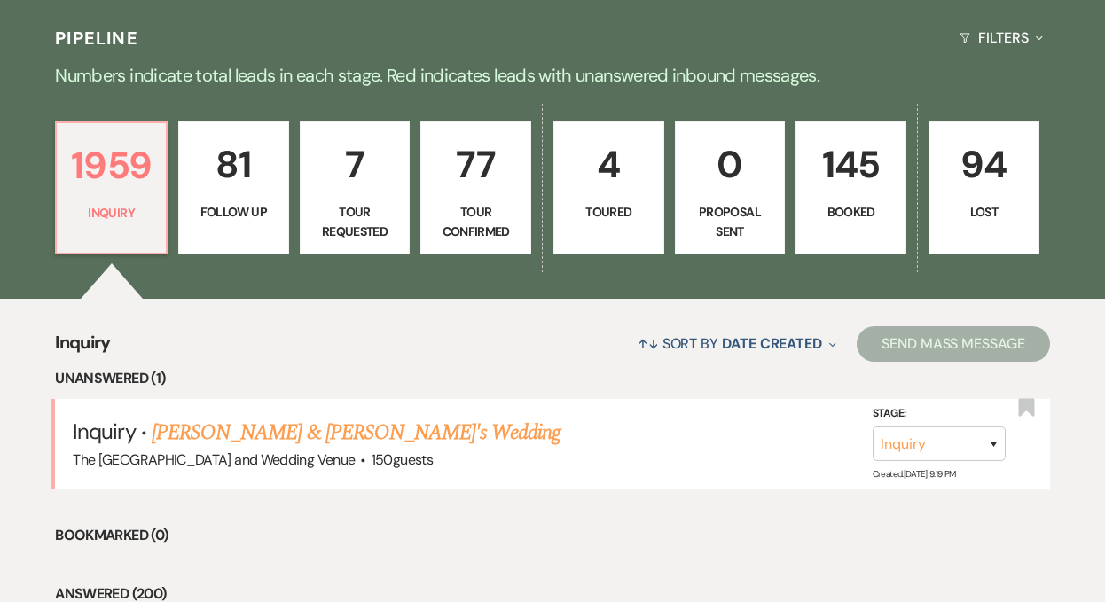
scroll to position [511, 0]
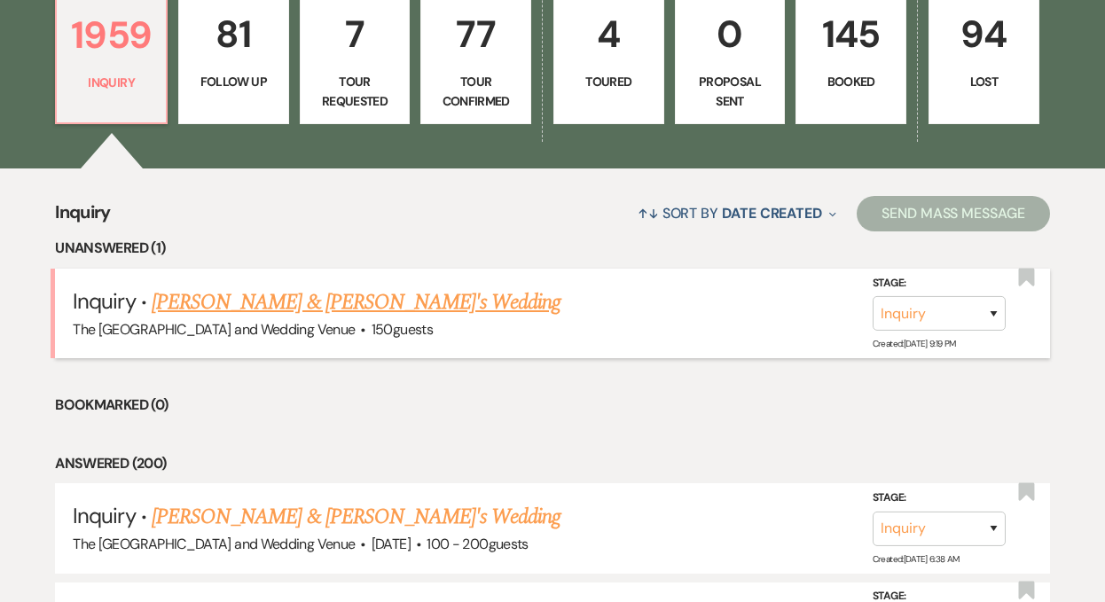
click at [340, 308] on link "[PERSON_NAME] & [PERSON_NAME]'s Wedding" at bounding box center [357, 302] width 410 height 32
select select "17"
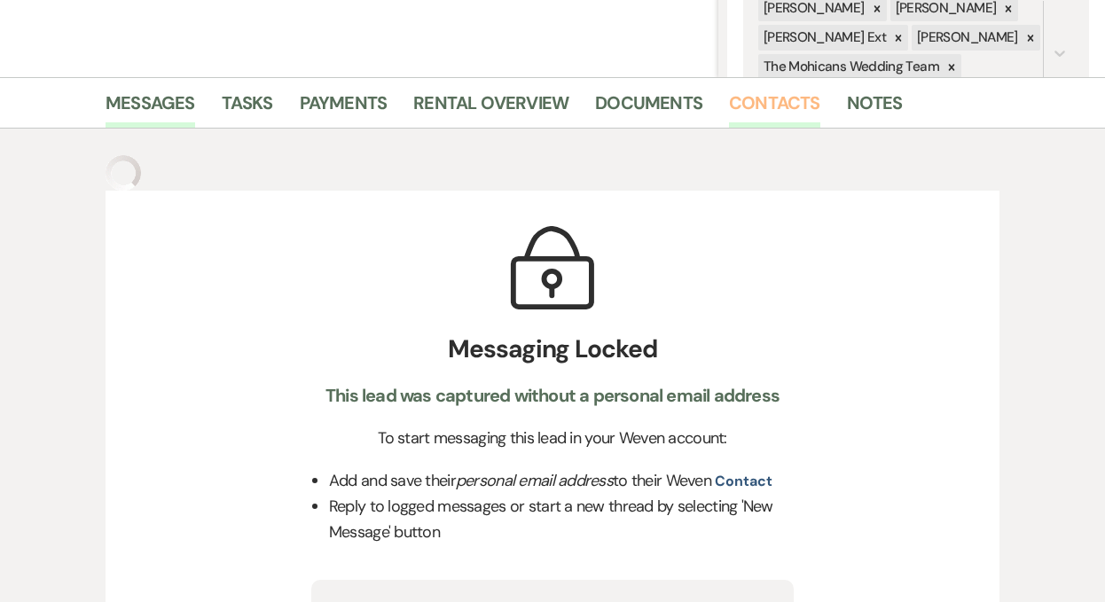
click at [767, 105] on link "Contacts" at bounding box center [774, 108] width 91 height 39
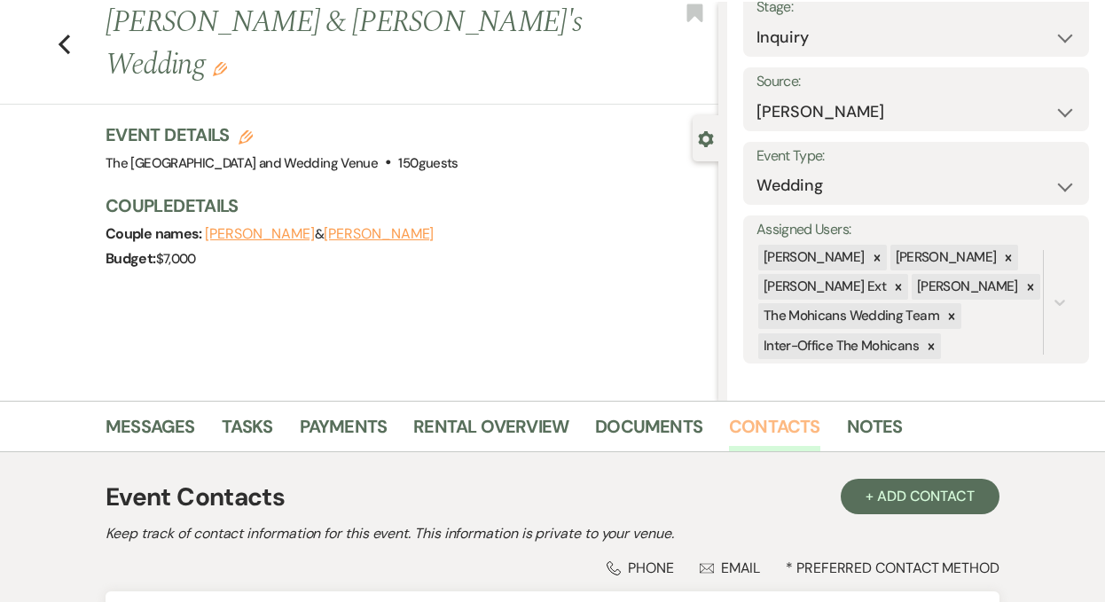
scroll to position [355, 0]
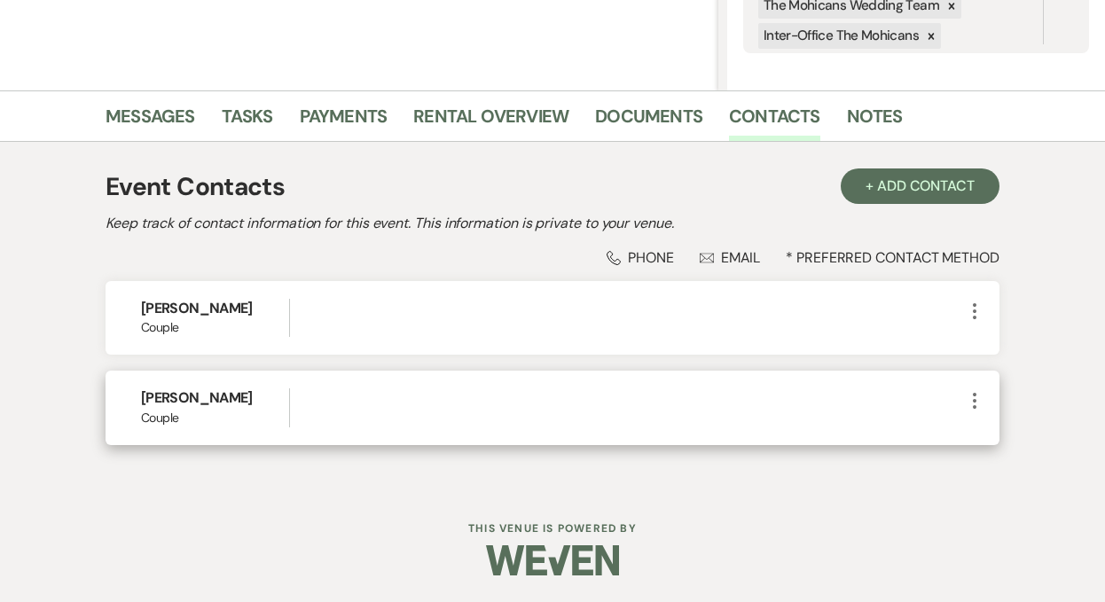
click at [976, 405] on icon "More" at bounding box center [974, 400] width 21 height 21
click at [982, 437] on button "Pencil Edit" at bounding box center [1016, 435] width 105 height 30
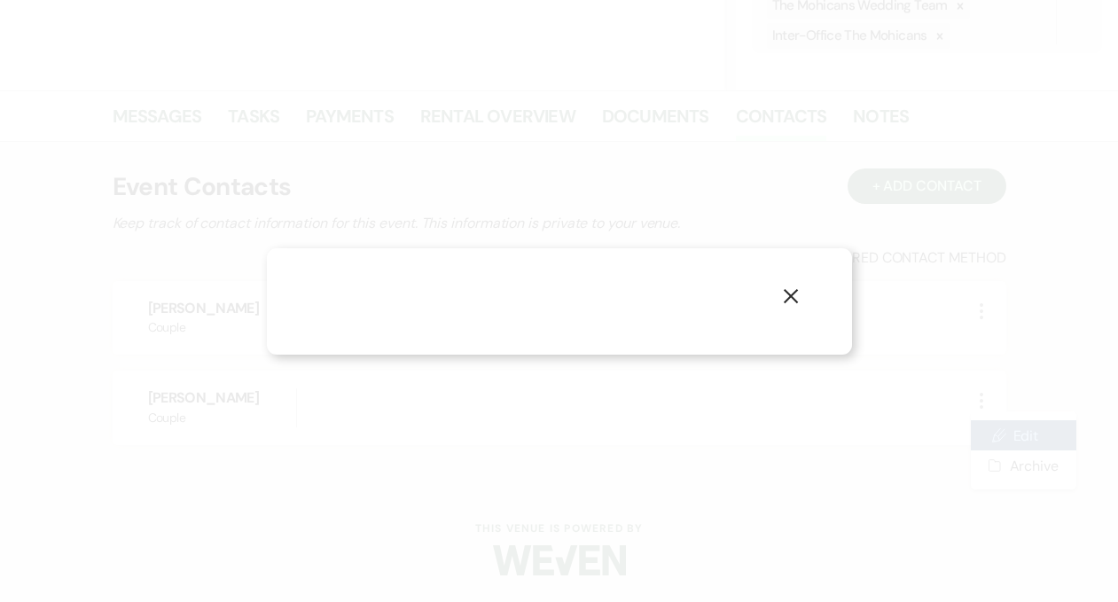
select select "1"
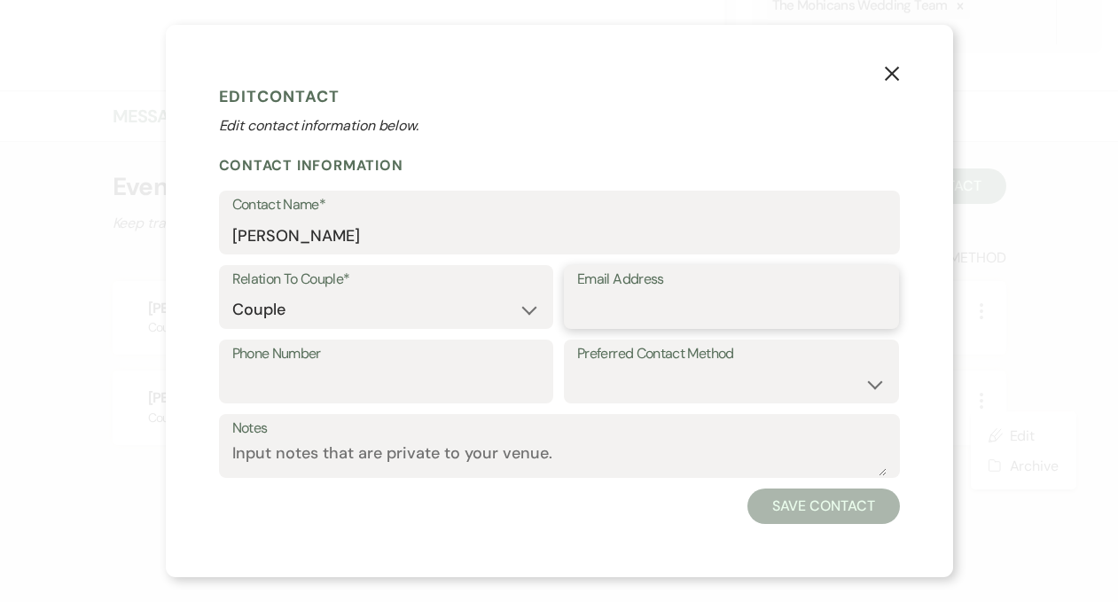
click at [688, 311] on input "Email Address" at bounding box center [731, 310] width 309 height 35
paste input "[EMAIL_ADDRESS][DOMAIN_NAME]"
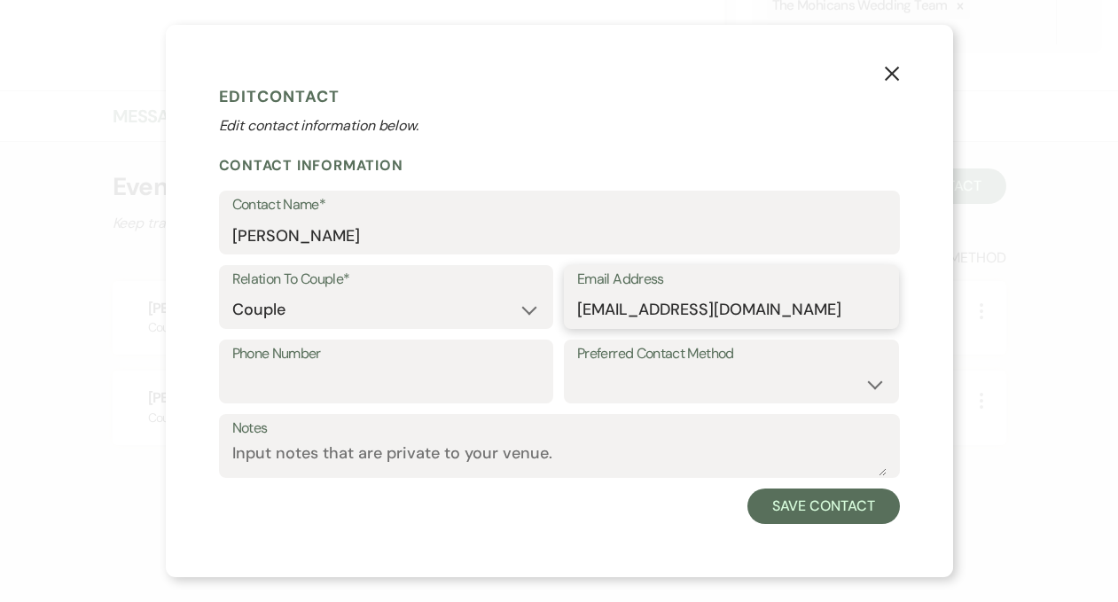
type input "[EMAIL_ADDRESS][DOMAIN_NAME]"
click at [409, 390] on input "Phone Number" at bounding box center [386, 384] width 309 height 35
paste input "[PHONE_NUMBER]"
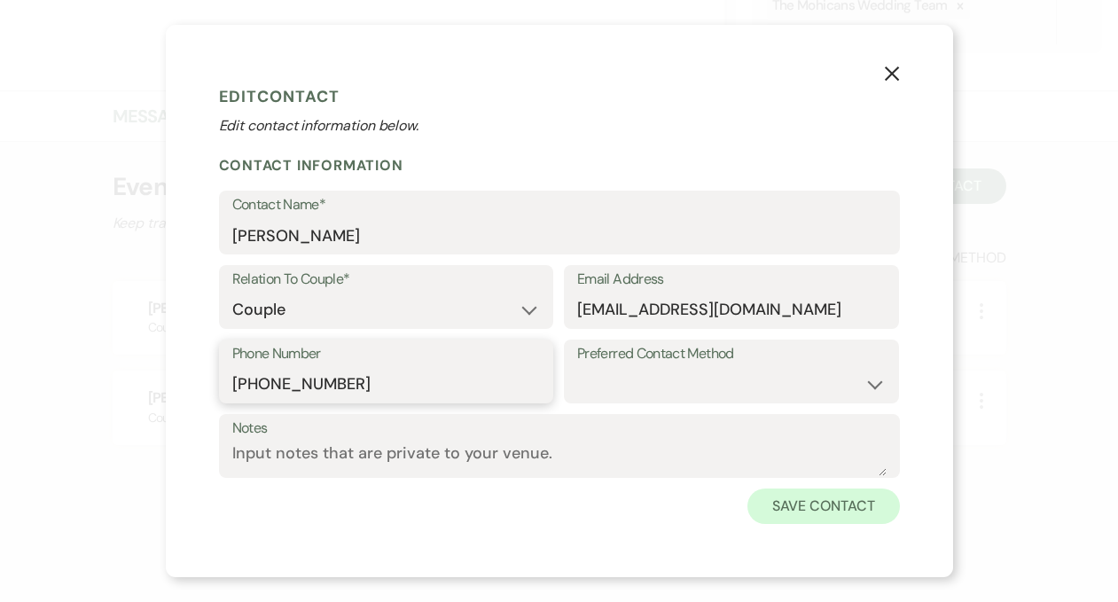
type input "[PHONE_NUMBER]"
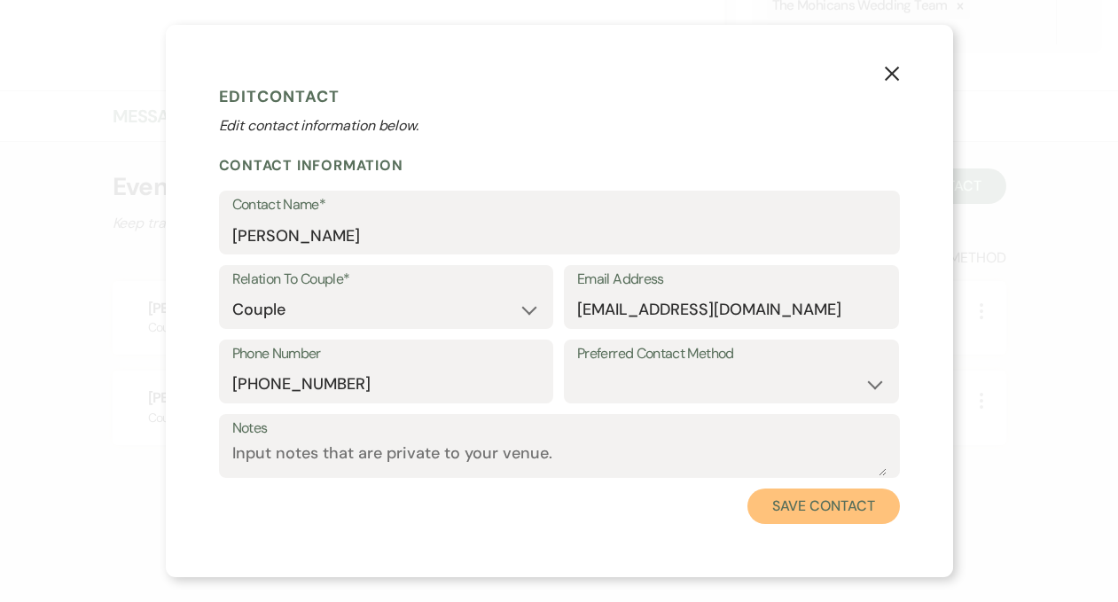
click at [809, 513] on button "Save Contact" at bounding box center [823, 505] width 152 height 35
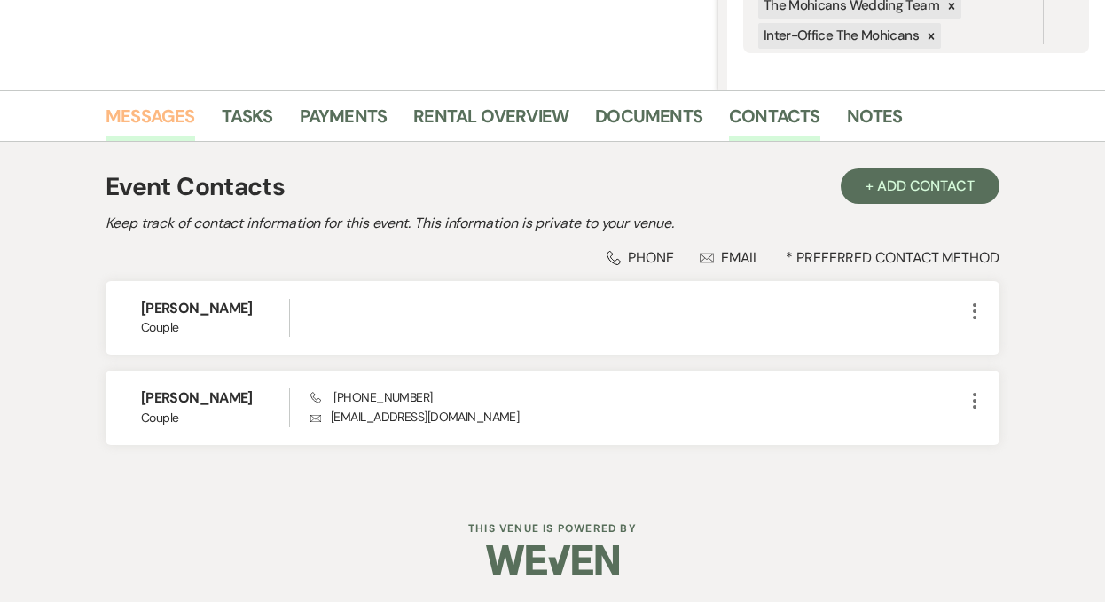
click at [149, 115] on link "Messages" at bounding box center [150, 121] width 90 height 39
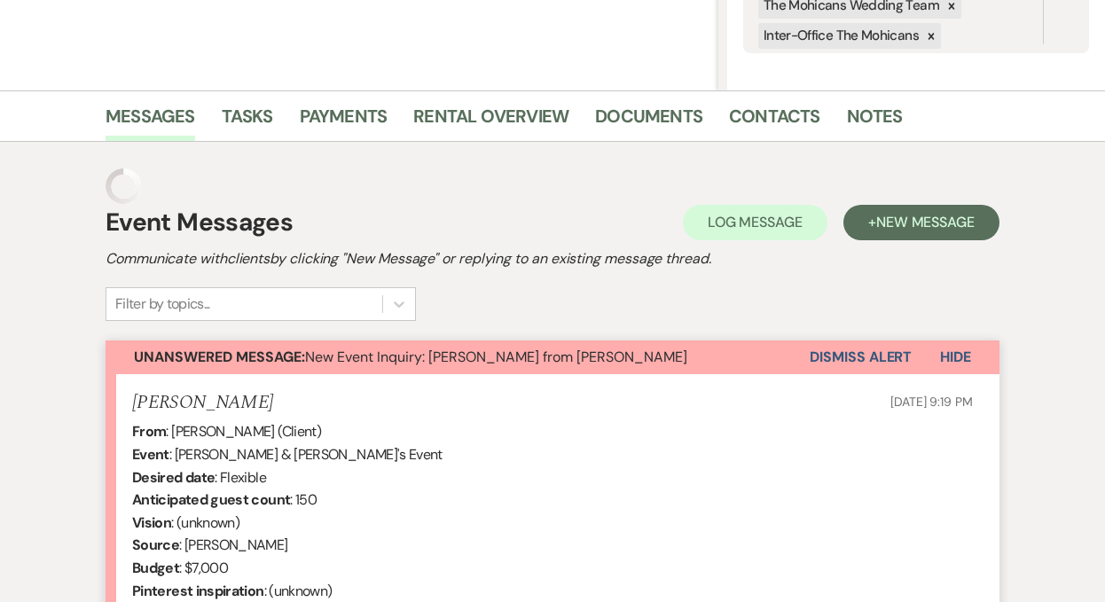
click at [825, 356] on button "Dismiss Alert" at bounding box center [860, 357] width 102 height 34
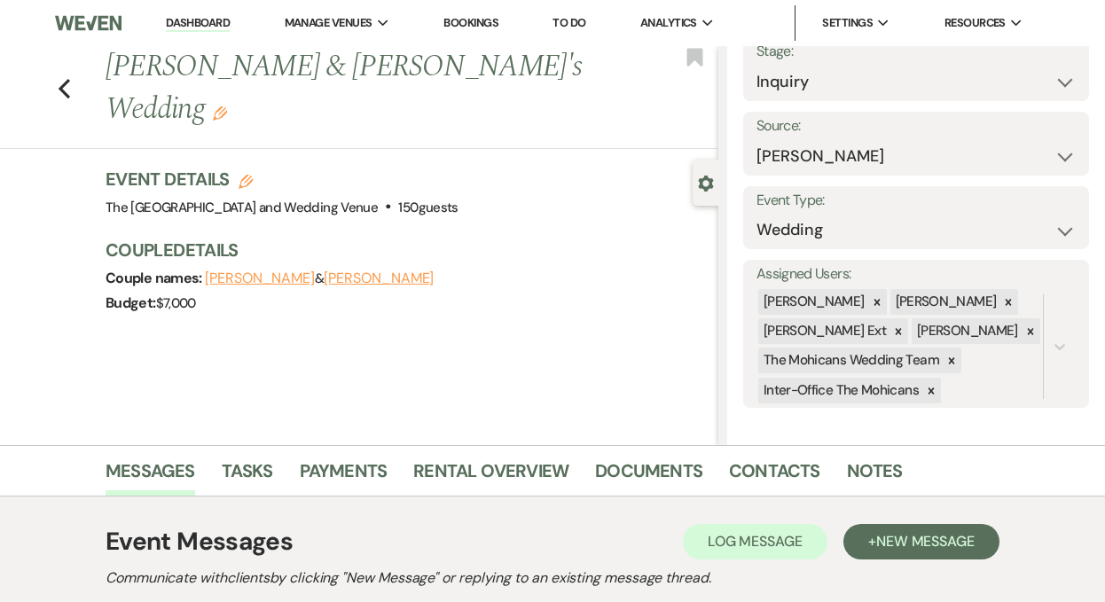
click at [190, 25] on link "Dashboard" at bounding box center [198, 23] width 64 height 17
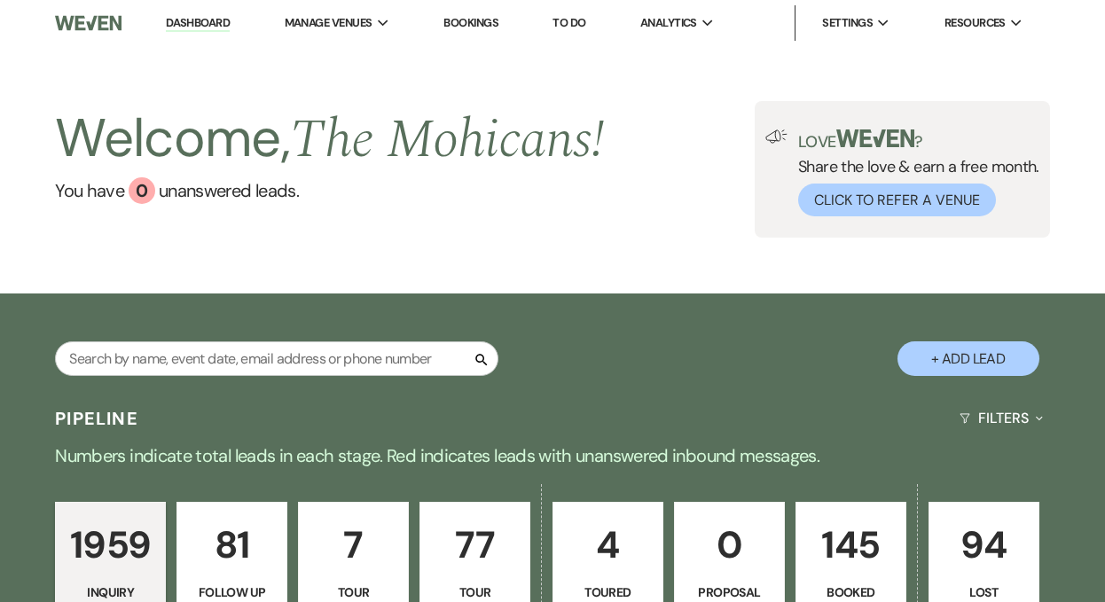
click at [199, 16] on link "Dashboard" at bounding box center [198, 23] width 64 height 17
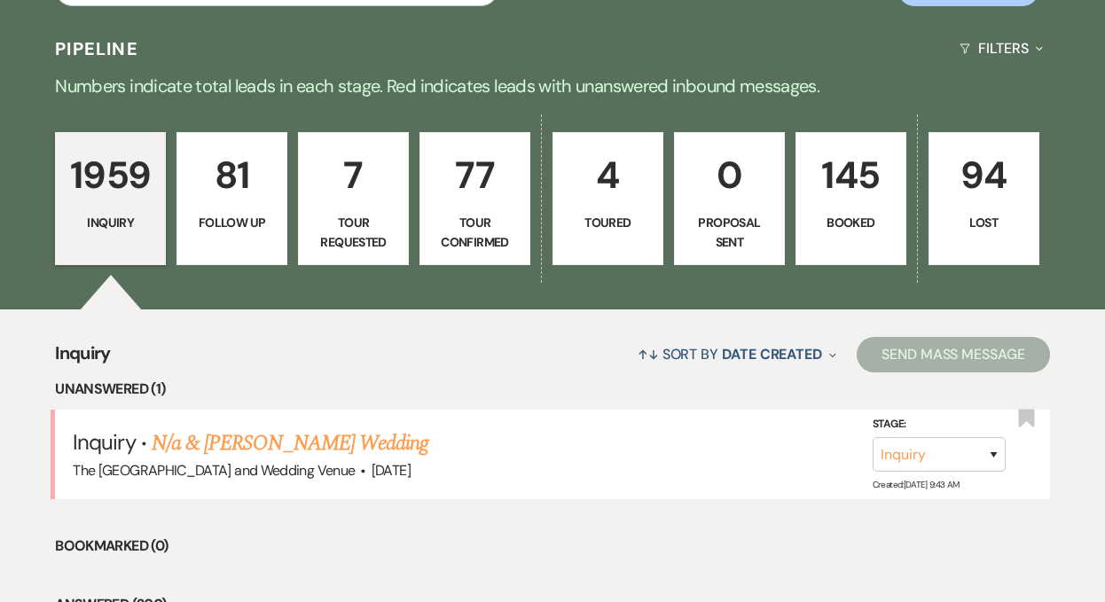
scroll to position [589, 0]
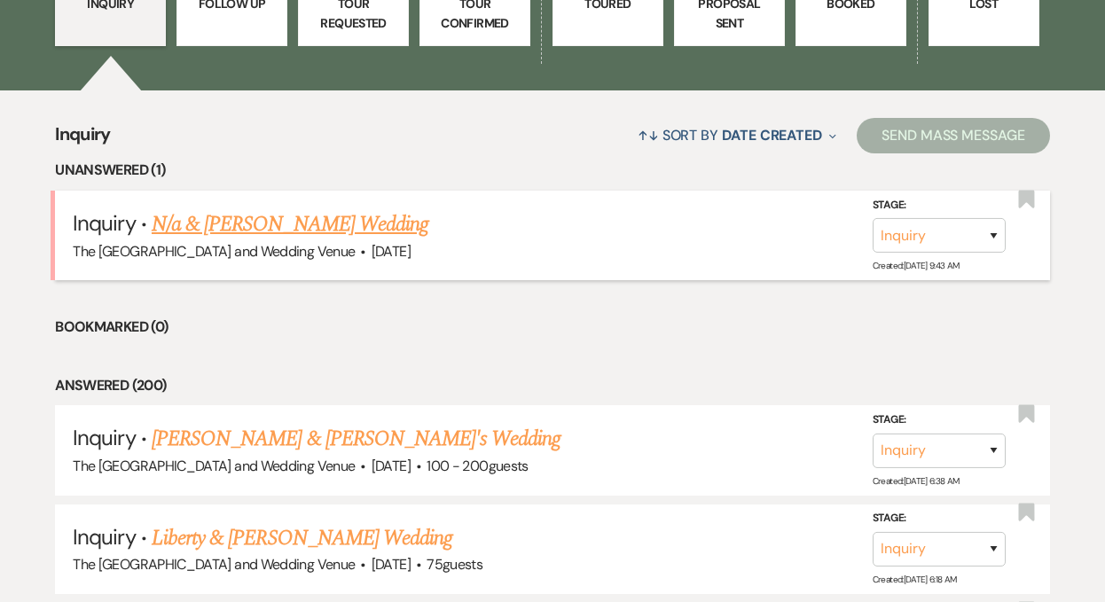
click at [347, 234] on link "N/a & [PERSON_NAME] Wedding" at bounding box center [290, 224] width 277 height 32
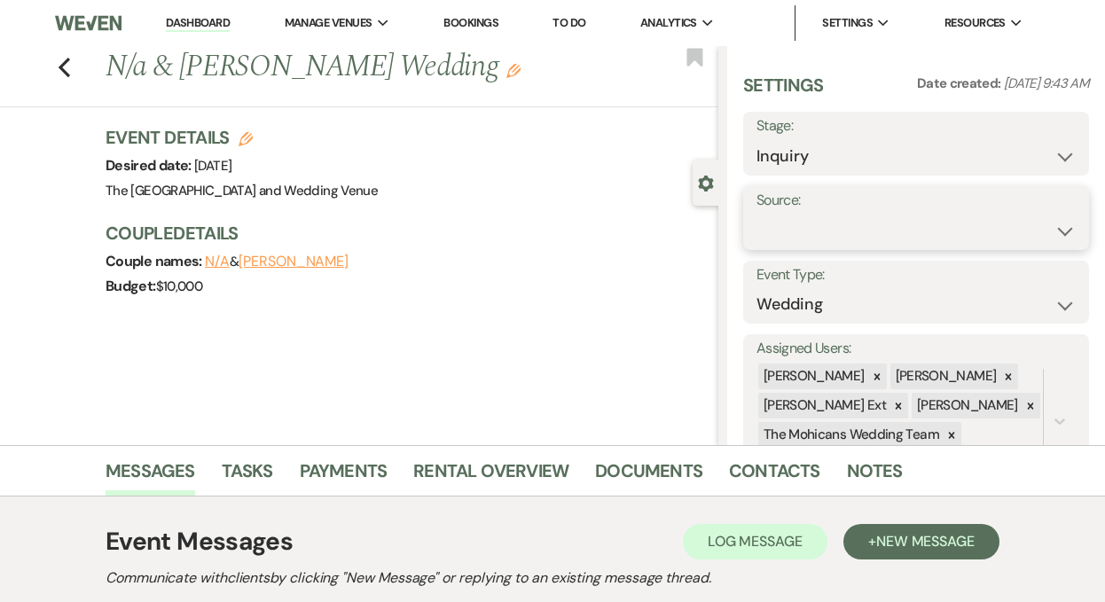
click at [812, 214] on select "Weven Venue Website Instagram Facebook Pinterest Google The Knot Wedding Wire H…" at bounding box center [915, 231] width 319 height 35
select select "5"
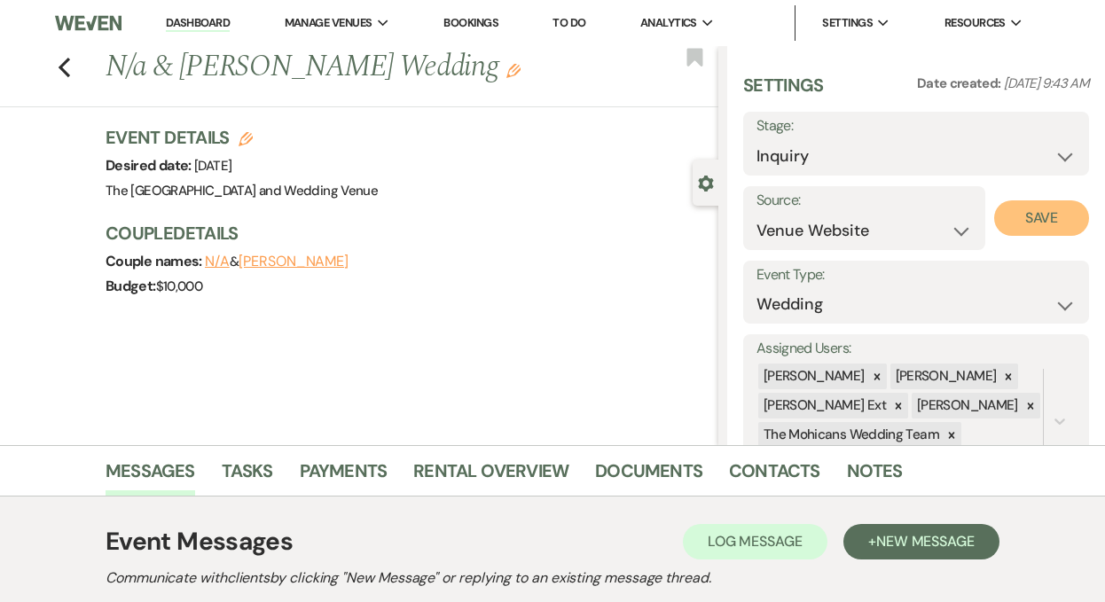
click at [1023, 223] on button "Save" at bounding box center [1041, 217] width 95 height 35
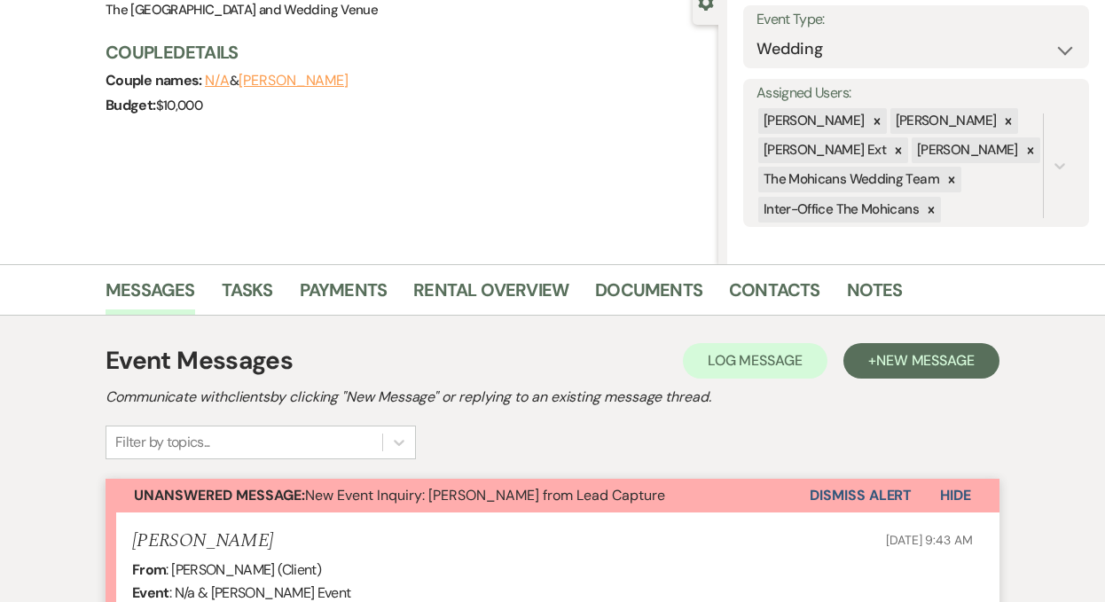
scroll to position [222, 0]
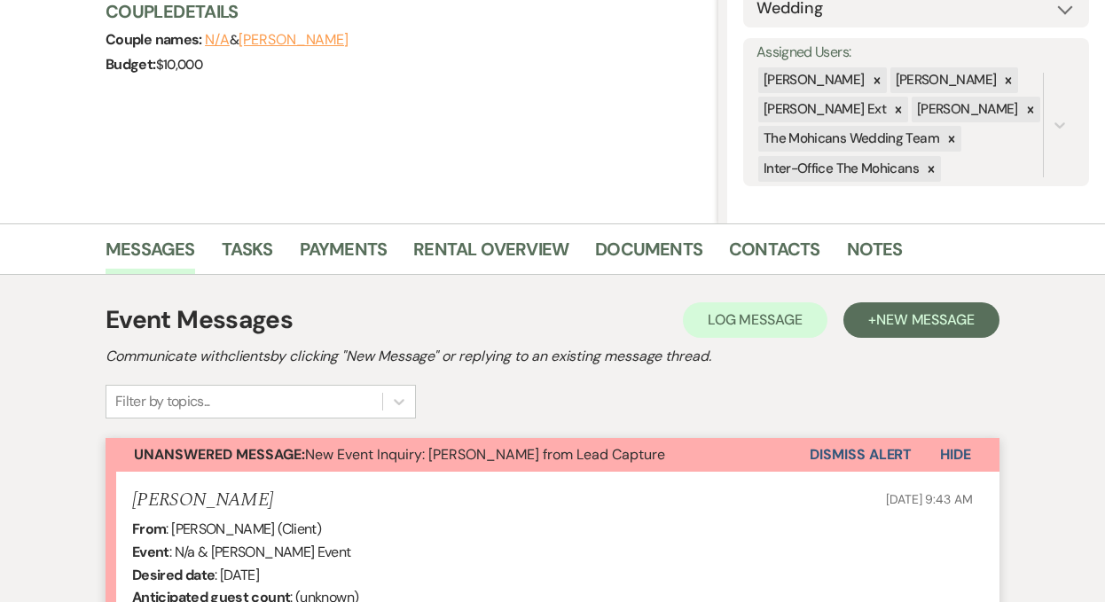
click at [826, 455] on button "Dismiss Alert" at bounding box center [860, 455] width 102 height 34
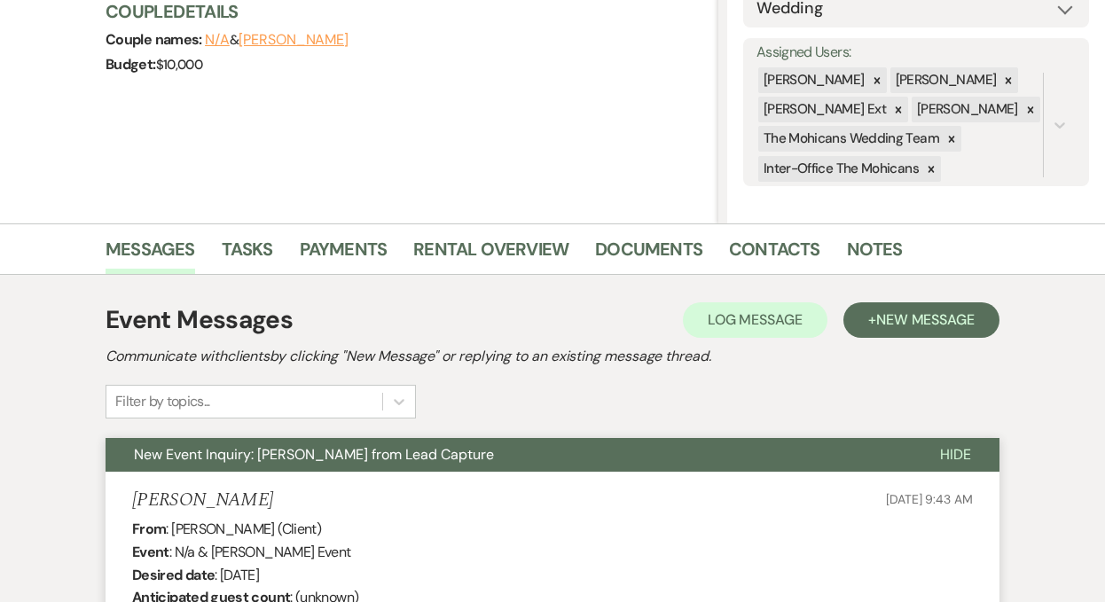
scroll to position [0, 0]
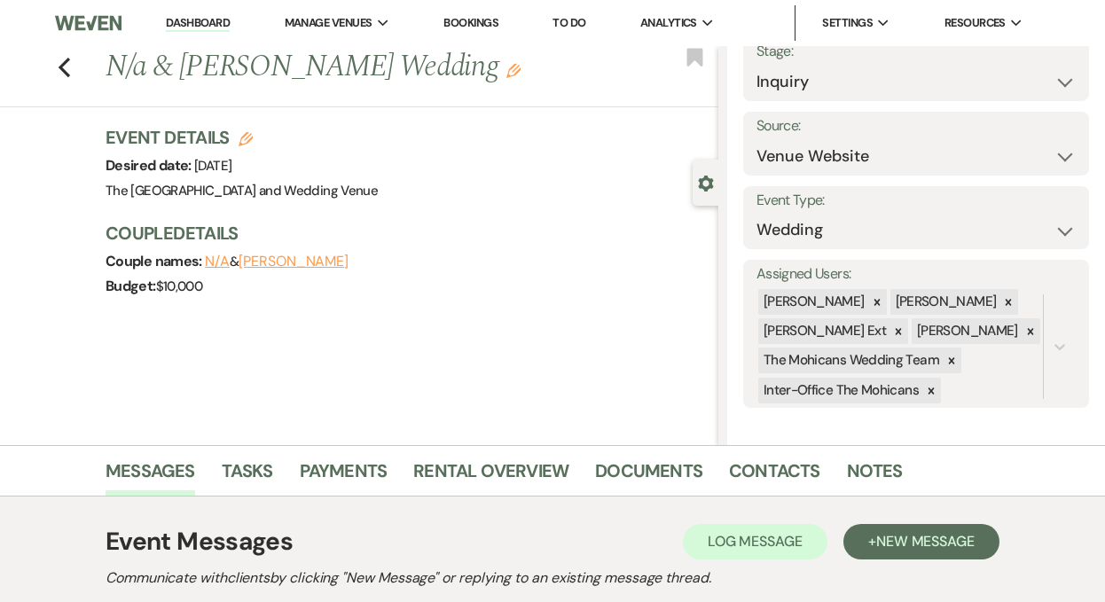
click at [184, 24] on link "Dashboard" at bounding box center [198, 23] width 64 height 17
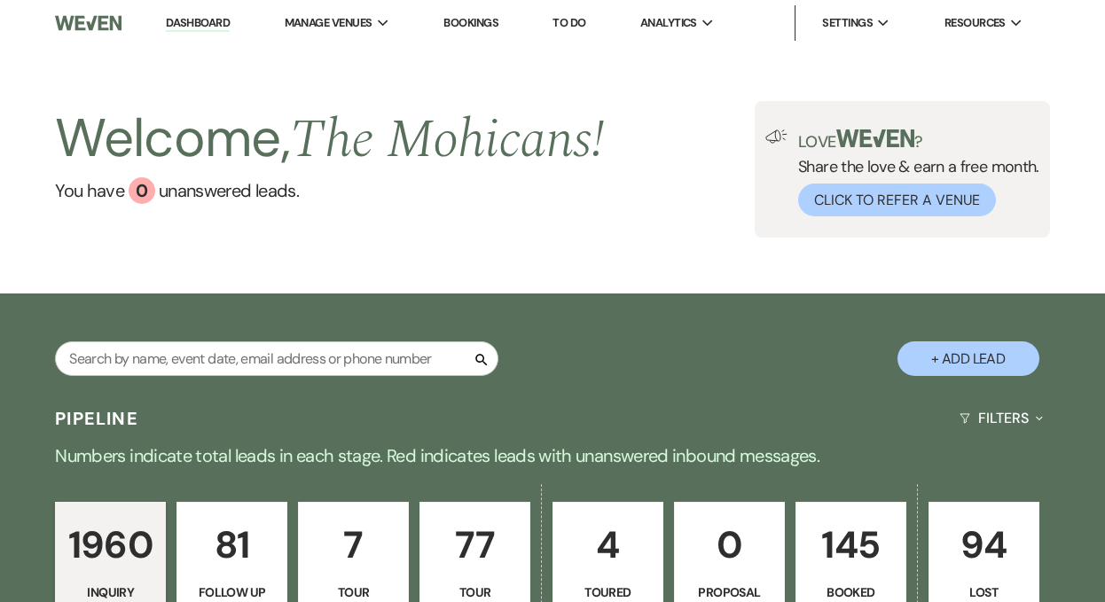
click at [199, 24] on link "Dashboard" at bounding box center [198, 23] width 64 height 17
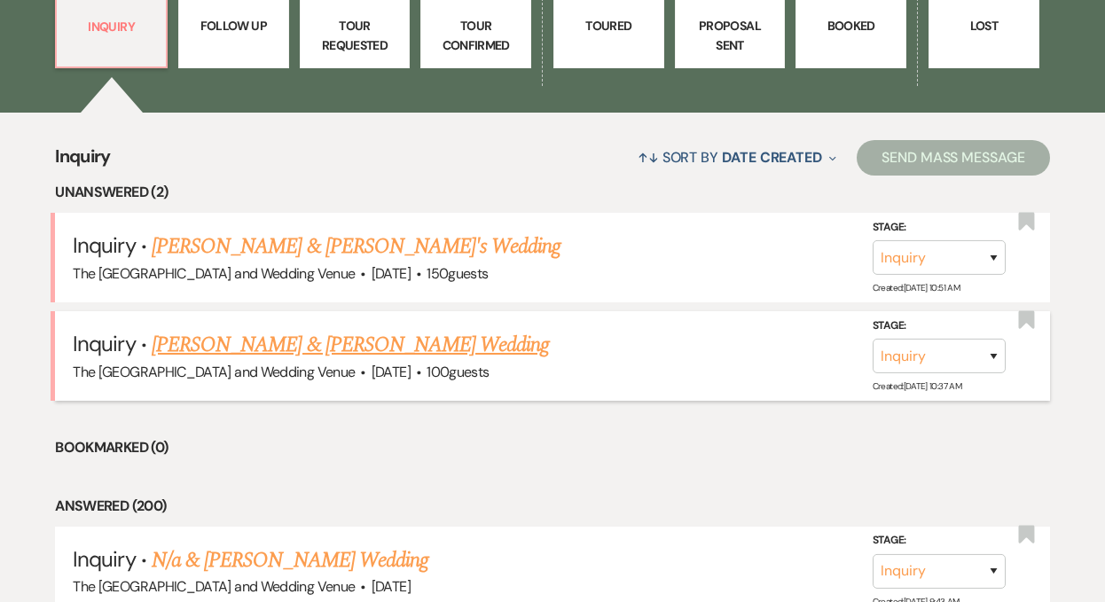
click at [261, 356] on link "[PERSON_NAME] & [PERSON_NAME] Wedding" at bounding box center [350, 345] width 397 height 32
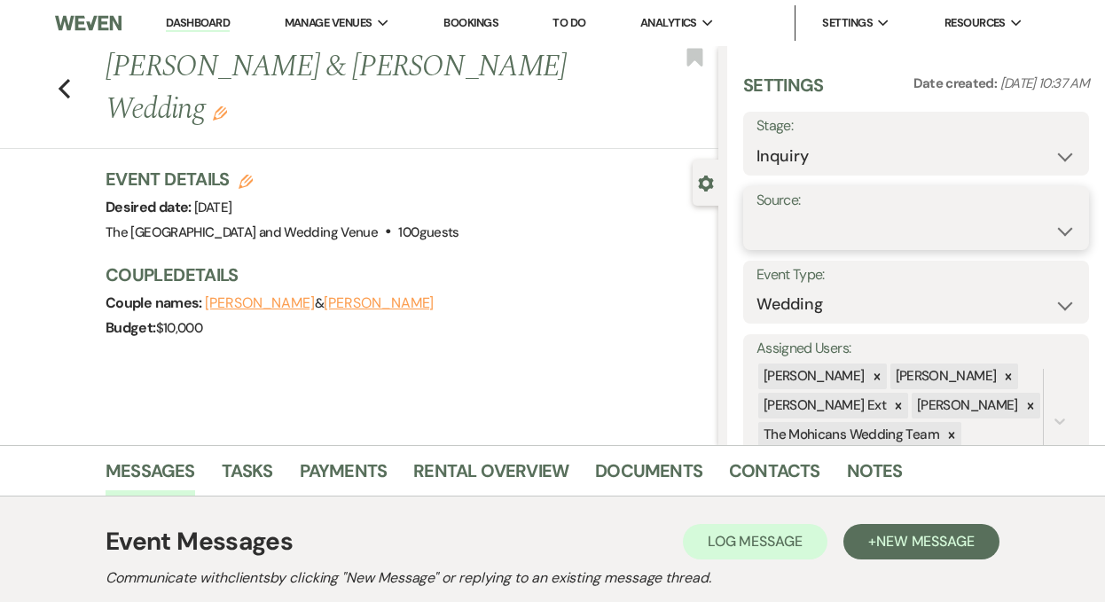
click at [884, 217] on select "Weven Venue Website Instagram Facebook Pinterest Google The Knot Wedding Wire H…" at bounding box center [915, 231] width 319 height 35
select select "5"
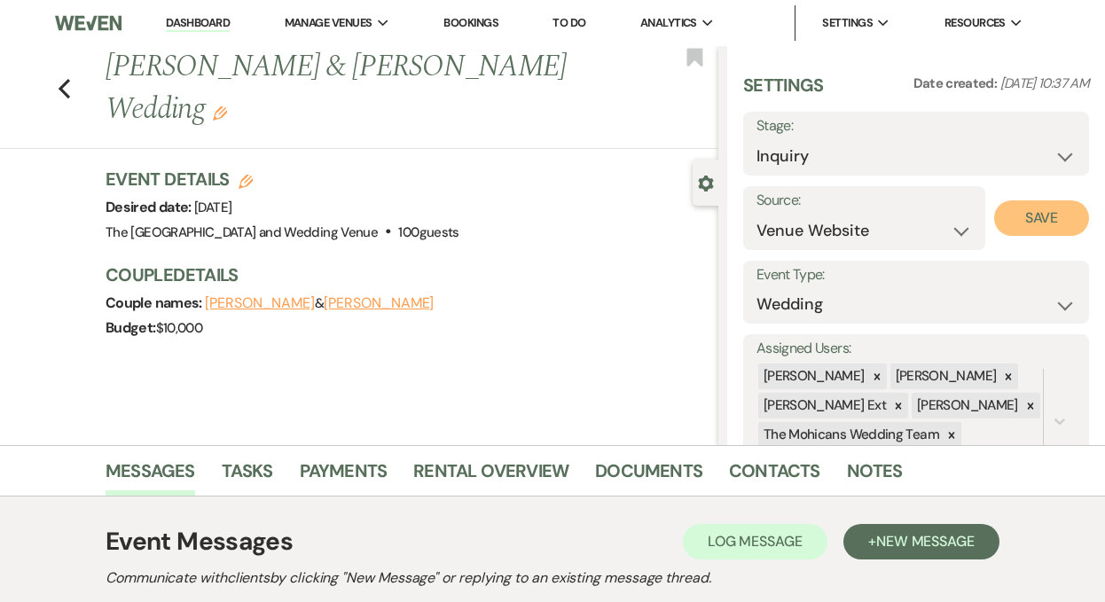
click at [1032, 218] on button "Save" at bounding box center [1041, 217] width 95 height 35
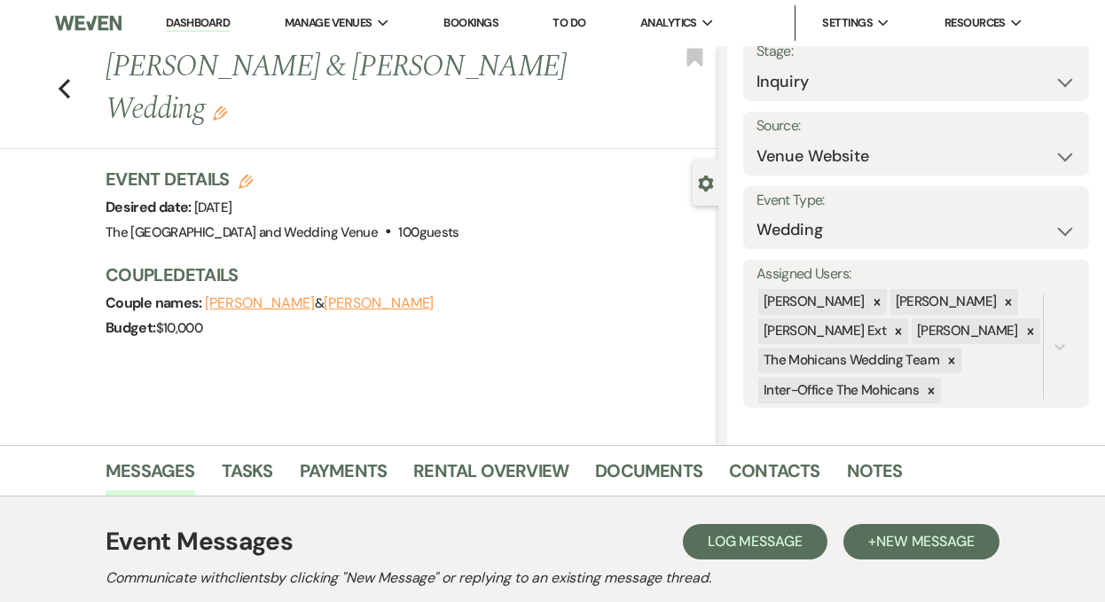
scroll to position [185, 0]
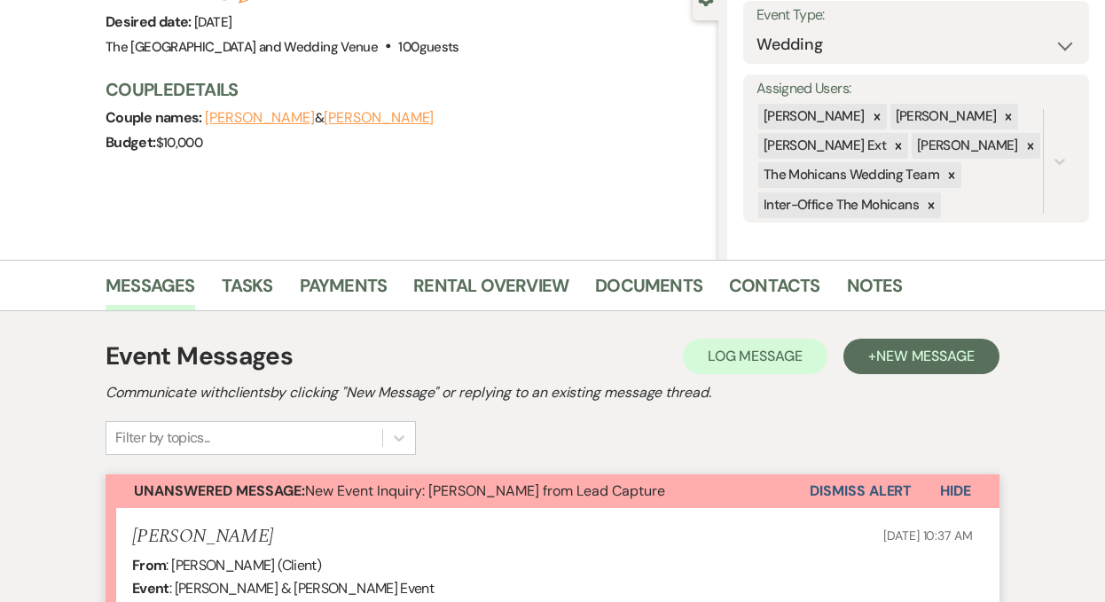
click at [823, 492] on button "Dismiss Alert" at bounding box center [860, 491] width 102 height 34
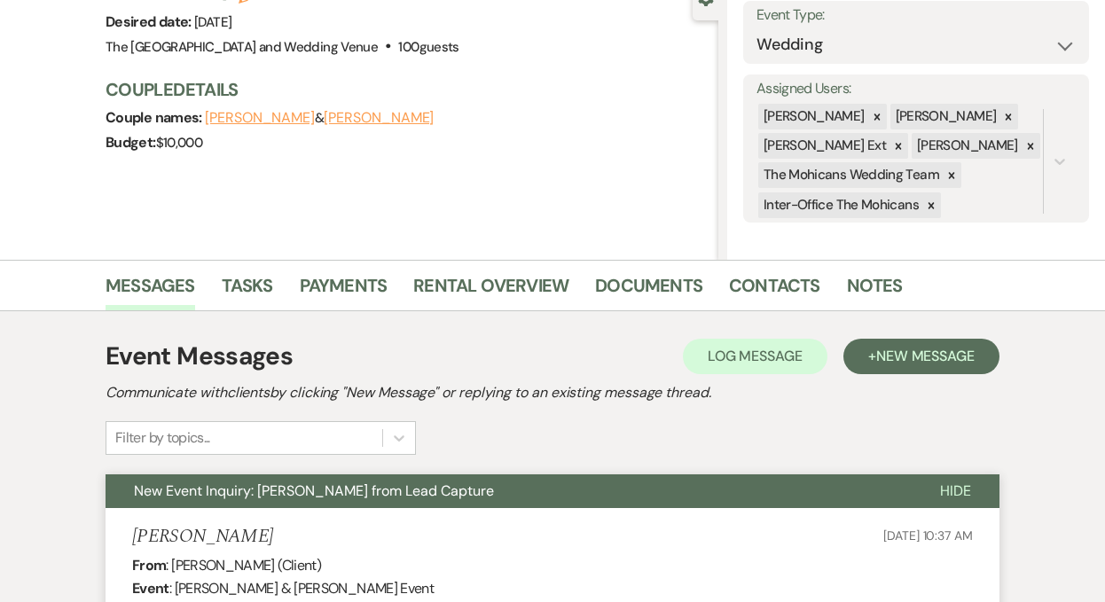
scroll to position [0, 0]
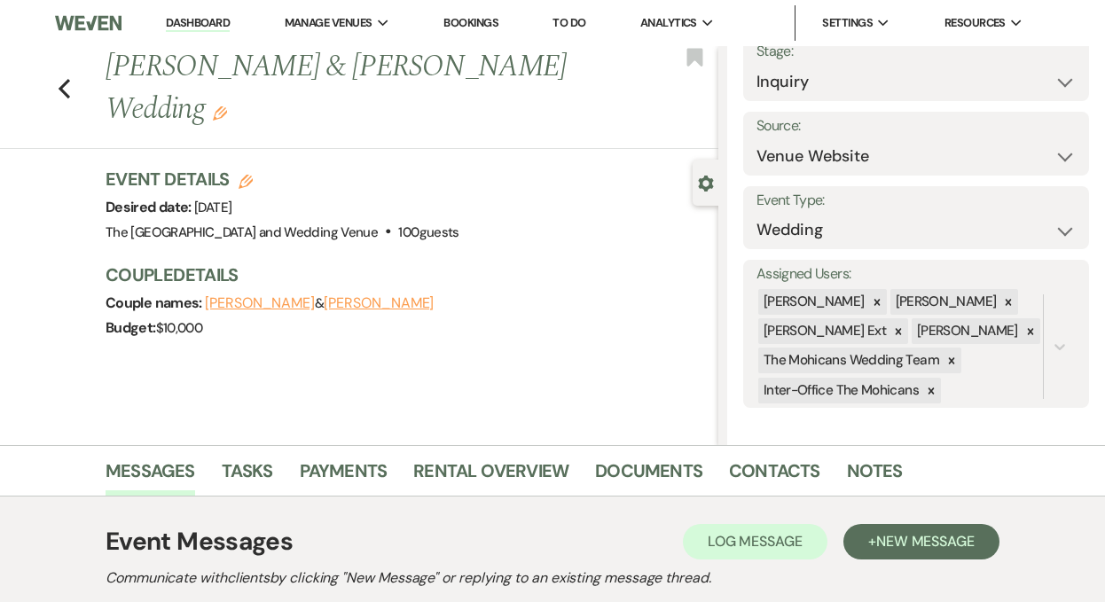
click at [190, 20] on link "Dashboard" at bounding box center [198, 23] width 64 height 17
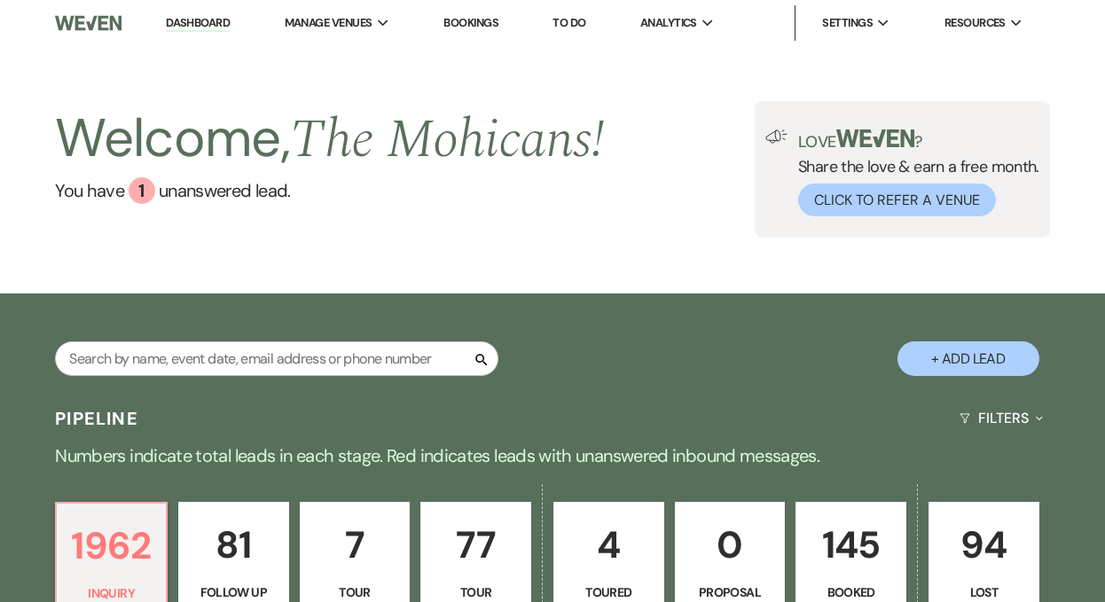
scroll to position [318, 0]
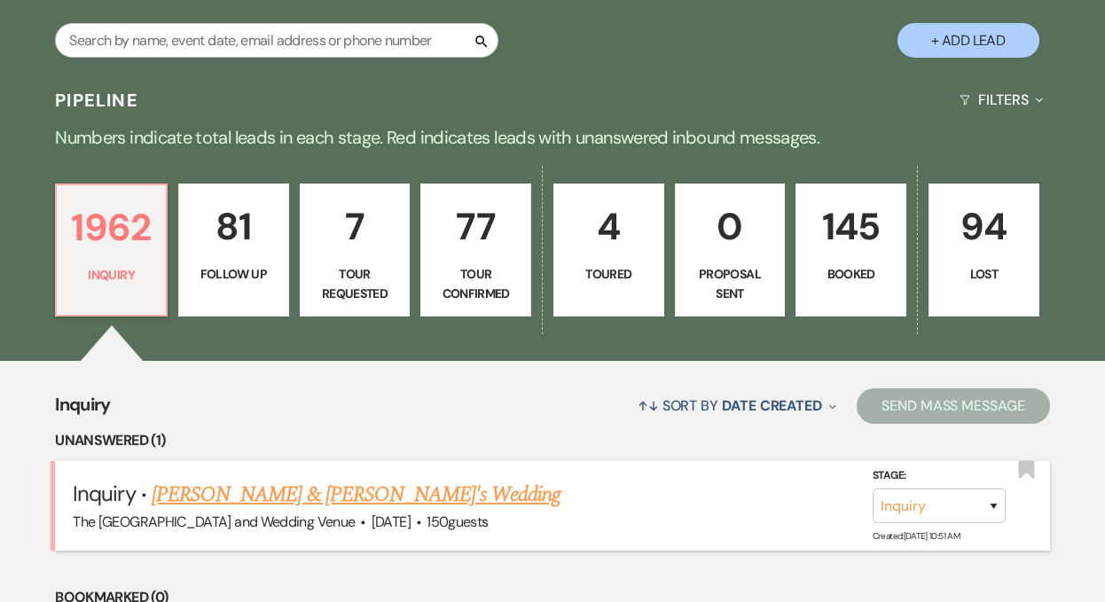
click at [283, 500] on link "Abraham & Dawn's Wedding" at bounding box center [357, 495] width 410 height 32
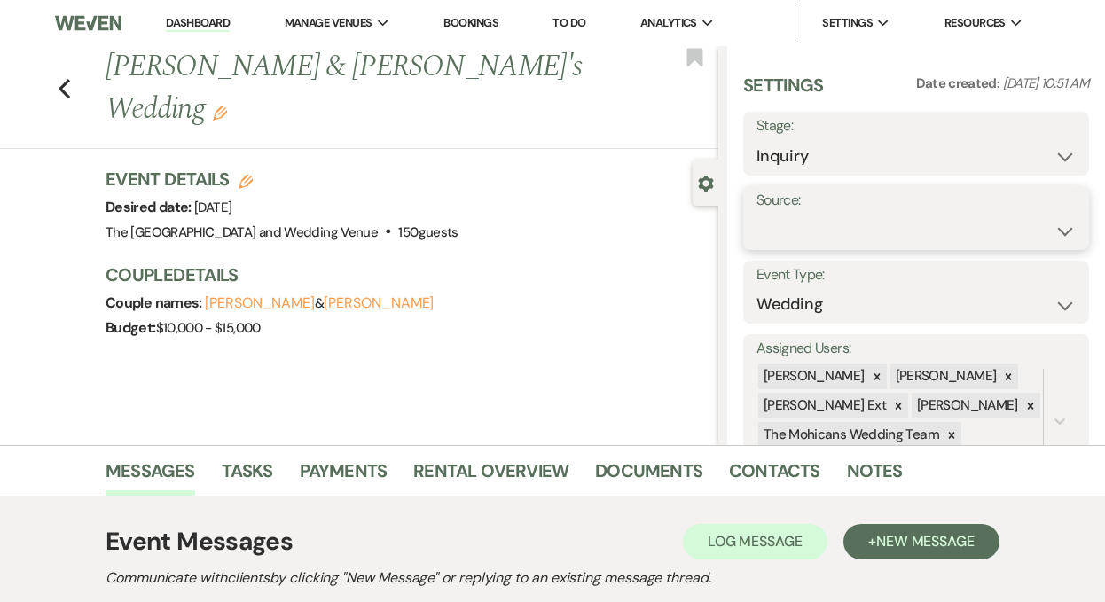
click at [816, 238] on select "Weven Venue Website Instagram Facebook Pinterest Google The Knot Wedding Wire H…" at bounding box center [915, 231] width 319 height 35
select select "5"
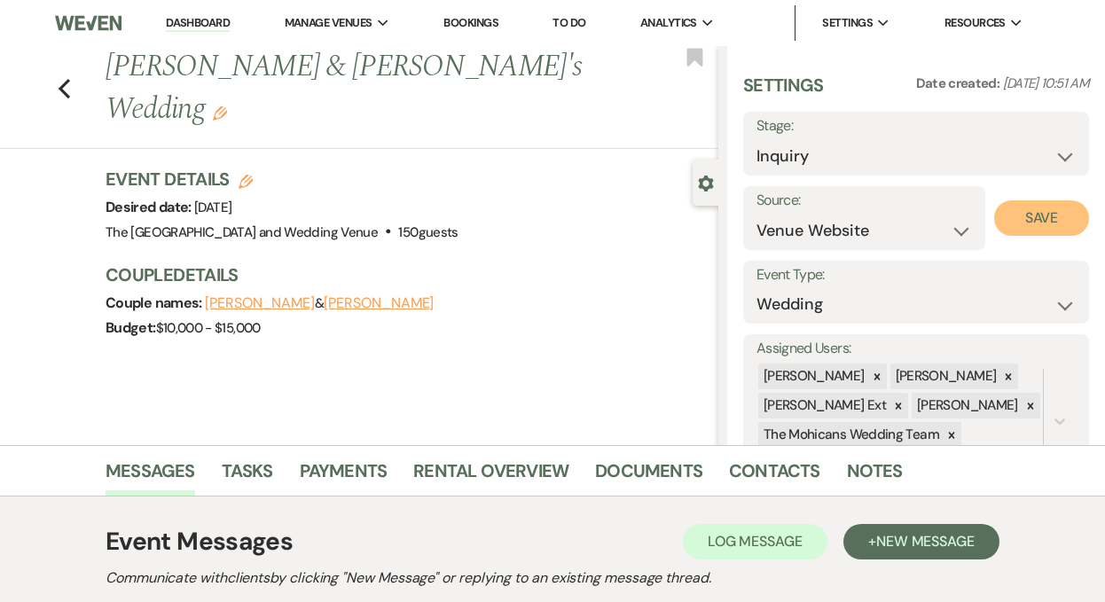
click at [1018, 226] on button "Save" at bounding box center [1041, 217] width 95 height 35
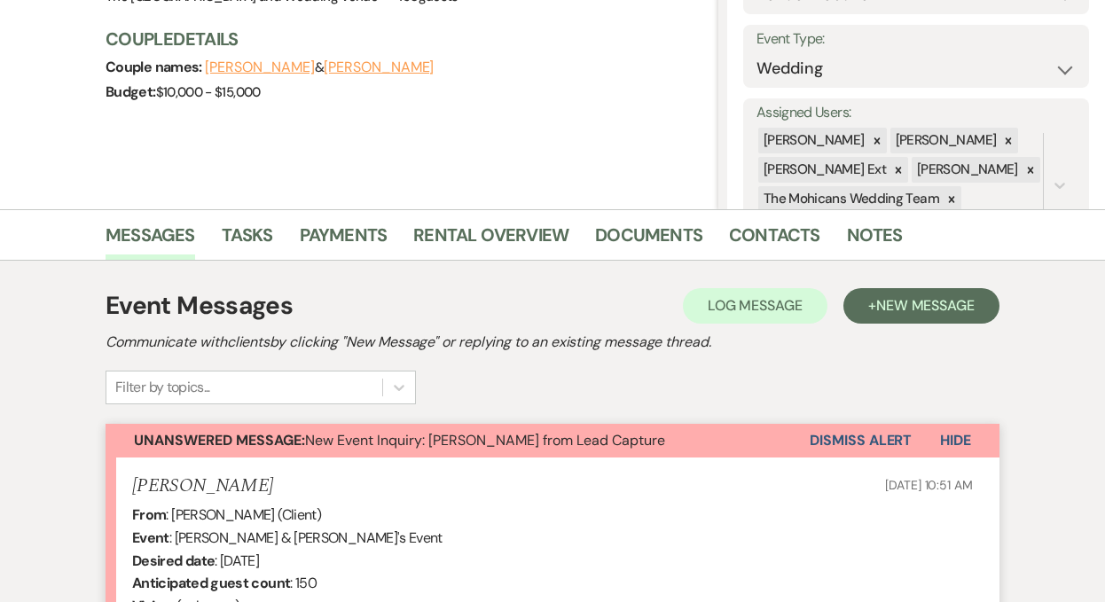
scroll to position [283, 0]
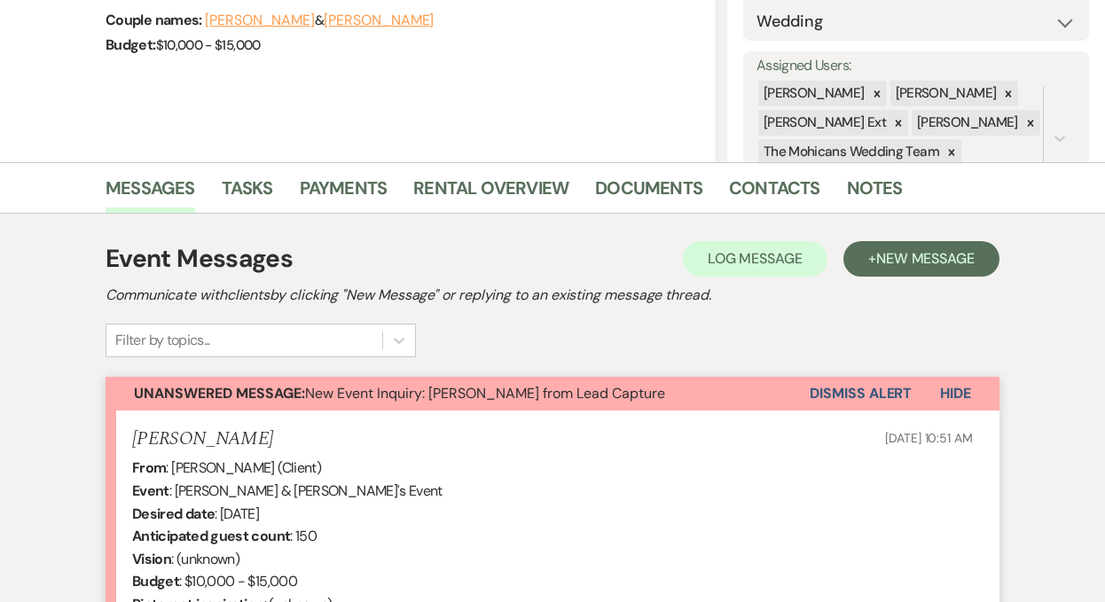
click at [846, 396] on button "Dismiss Alert" at bounding box center [860, 394] width 102 height 34
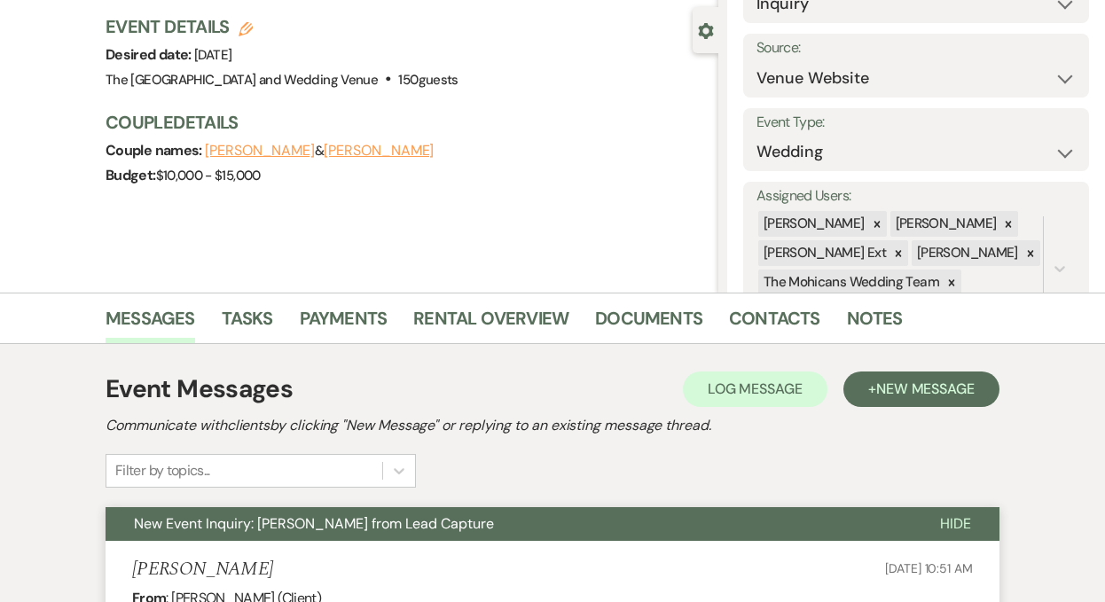
scroll to position [0, 0]
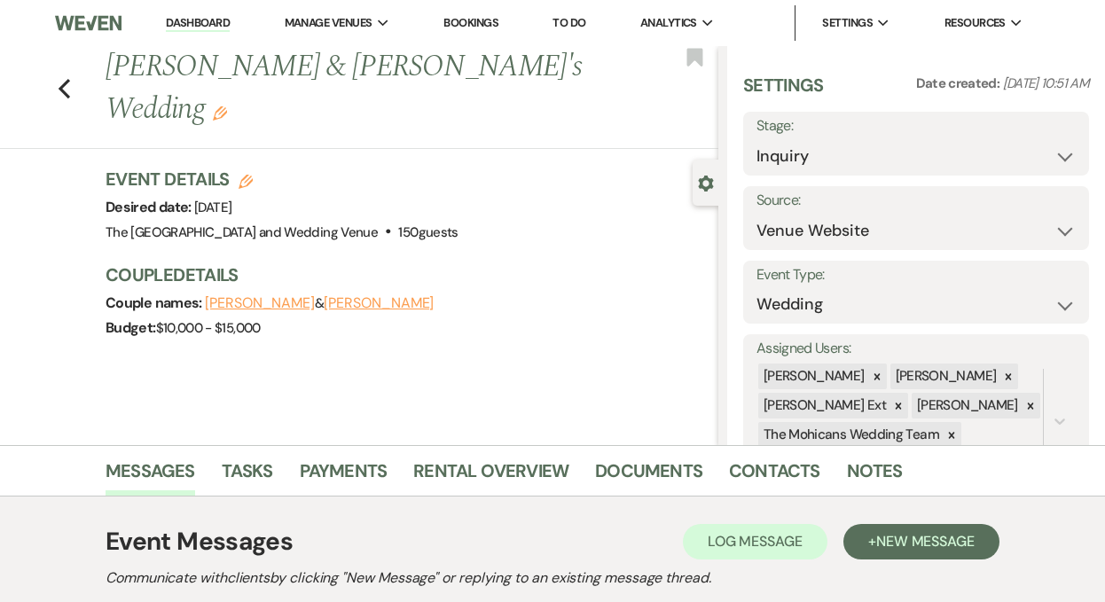
click at [198, 26] on link "Dashboard" at bounding box center [198, 23] width 64 height 17
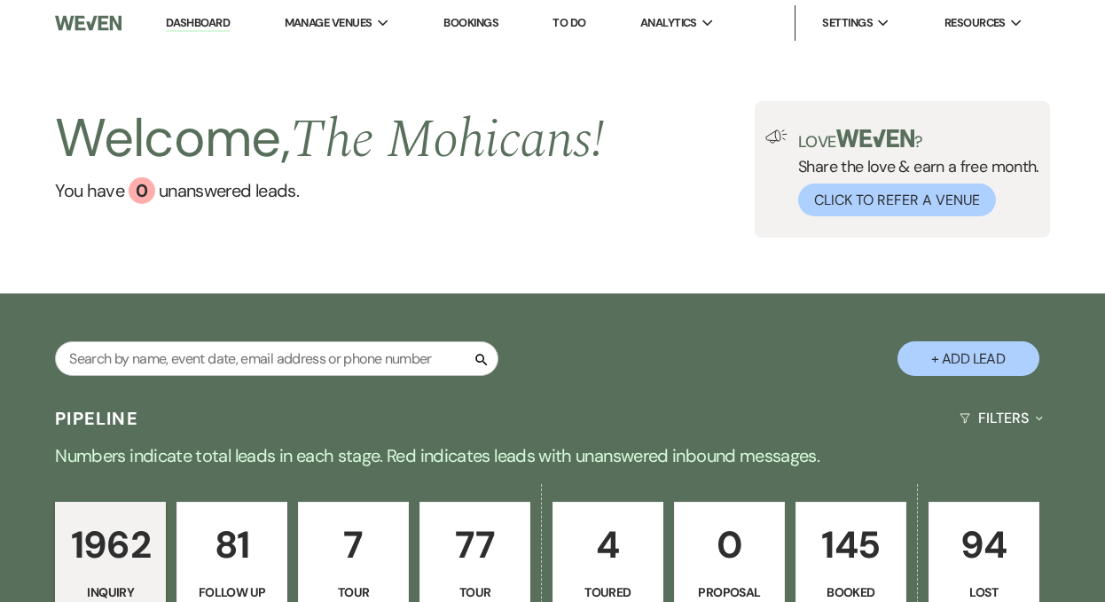
click at [209, 22] on link "Dashboard" at bounding box center [198, 23] width 64 height 17
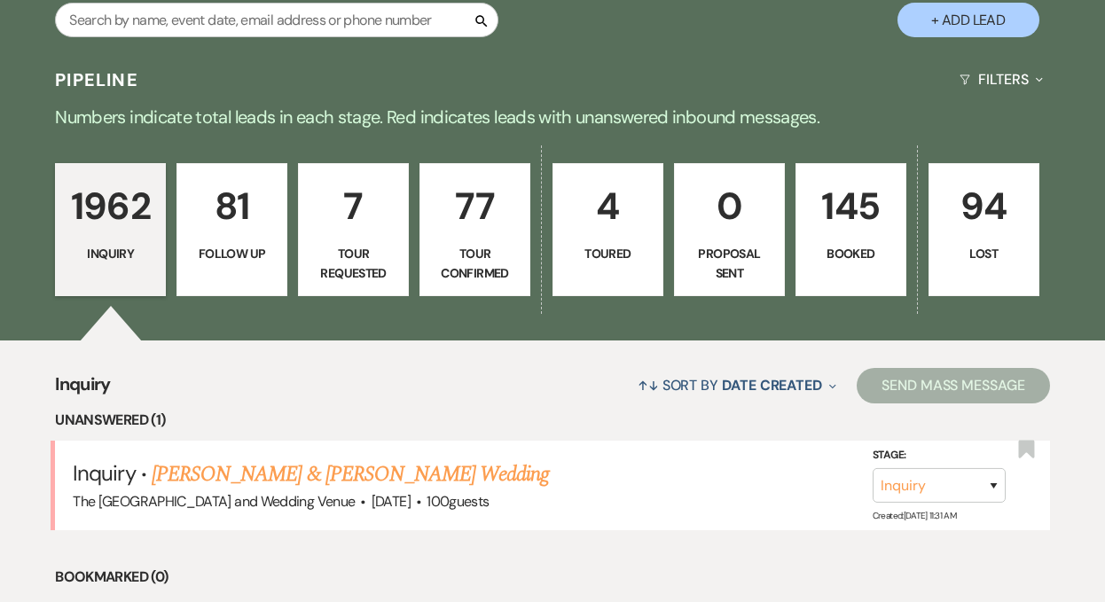
scroll to position [340, 0]
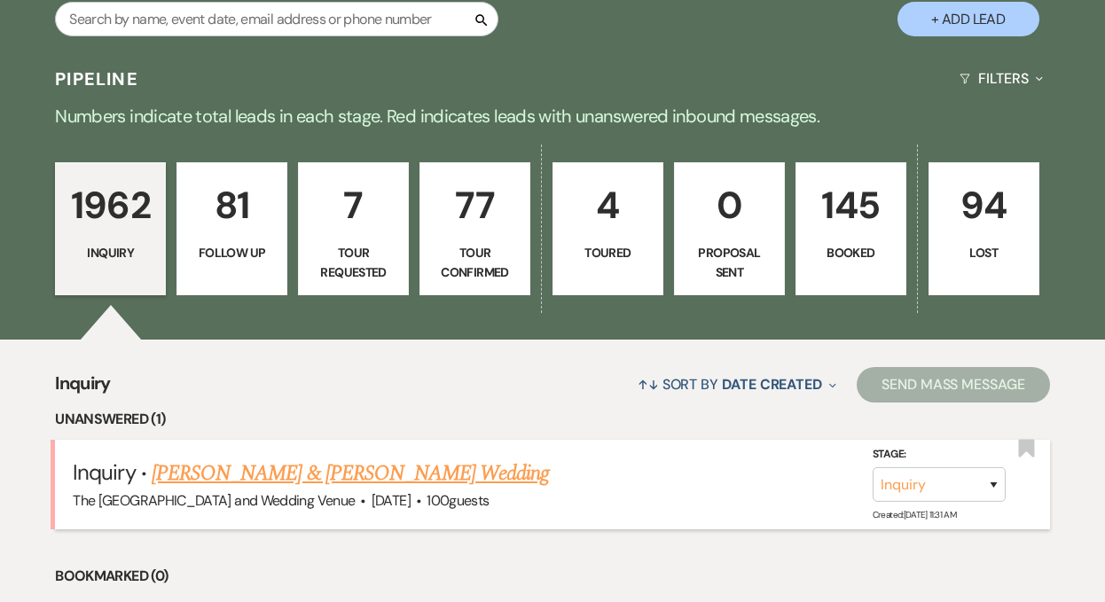
click at [267, 481] on link "Jenn & Bryan's Wedding" at bounding box center [350, 473] width 397 height 32
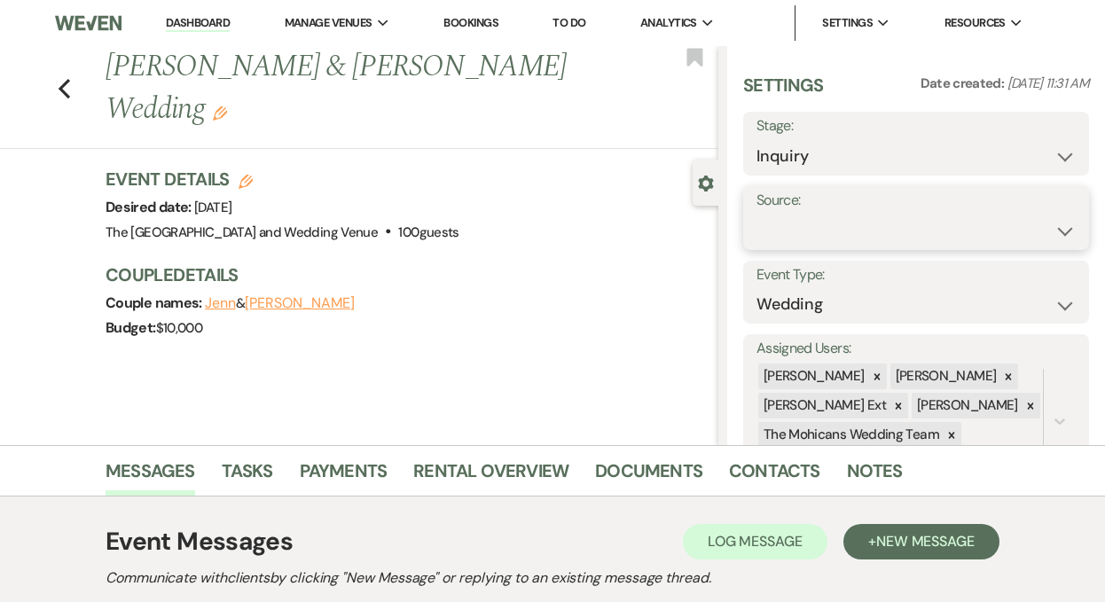
click at [835, 235] on select "Weven Venue Website Instagram Facebook Pinterest Google The Knot Wedding Wire H…" at bounding box center [915, 231] width 319 height 35
select select "5"
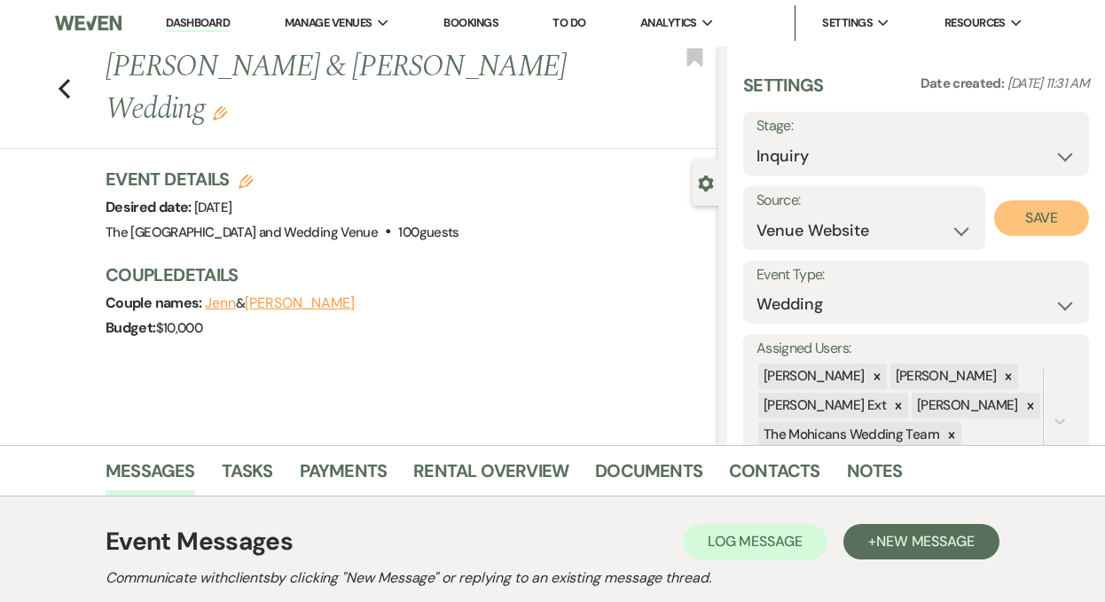
click at [1009, 222] on button "Save" at bounding box center [1041, 217] width 95 height 35
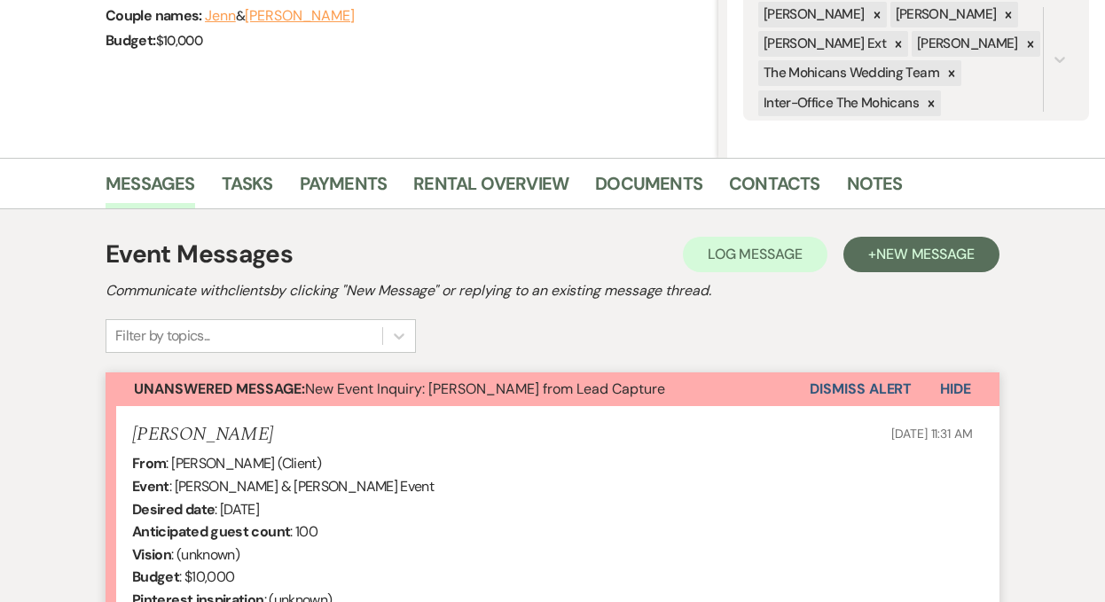
scroll to position [410, 0]
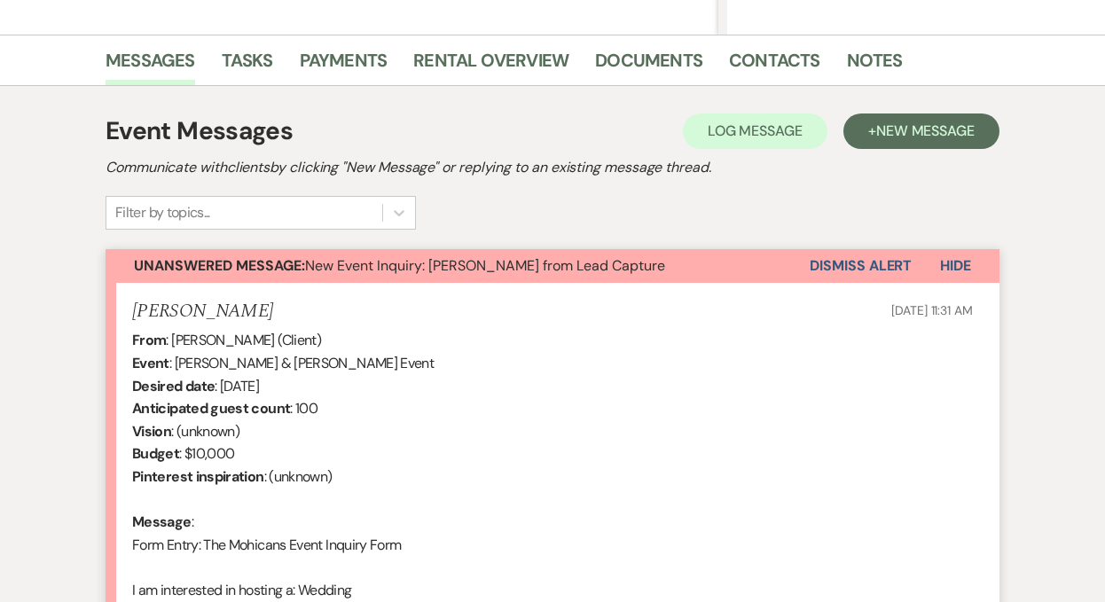
click at [853, 266] on button "Dismiss Alert" at bounding box center [860, 266] width 102 height 34
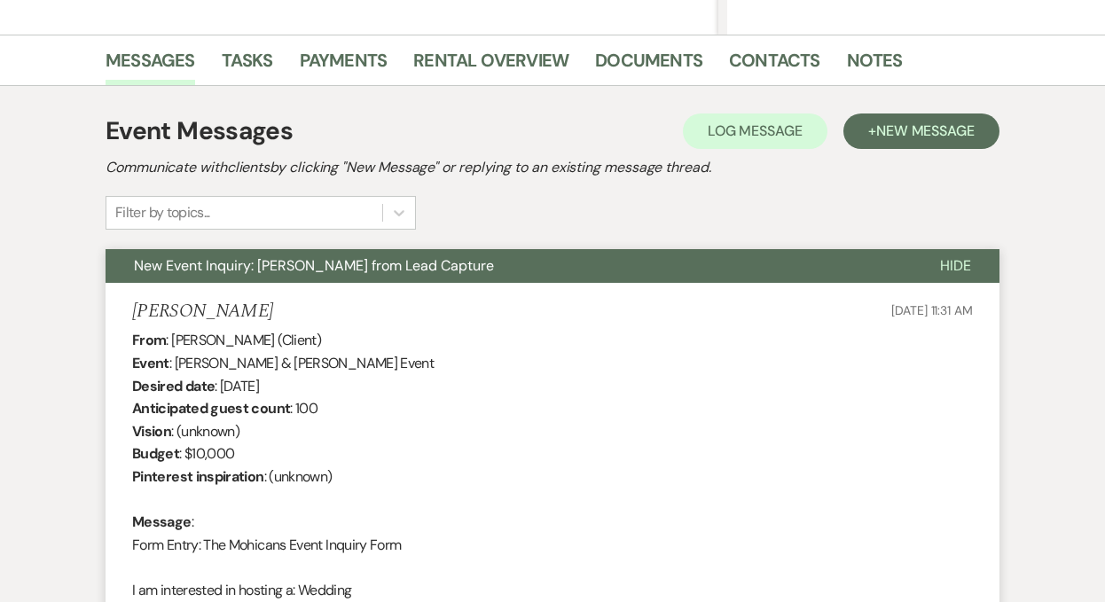
scroll to position [0, 0]
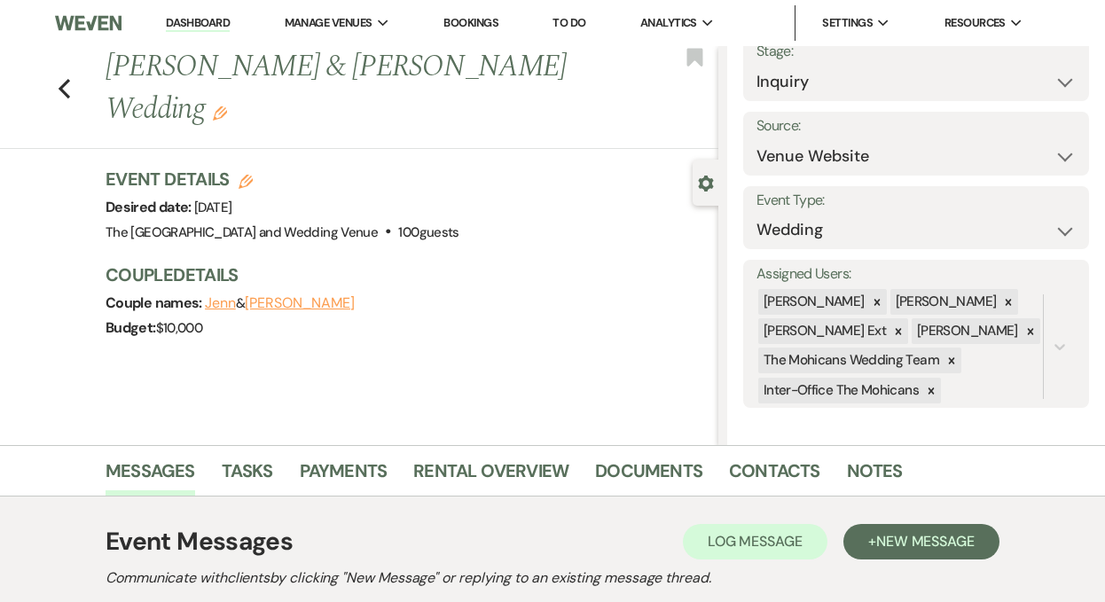
click at [215, 25] on link "Dashboard" at bounding box center [198, 23] width 64 height 17
